Goal: Task Accomplishment & Management: Use online tool/utility

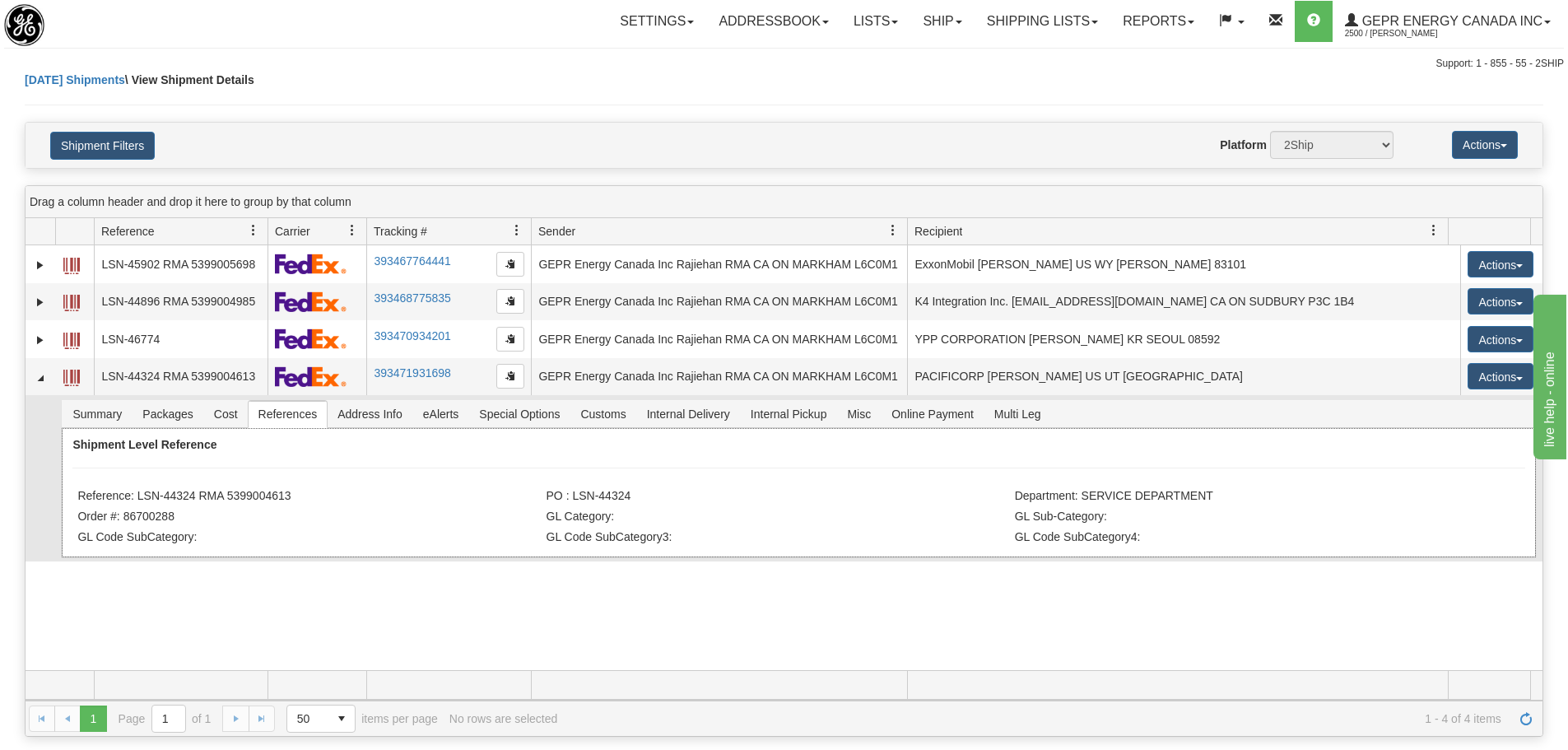
drag, startPoint x: 291, startPoint y: 495, endPoint x: 136, endPoint y: 491, distance: 155.1
click at [136, 491] on li "Reference: LSN-44324 RMA 5399004613" at bounding box center [309, 498] width 464 height 16
copy li "LSN-44324 RMA 5399004613"
click at [509, 36] on div "Settings Shipping Preferences Fields Preferences New Store Connections Addressb…" at bounding box center [920, 21] width 1286 height 41
drag, startPoint x: 304, startPoint y: 21, endPoint x: 285, endPoint y: 3, distance: 26.2
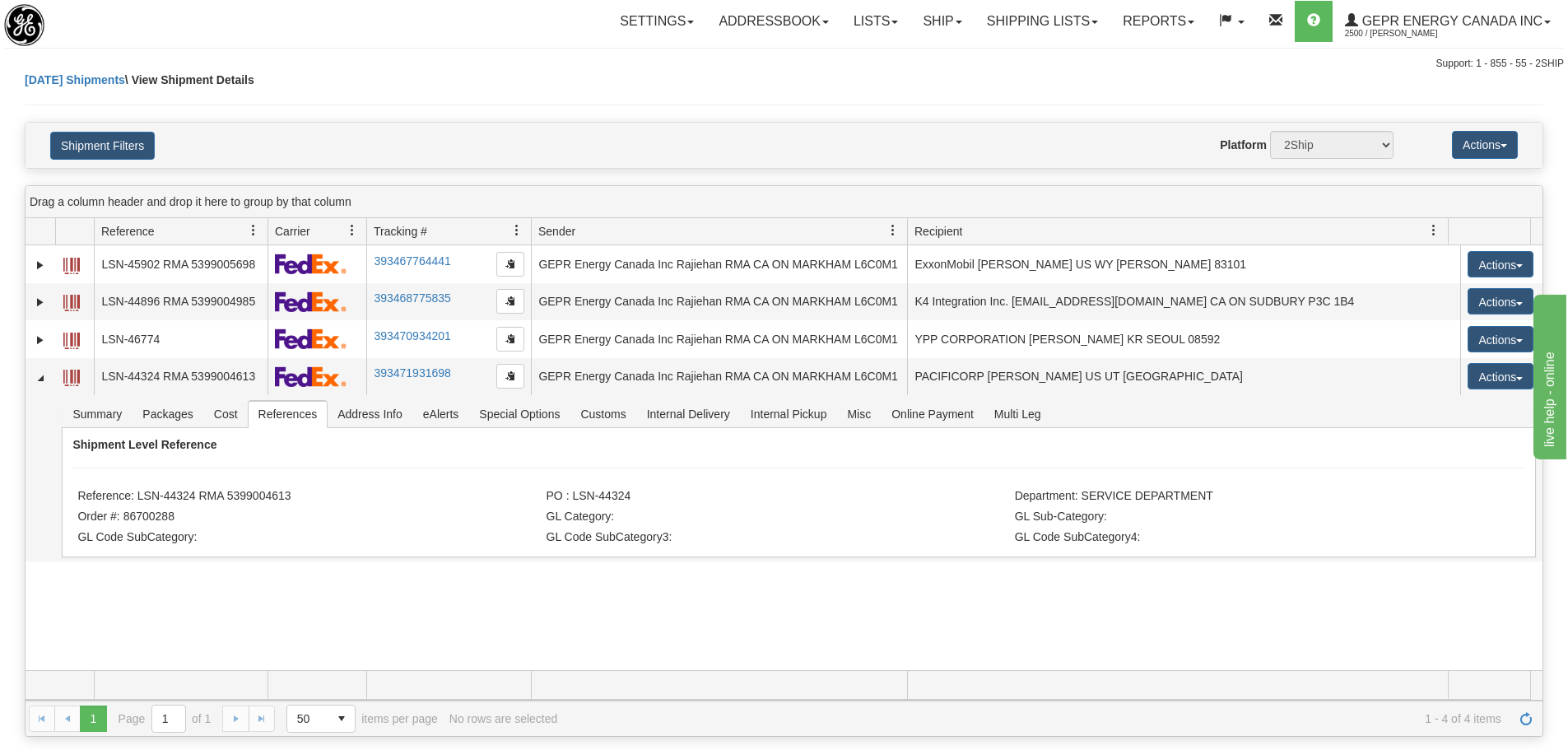
click at [304, 21] on div "Settings Shipping Preferences Fields Preferences New Store Connections Addressb…" at bounding box center [920, 21] width 1286 height 41
drag, startPoint x: 140, startPoint y: 498, endPoint x: 171, endPoint y: 498, distance: 31.0
click at [171, 498] on li "Reference: LSN-44324 RMA 5399004613" at bounding box center [309, 498] width 464 height 16
click at [172, 498] on li "Reference: LSN-44324 RMA 5399004613" at bounding box center [309, 498] width 464 height 16
drag, startPoint x: 137, startPoint y: 498, endPoint x: 195, endPoint y: 498, distance: 58.0
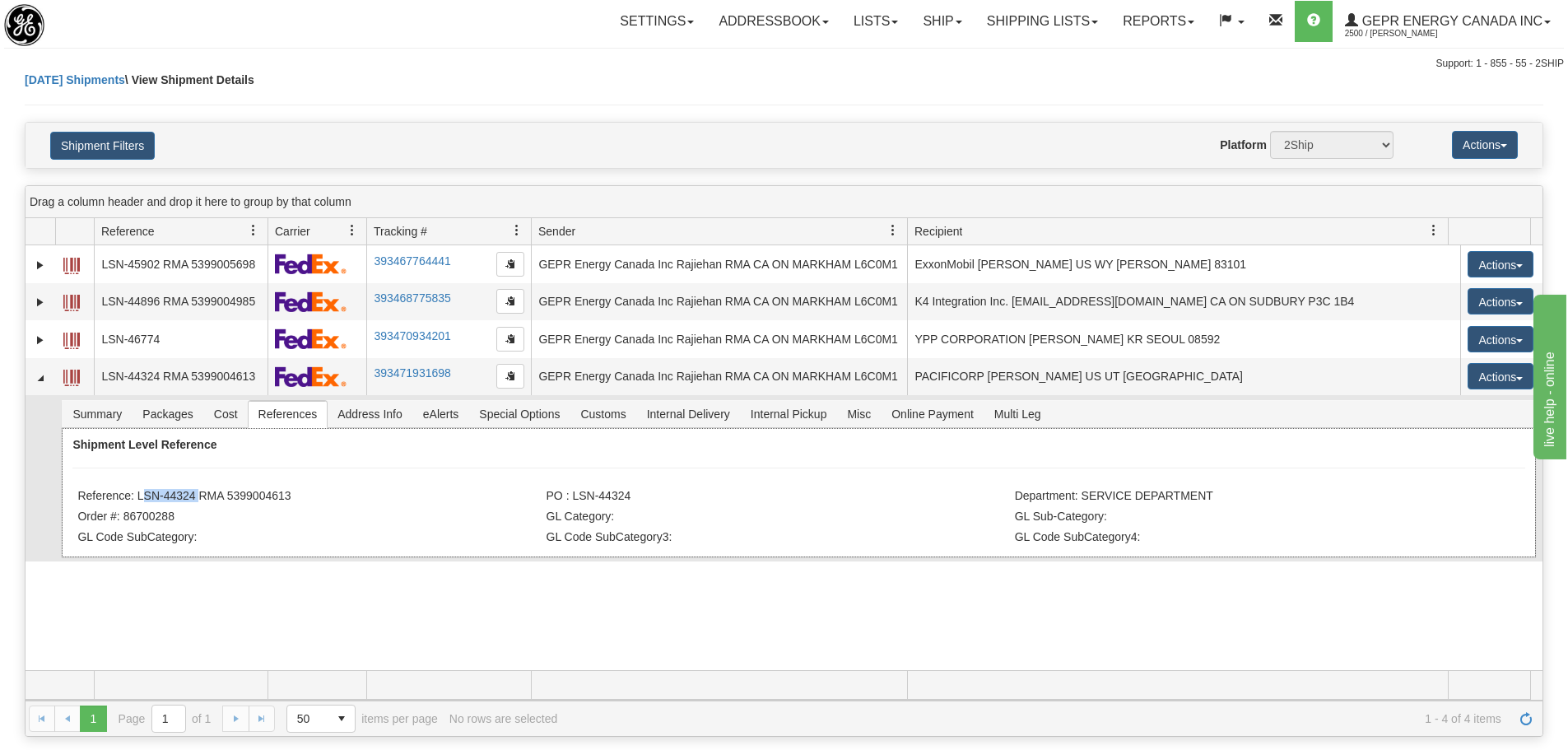
click at [195, 498] on li "Reference: LSN-44324 RMA 5399004613" at bounding box center [309, 498] width 464 height 16
copy li "LSN-44324"
click at [450, 639] on div "31650152 2500 LSN-45902 RMA 5399005698 393467764441 09/22/2025 09/22/2025 01:20…" at bounding box center [784, 457] width 1517 height 425
click at [1530, 720] on span "Refresh" at bounding box center [1526, 719] width 13 height 13
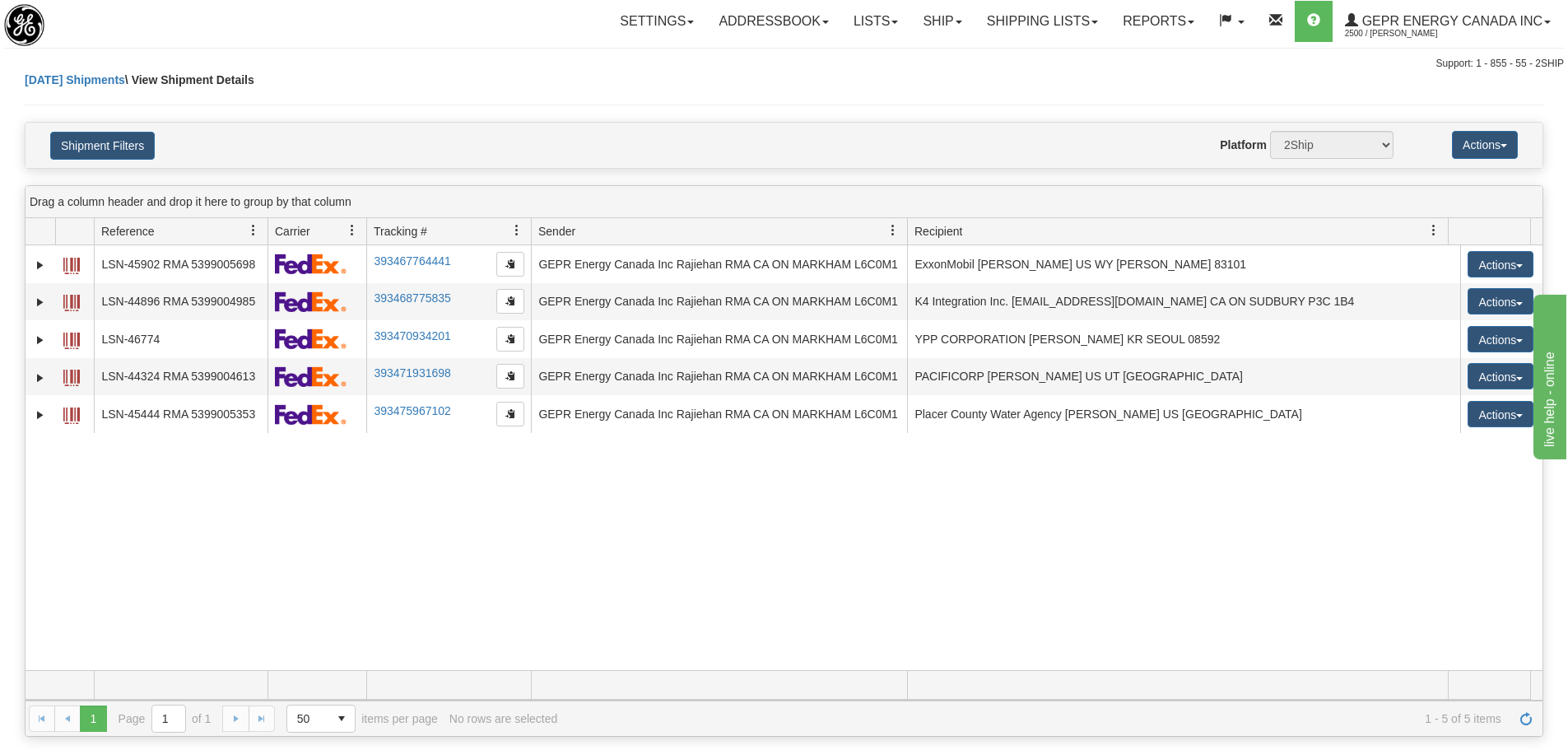
click at [436, 591] on div "31650152 2500 LSN-45902 RMA 5399005698 393467764441 09/22/2025 09/22/2025 01:20…" at bounding box center [784, 457] width 1517 height 425
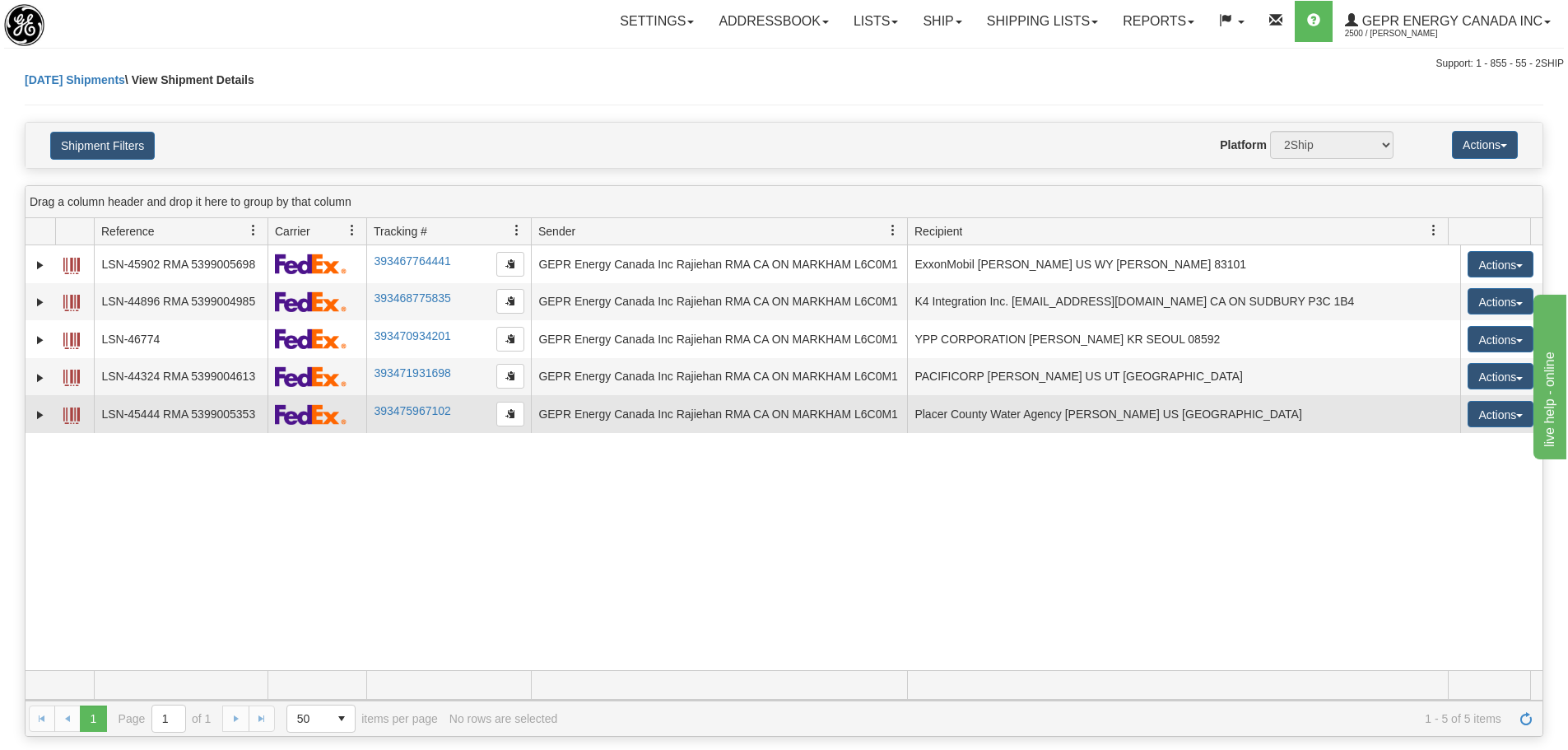
click at [30, 416] on td at bounding box center [40, 414] width 30 height 38
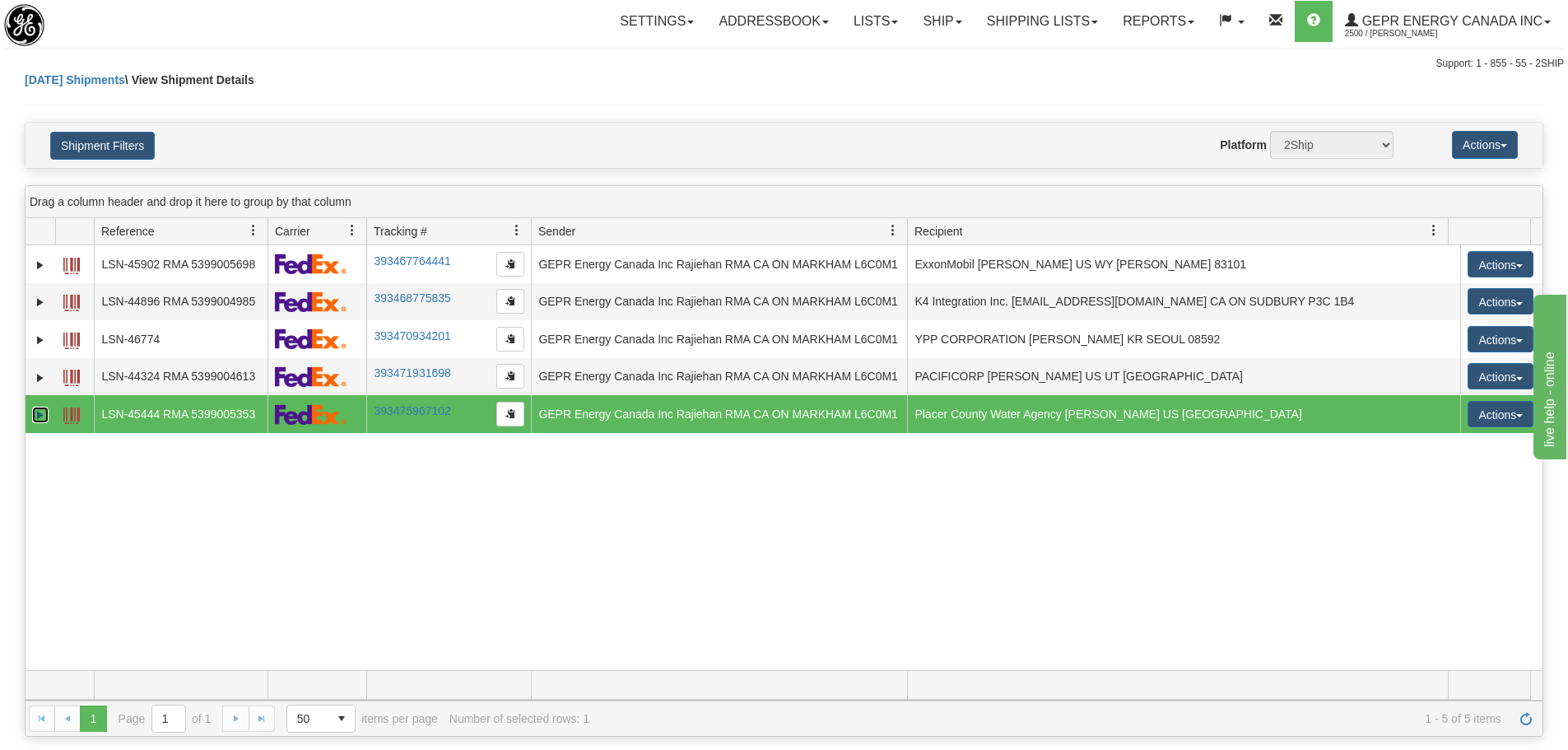
click at [44, 413] on link "Expand" at bounding box center [40, 415] width 16 height 16
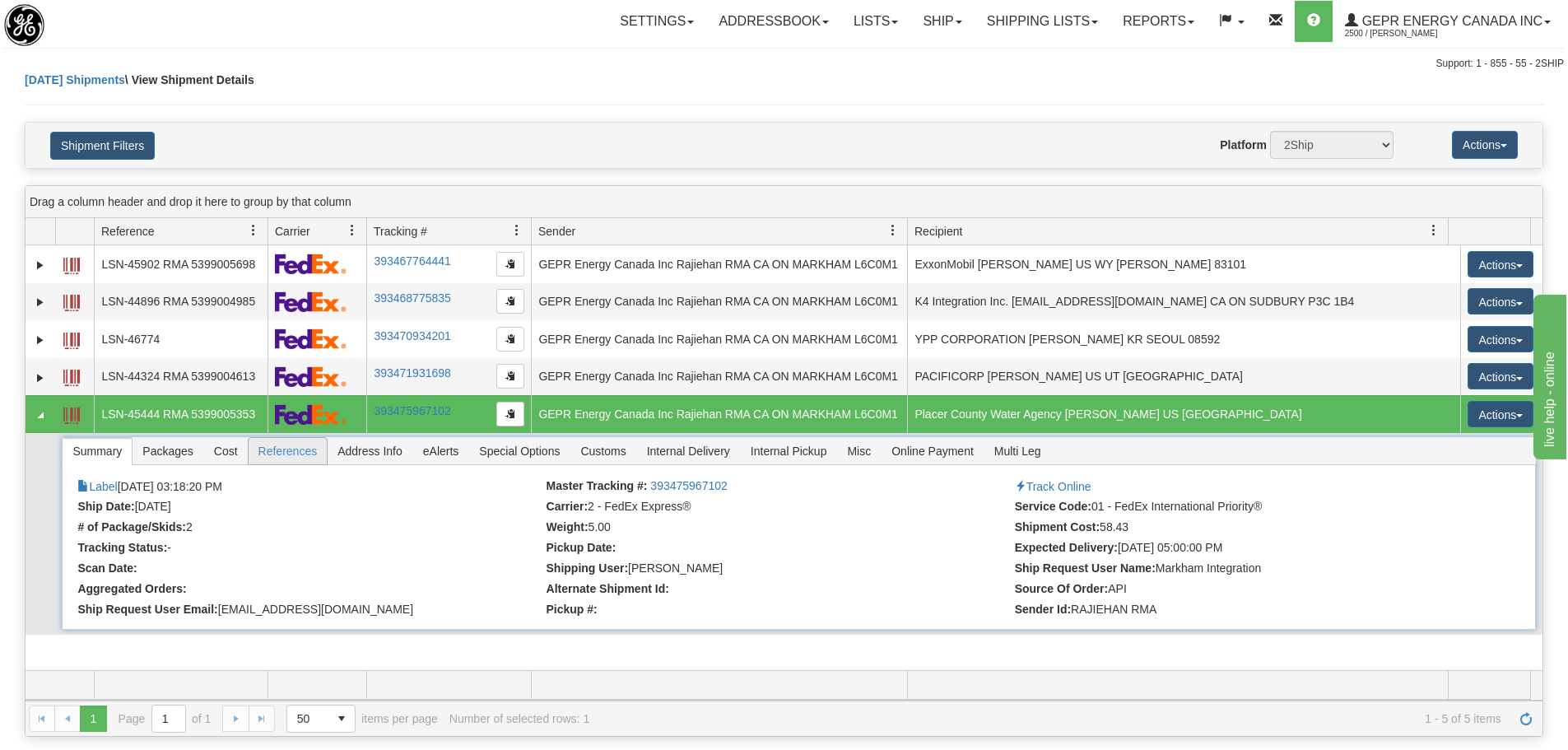
click at [268, 455] on span "References" at bounding box center [288, 451] width 79 height 26
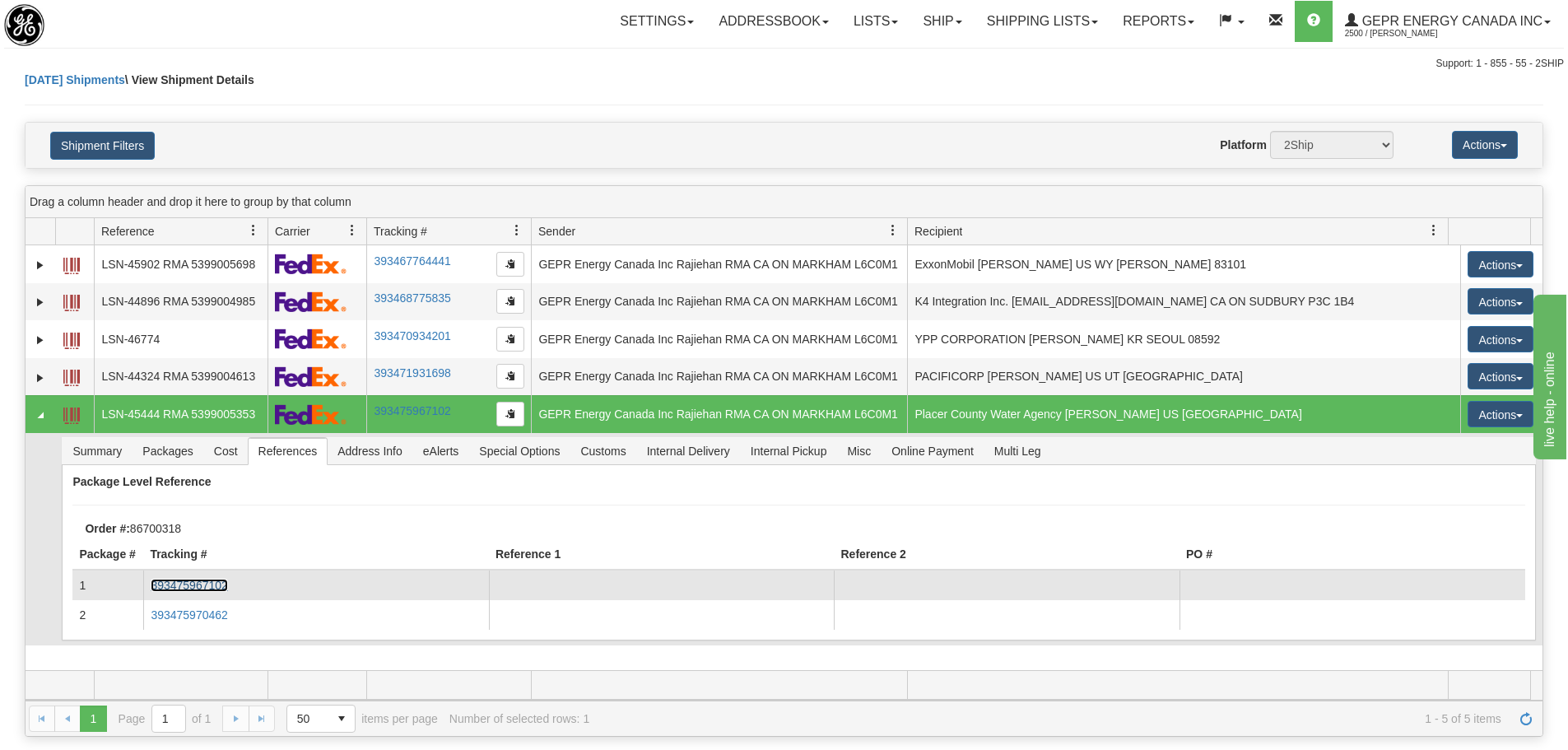
click at [204, 588] on link "393475967102" at bounding box center [189, 585] width 77 height 13
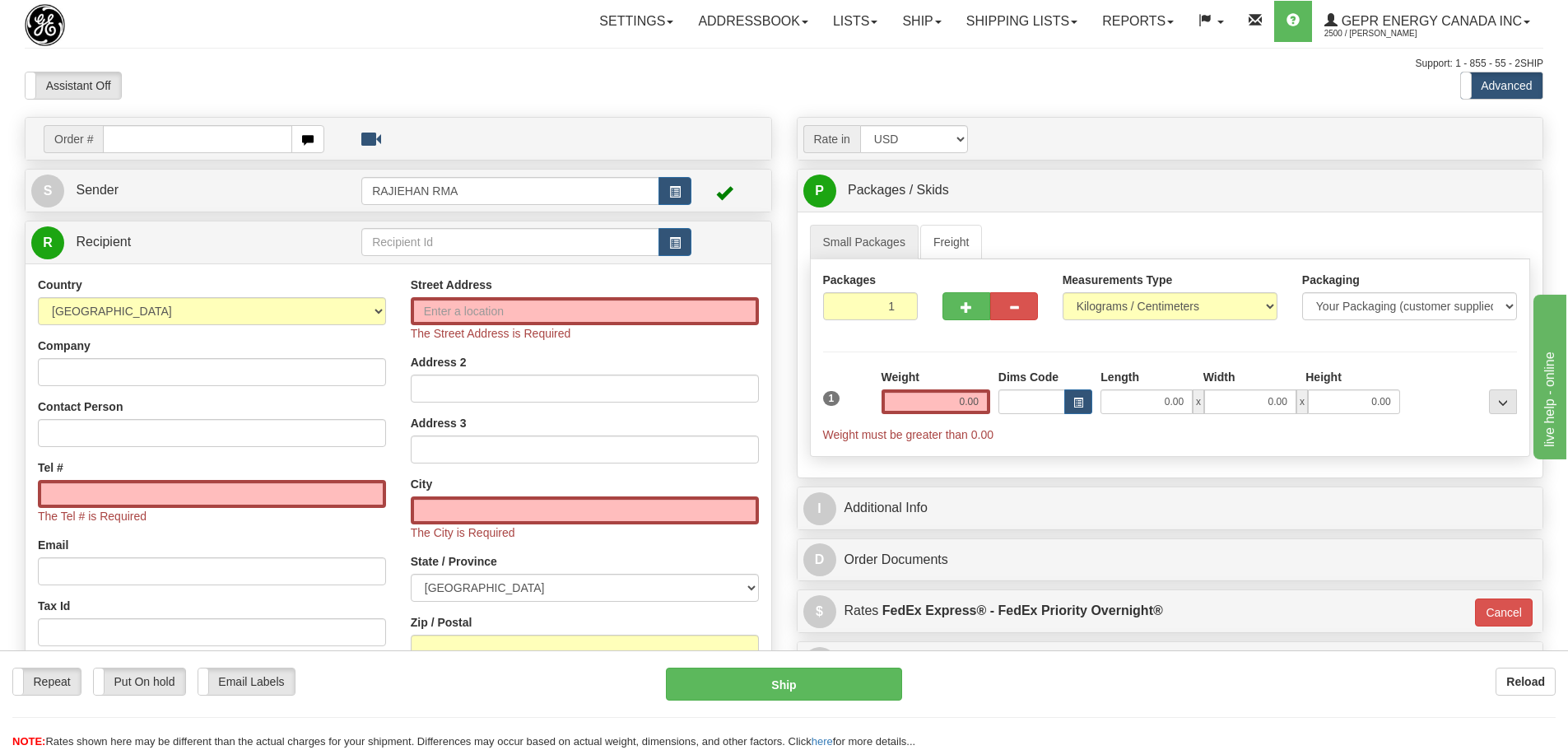
drag, startPoint x: 363, startPoint y: 64, endPoint x: 194, endPoint y: 73, distance: 169.2
click at [364, 66] on div "Support: 1 - 855 - 55 - 2SHIP" at bounding box center [784, 64] width 1519 height 14
click at [171, 119] on div "Order #" at bounding box center [399, 139] width 746 height 42
click at [171, 132] on input "text" at bounding box center [198, 139] width 190 height 28
paste input "86700318"
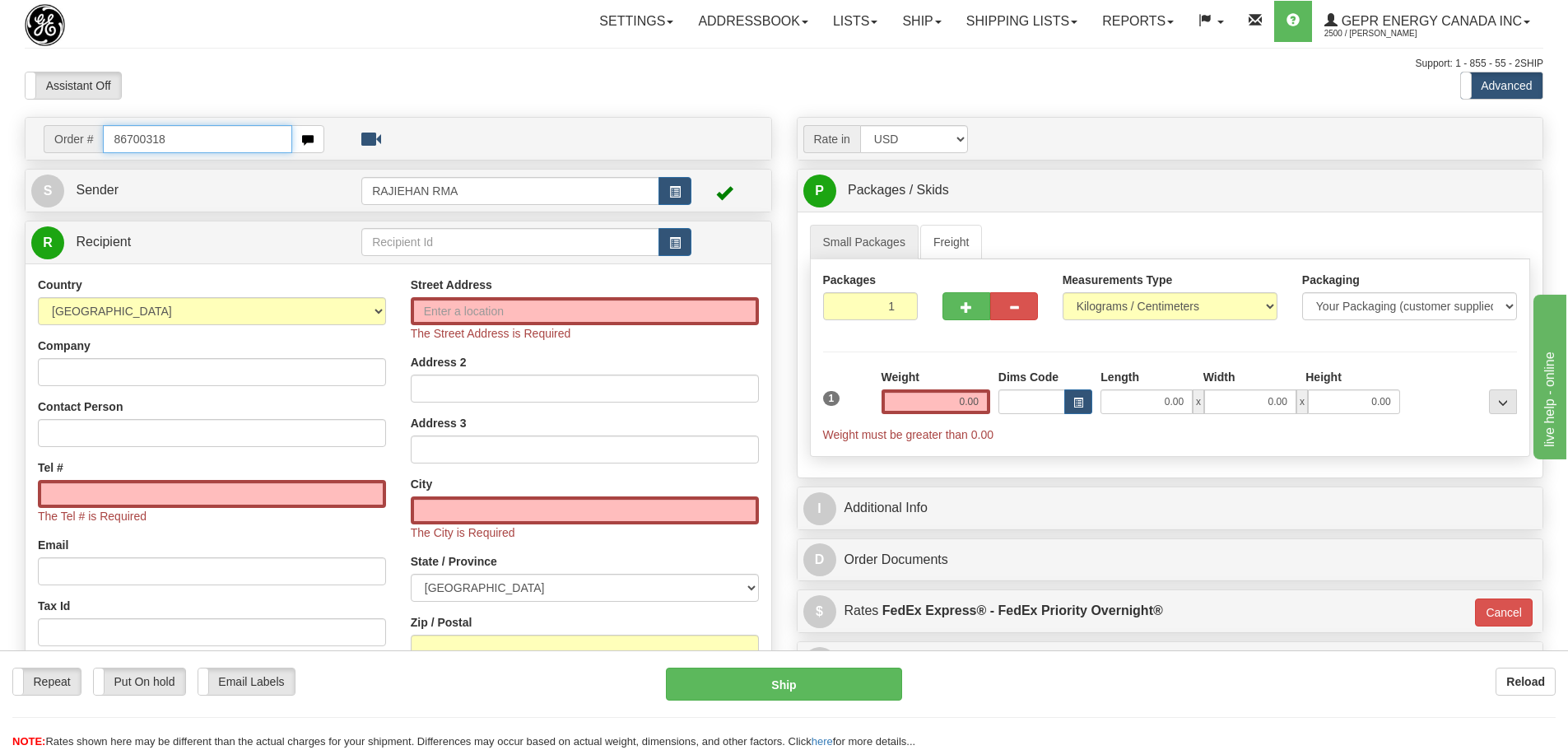
type input "86700318"
click at [201, 85] on body "Training Course Close Toggle navigation Settings Shipping Preferences New Recip…" at bounding box center [784, 375] width 1568 height 750
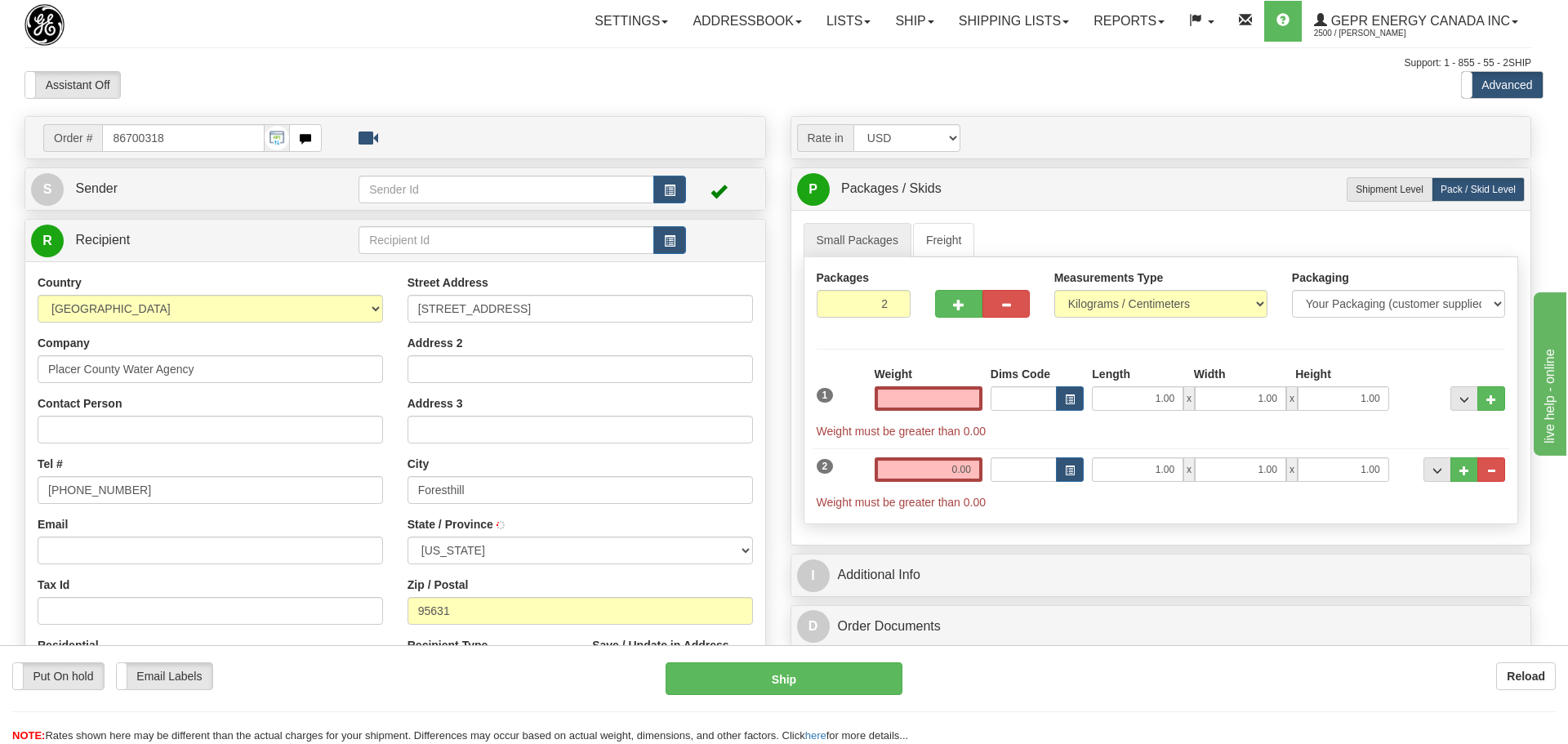
type input "FORESTHILL"
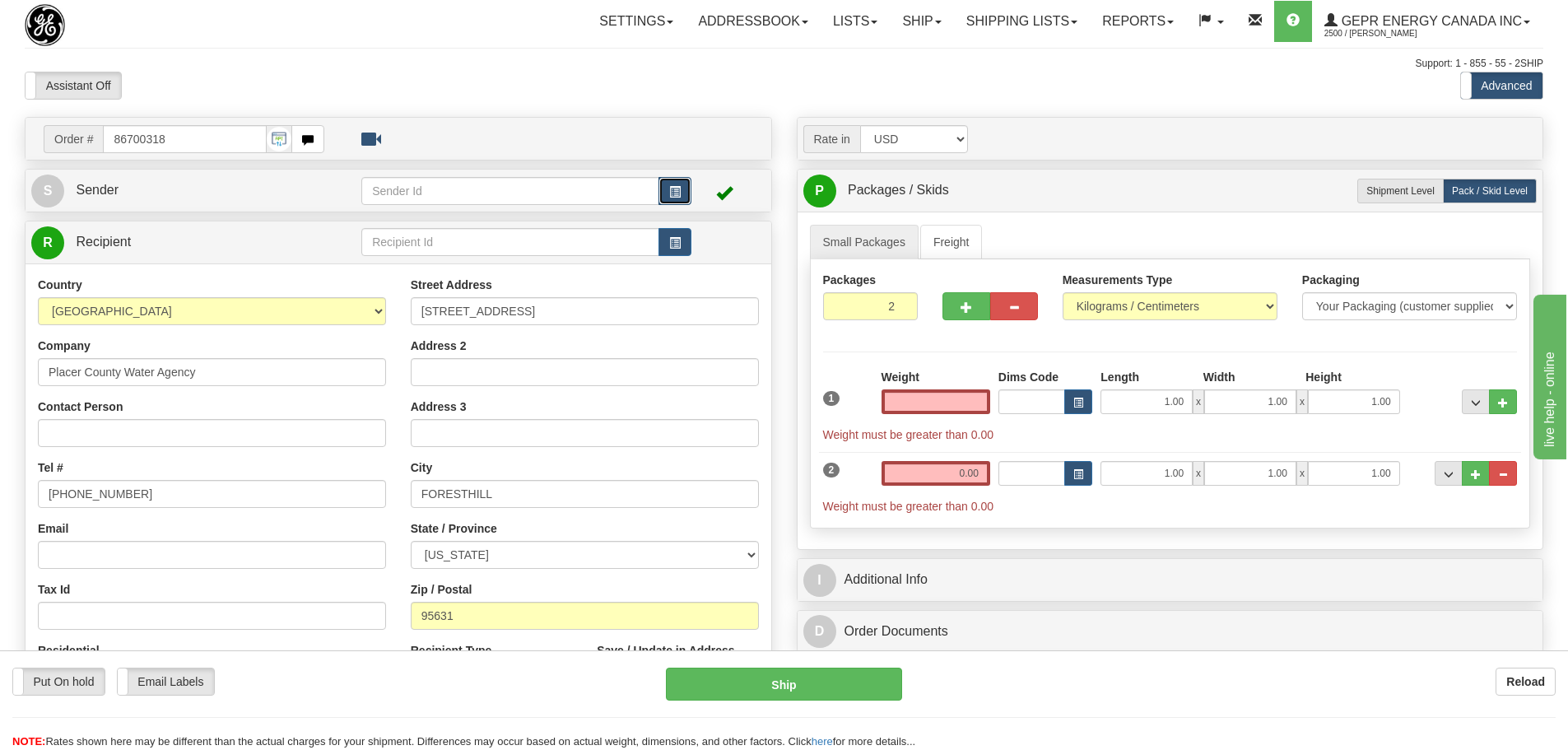
type input "0.00"
click at [674, 192] on span "button" at bounding box center [674, 192] width 12 height 11
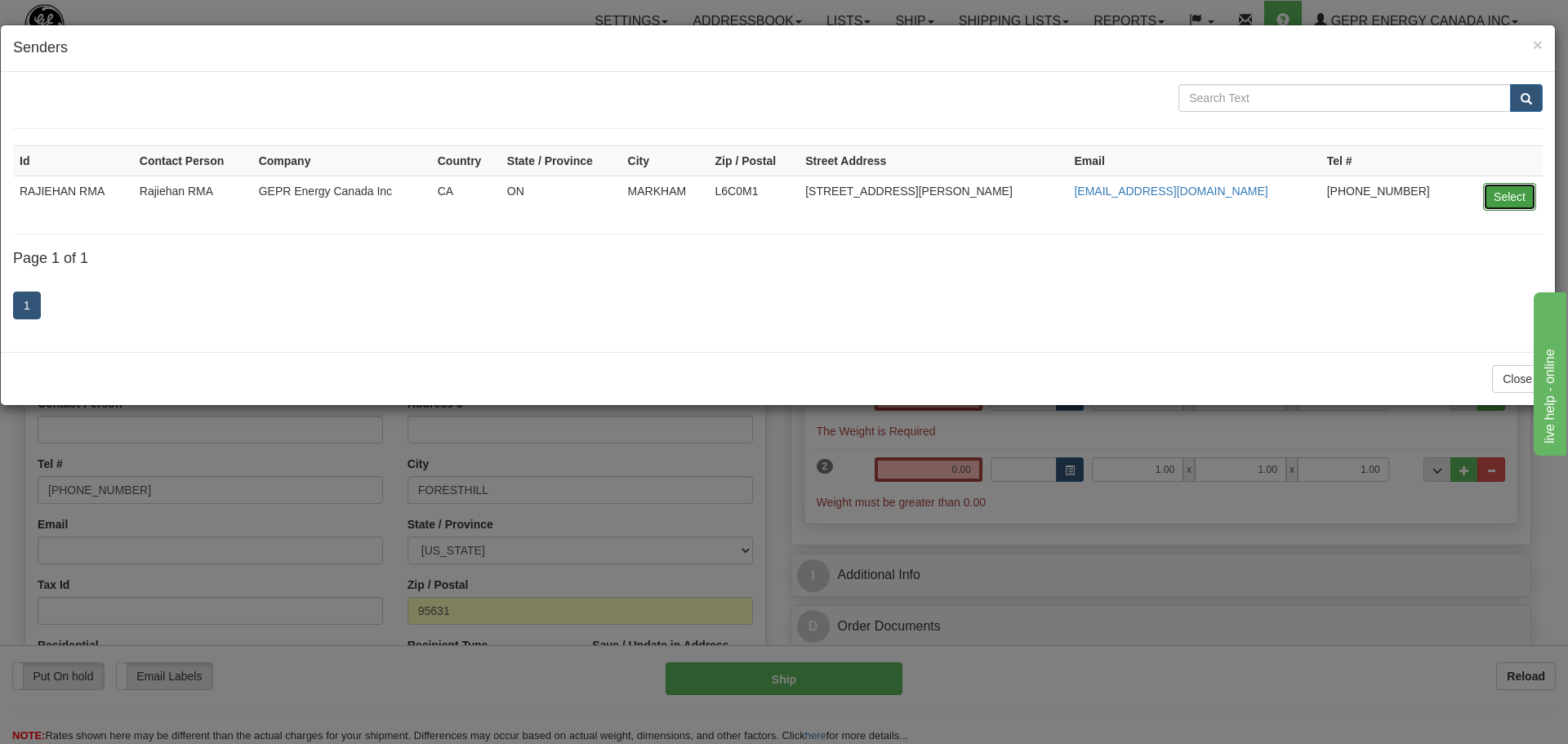
click at [1523, 199] on button "Select" at bounding box center [1509, 196] width 53 height 28
type input "RAJIEHAN RMA"
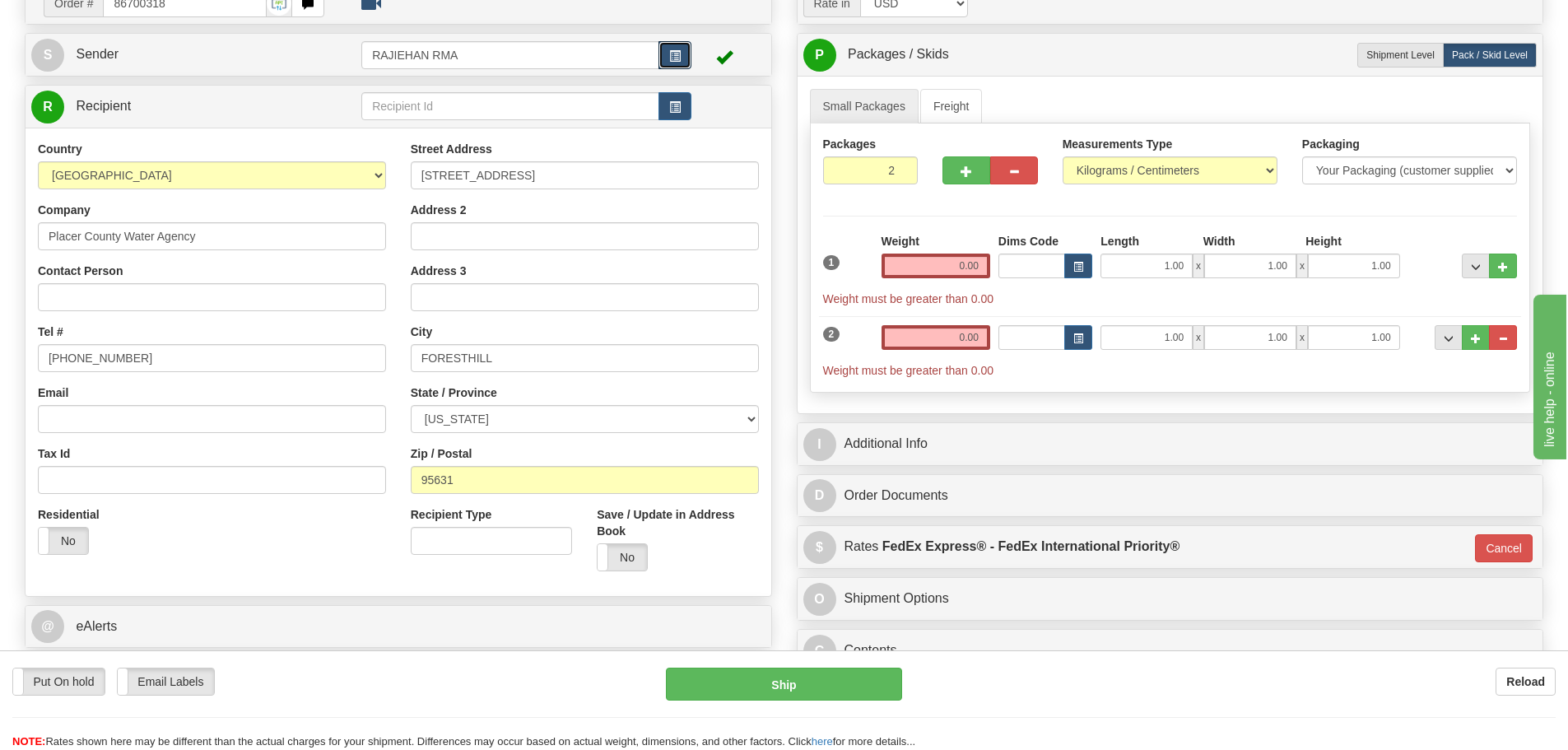
scroll to position [165, 0]
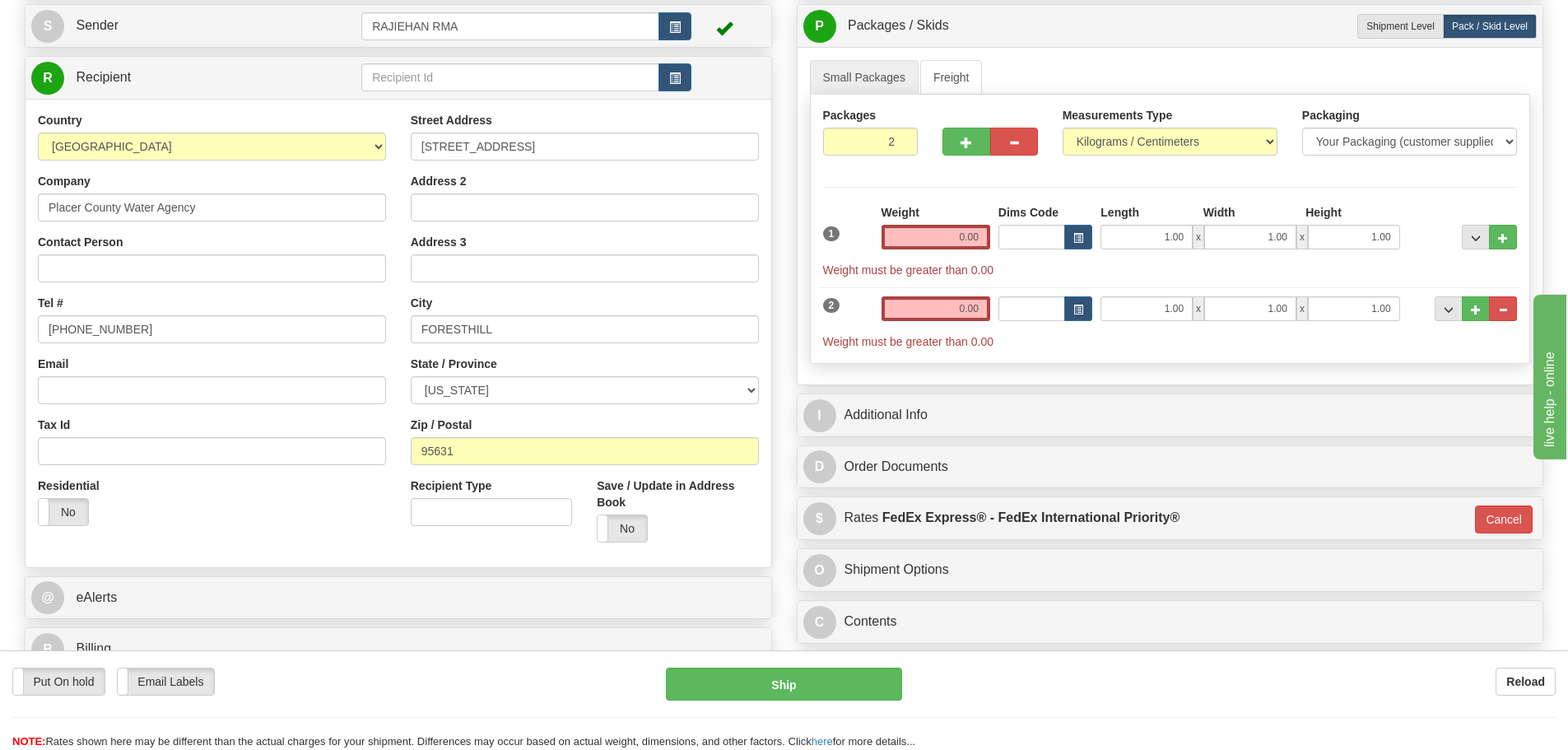
click at [122, 248] on label "Contact Person" at bounding box center [80, 242] width 85 height 16
click at [122, 254] on input "Contact Person" at bounding box center [211, 268] width 348 height 28
click at [122, 251] on div "Contact Person" at bounding box center [211, 258] width 348 height 48
click at [140, 259] on input "Contact Person" at bounding box center [211, 268] width 348 height 28
paste input "Jonny Anthony"
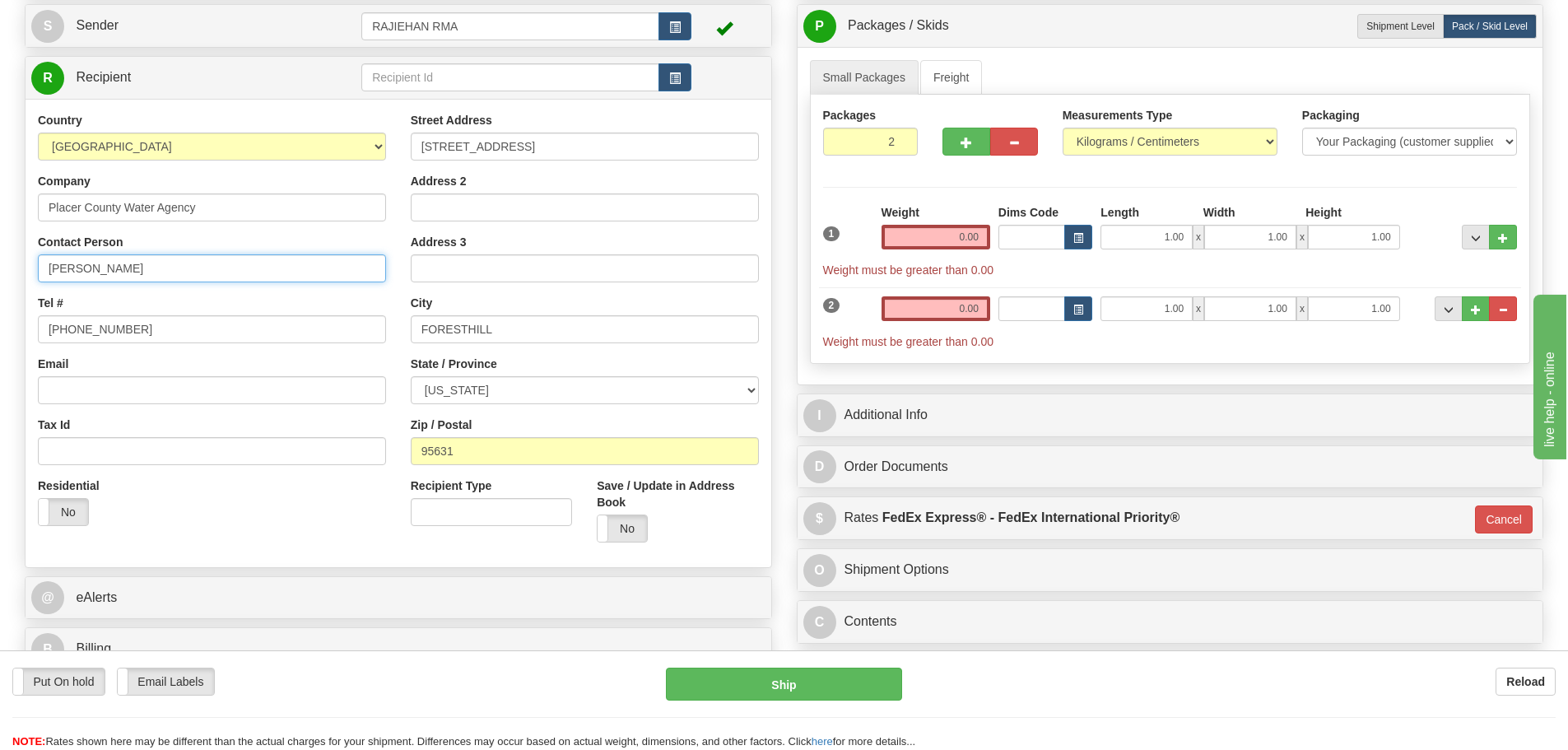
type input "Jonny Anthony"
click at [194, 314] on div "Tel # (779)7960565" at bounding box center [211, 320] width 348 height 48
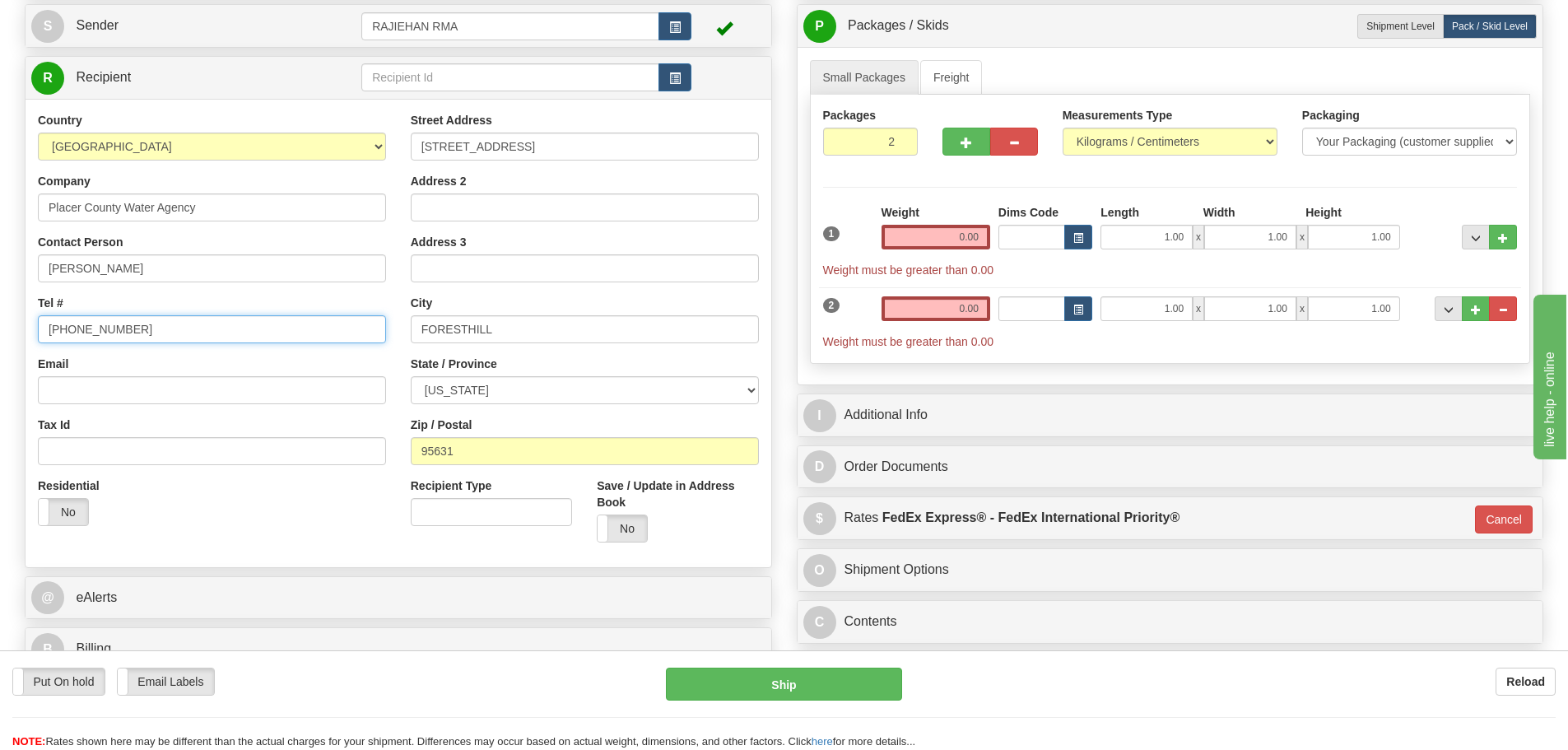
drag, startPoint x: 191, startPoint y: 337, endPoint x: -141, endPoint y: 337, distance: 332.0
click at [0, 337] on html "Training Course Close Toggle navigation Settings Shipping Preferences New Sende…" at bounding box center [784, 210] width 1568 height 750
type input "1111111111"
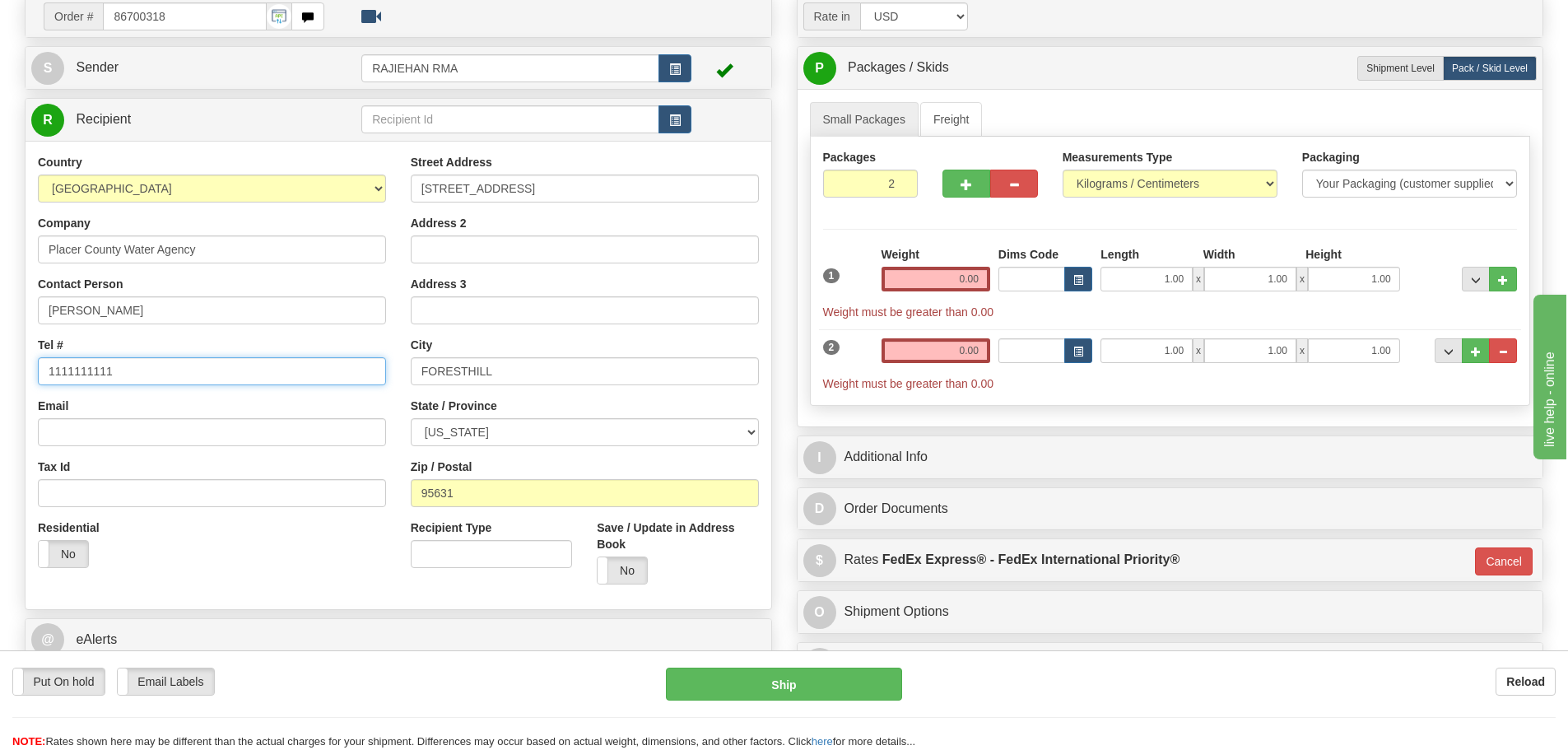
scroll to position [82, 0]
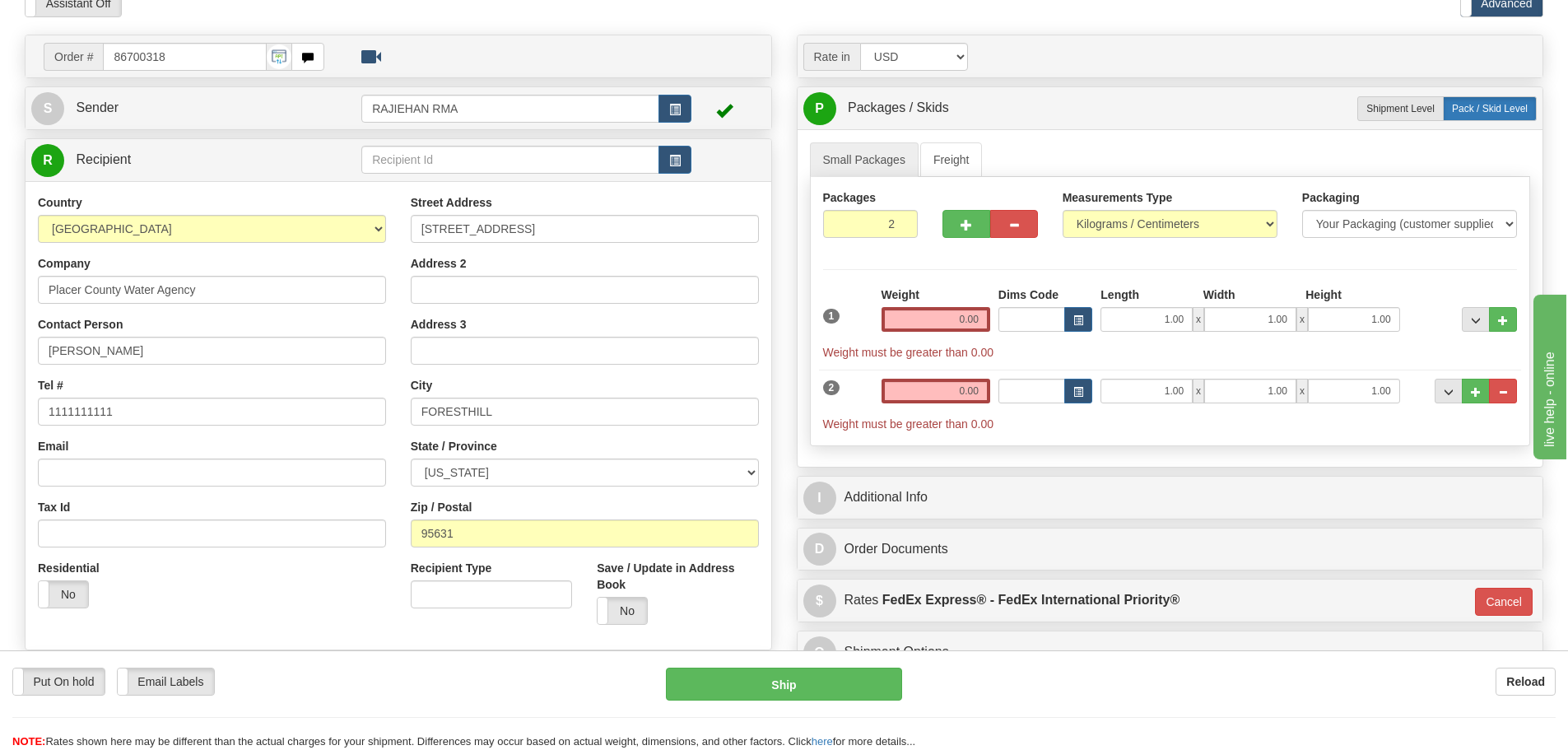
click at [1444, 111] on label "Pack / Skid Level Pack.." at bounding box center [1489, 109] width 94 height 25
click at [1411, 111] on span "Shipment Level" at bounding box center [1401, 108] width 68 height 12
radio input "true"
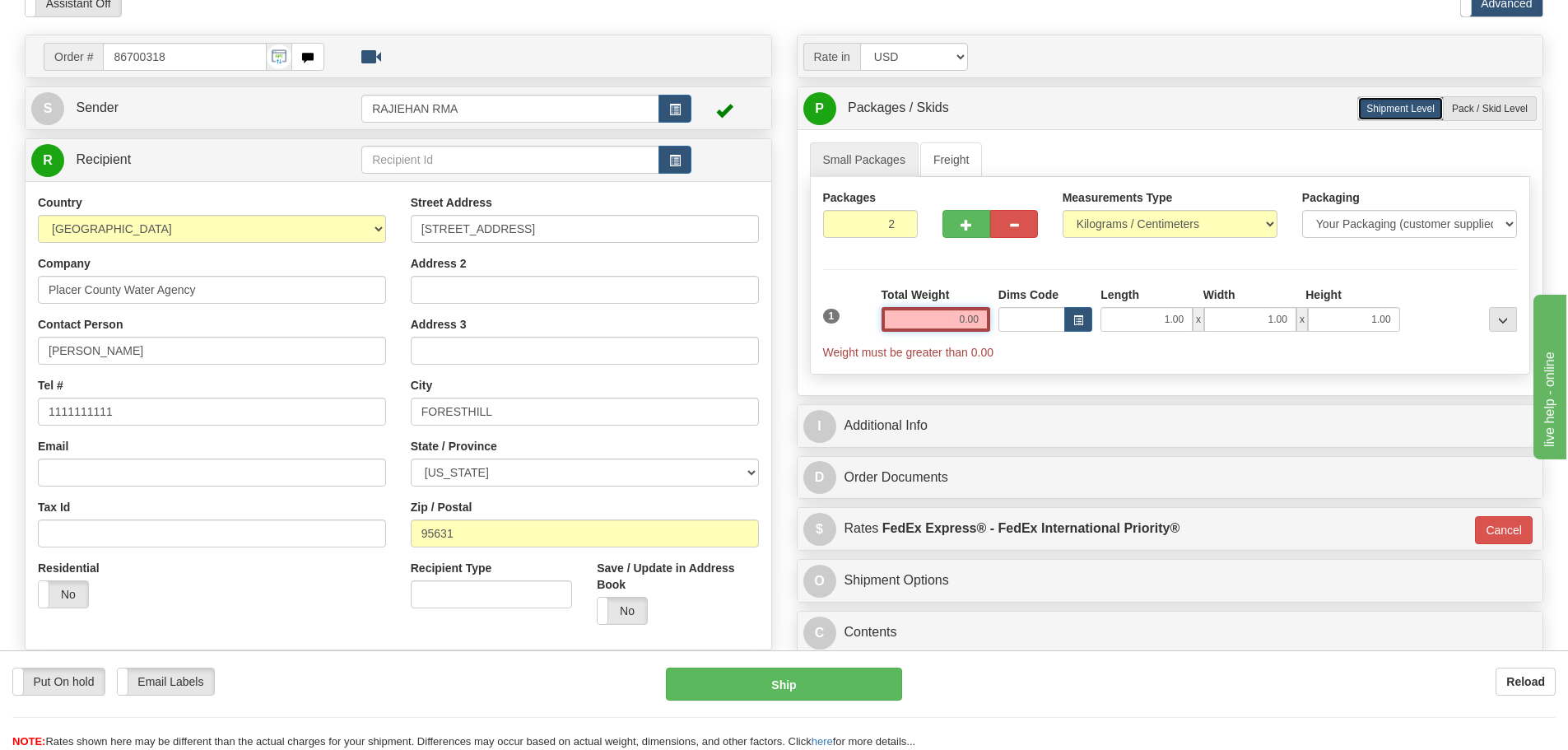
click at [953, 319] on input "0.00" at bounding box center [936, 320] width 108 height 25
click at [957, 319] on input "text" at bounding box center [936, 320] width 108 height 25
type input "0.00"
click at [943, 331] on input "0.00" at bounding box center [936, 320] width 108 height 25
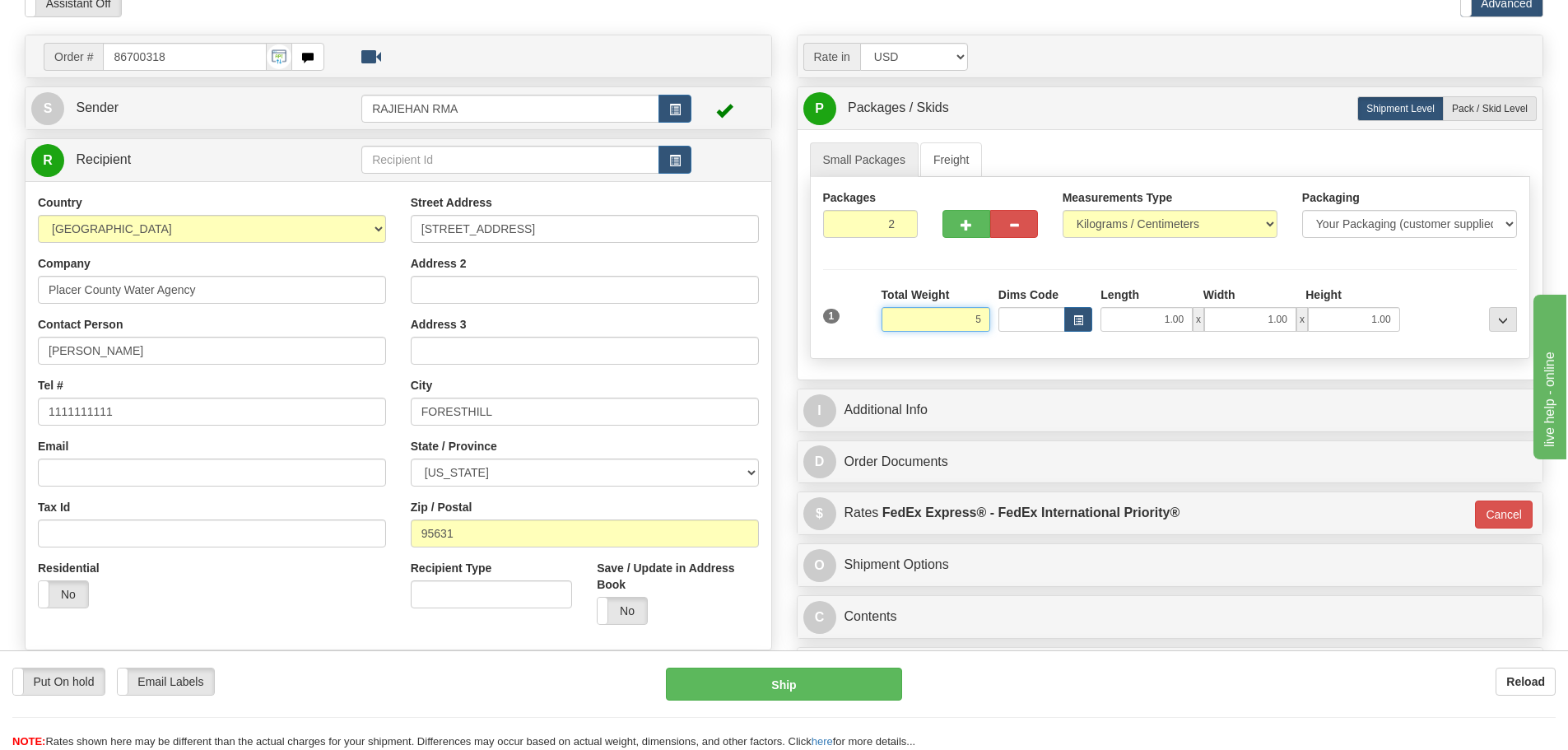
type input "5"
type input "01"
type input "5.00"
click at [1054, 264] on div "Packages 2 1 Measurements Type" at bounding box center [1171, 268] width 721 height 182
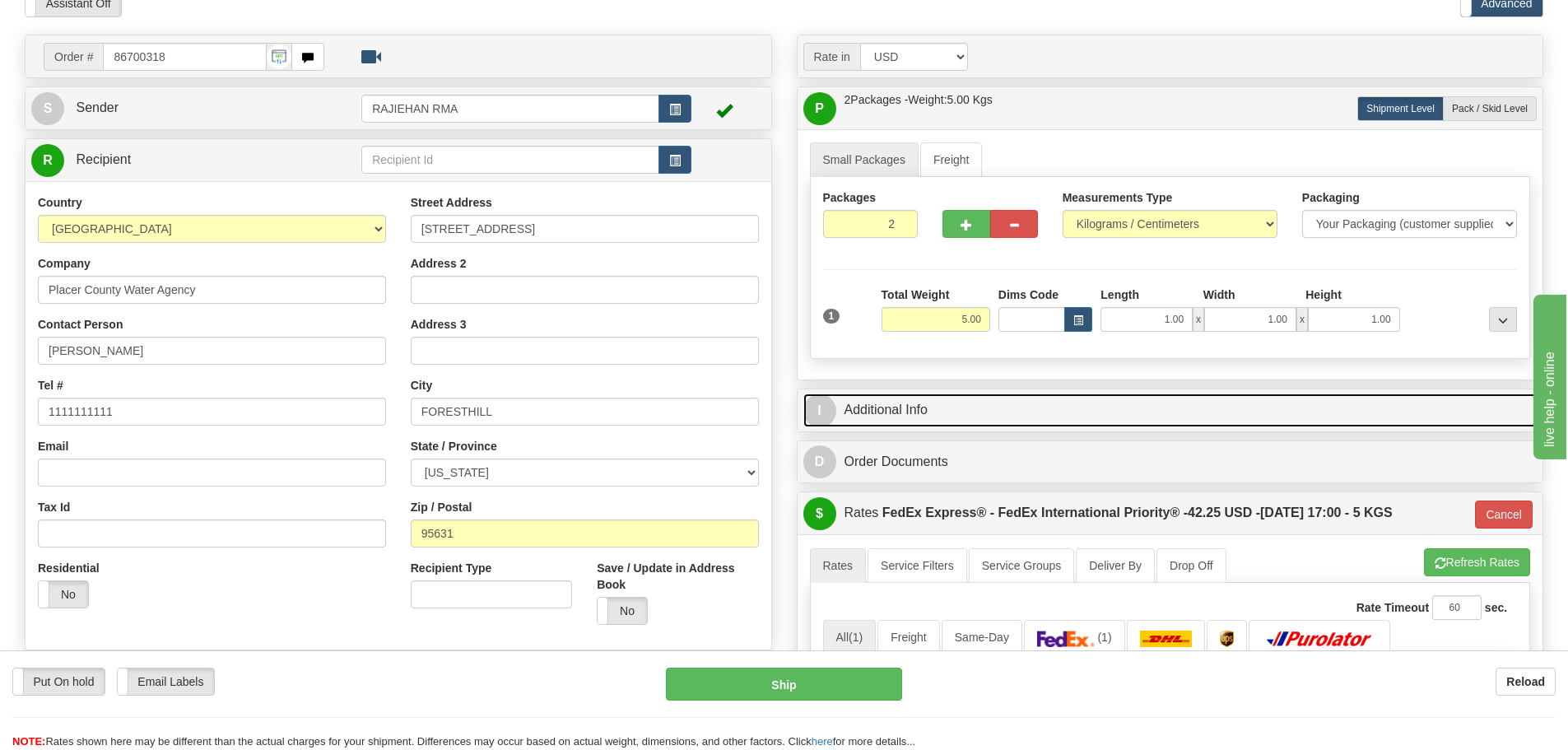
click at [980, 413] on link "I Additional Info" at bounding box center [1170, 411] width 734 height 34
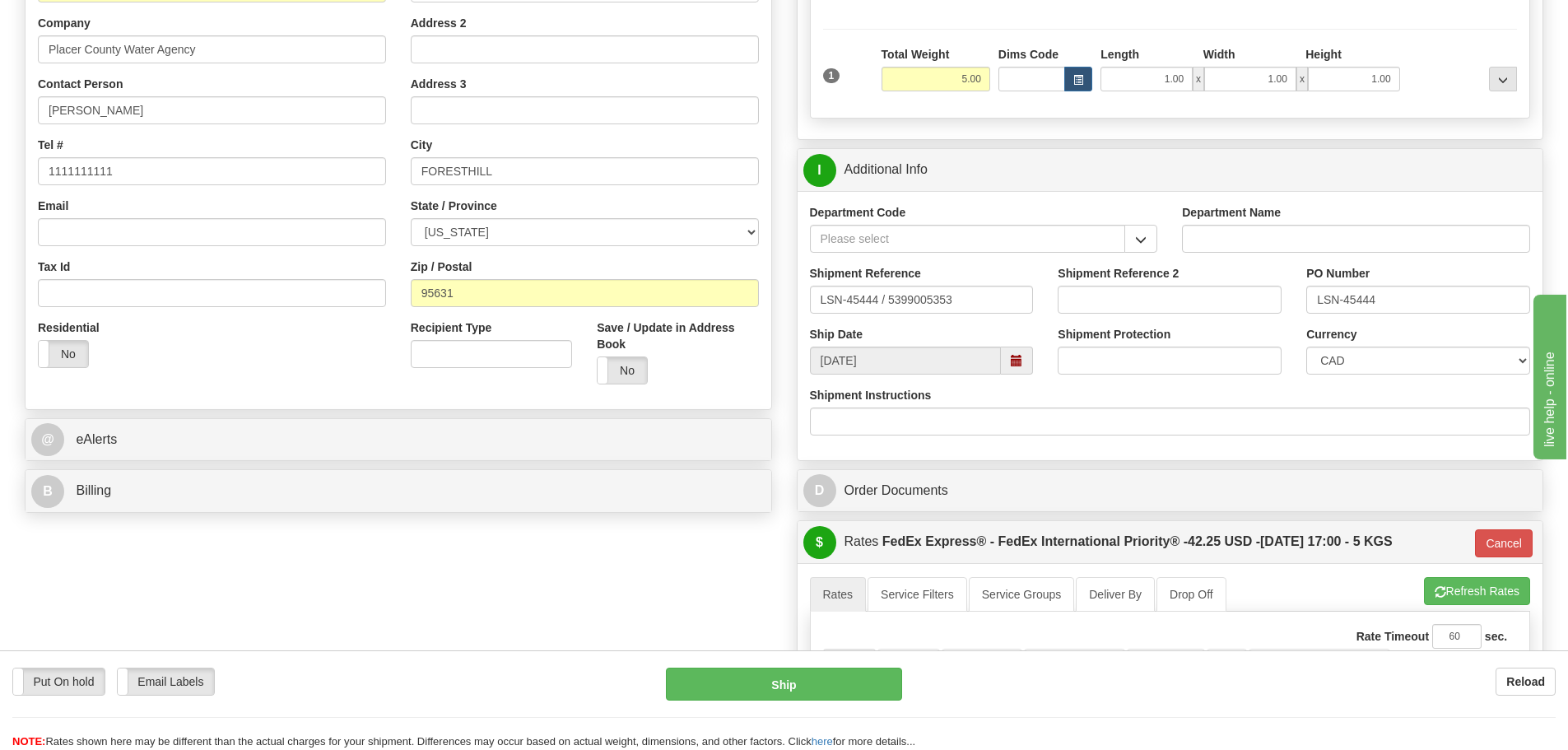
scroll to position [329, 0]
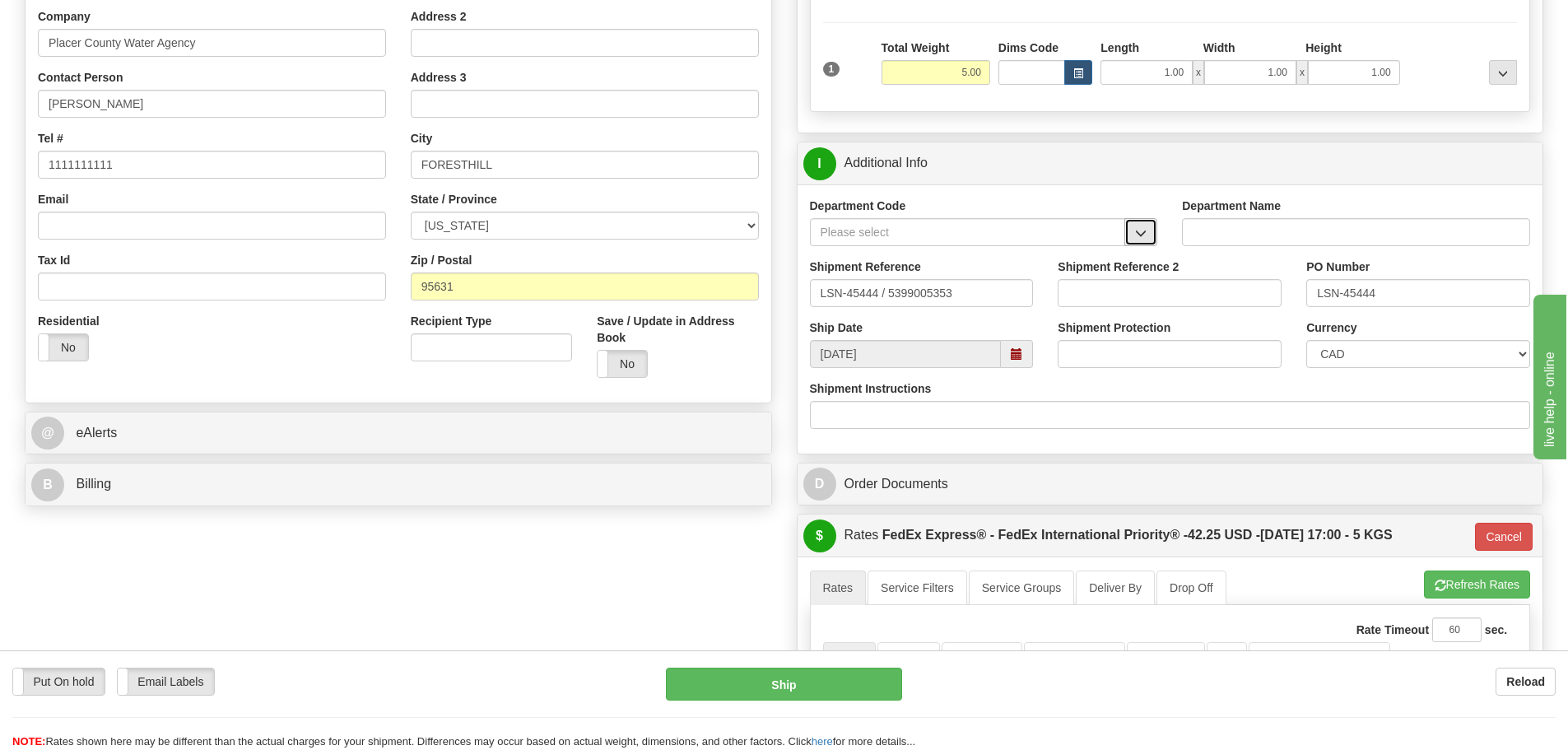
click at [1133, 236] on button "button" at bounding box center [1140, 232] width 33 height 28
click at [1094, 249] on div "SER" at bounding box center [963, 258] width 300 height 18
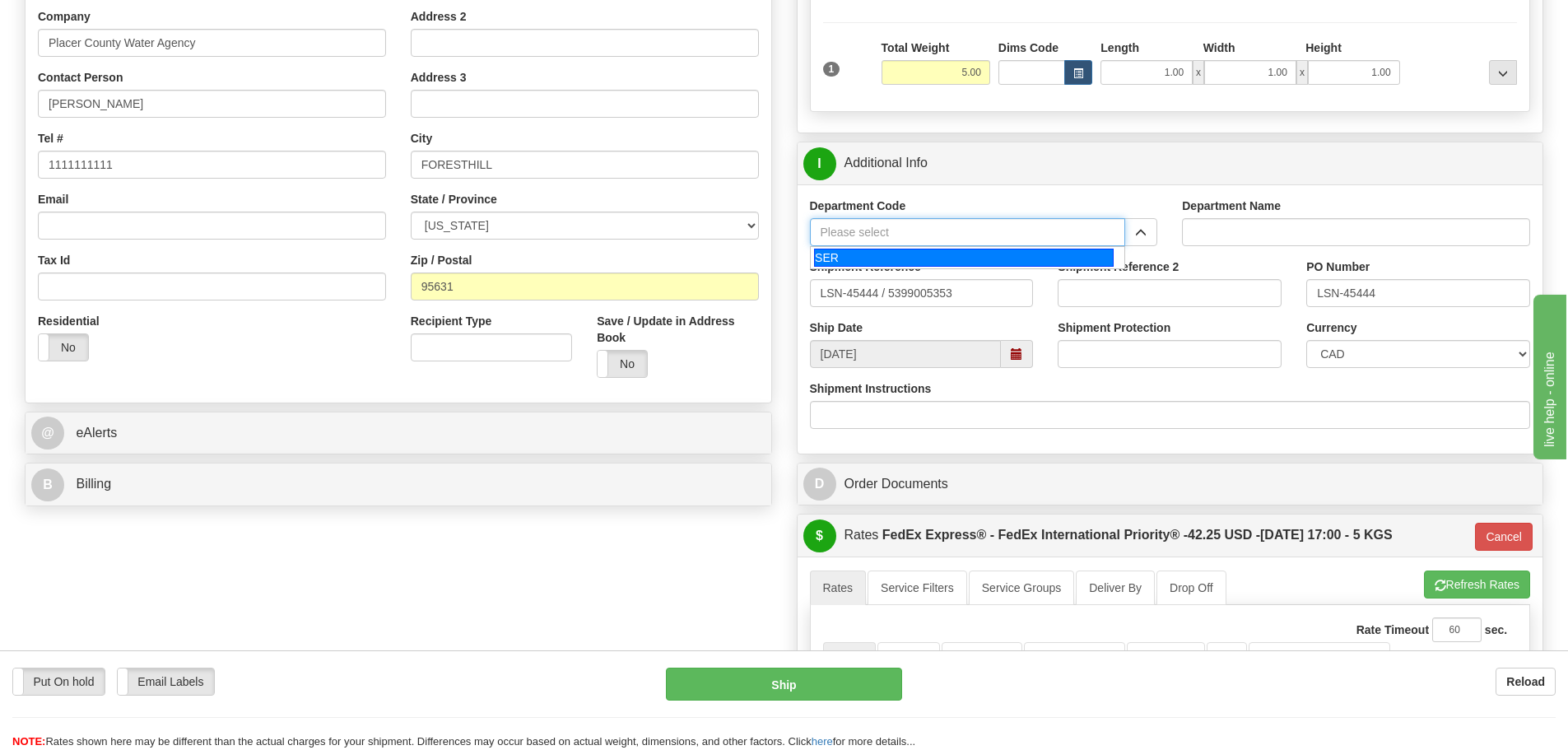
type input "SER"
type input "SERVICE DEPARTMENT"
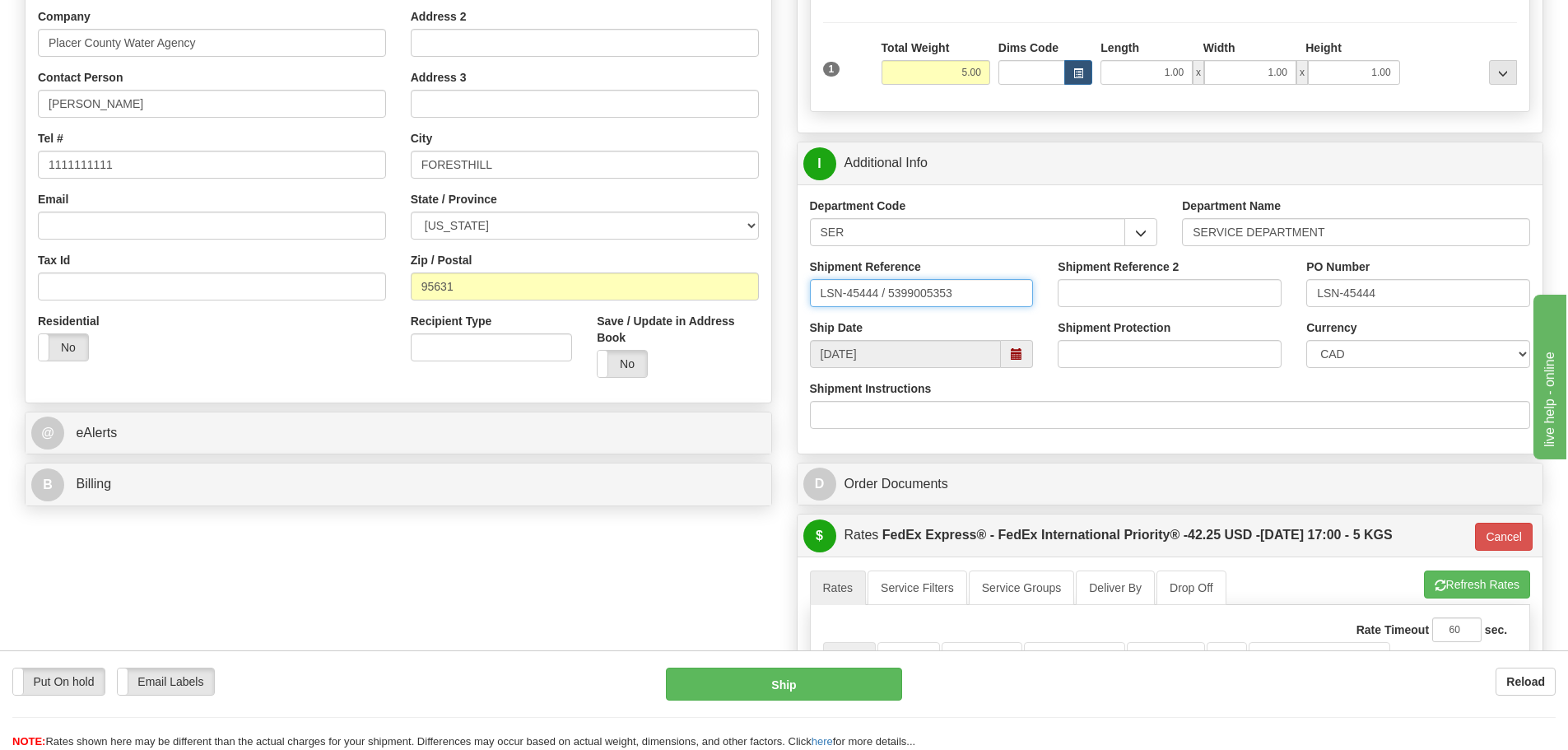
click at [886, 301] on input "LSN-45444 / 5399005353" at bounding box center [922, 293] width 224 height 28
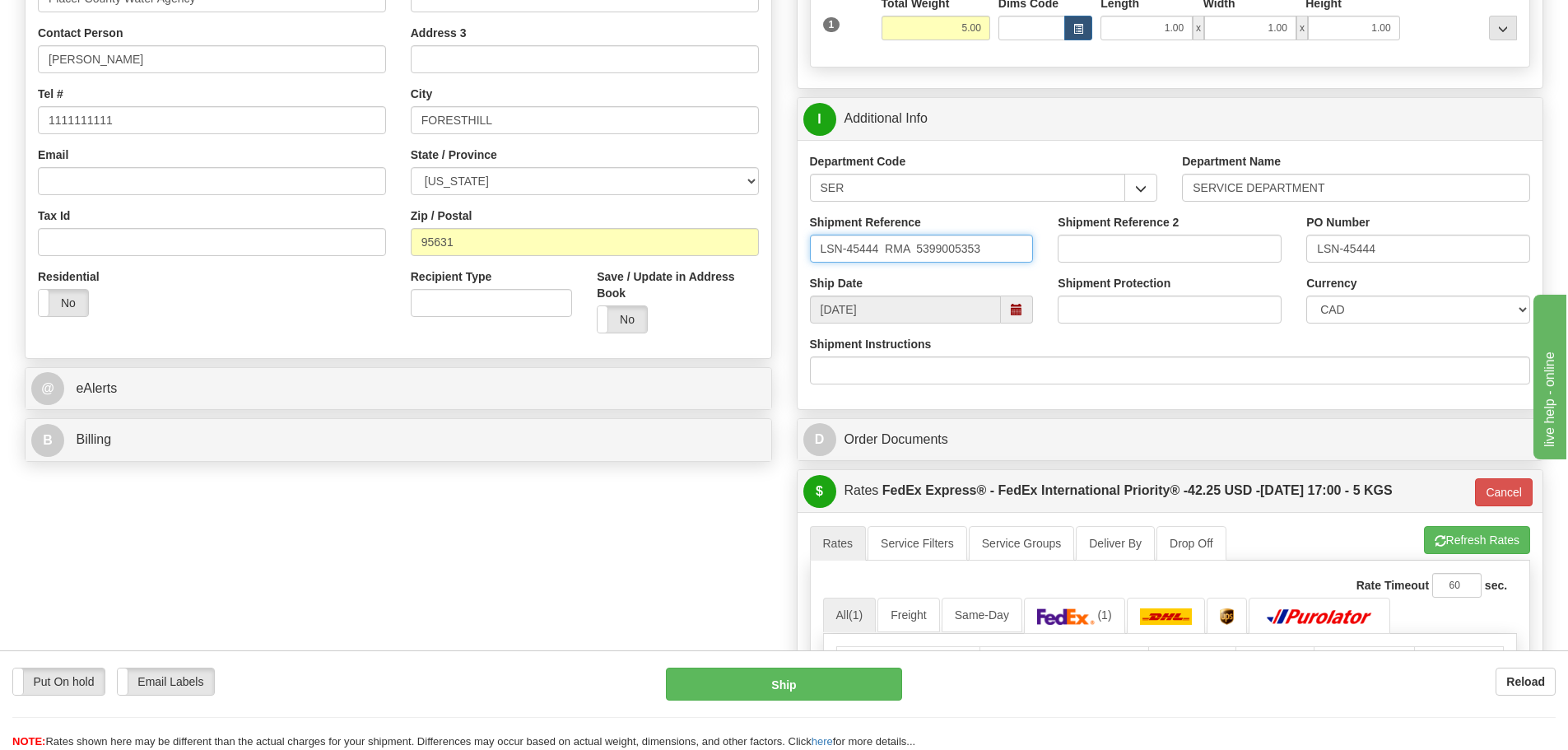
scroll to position [412, 0]
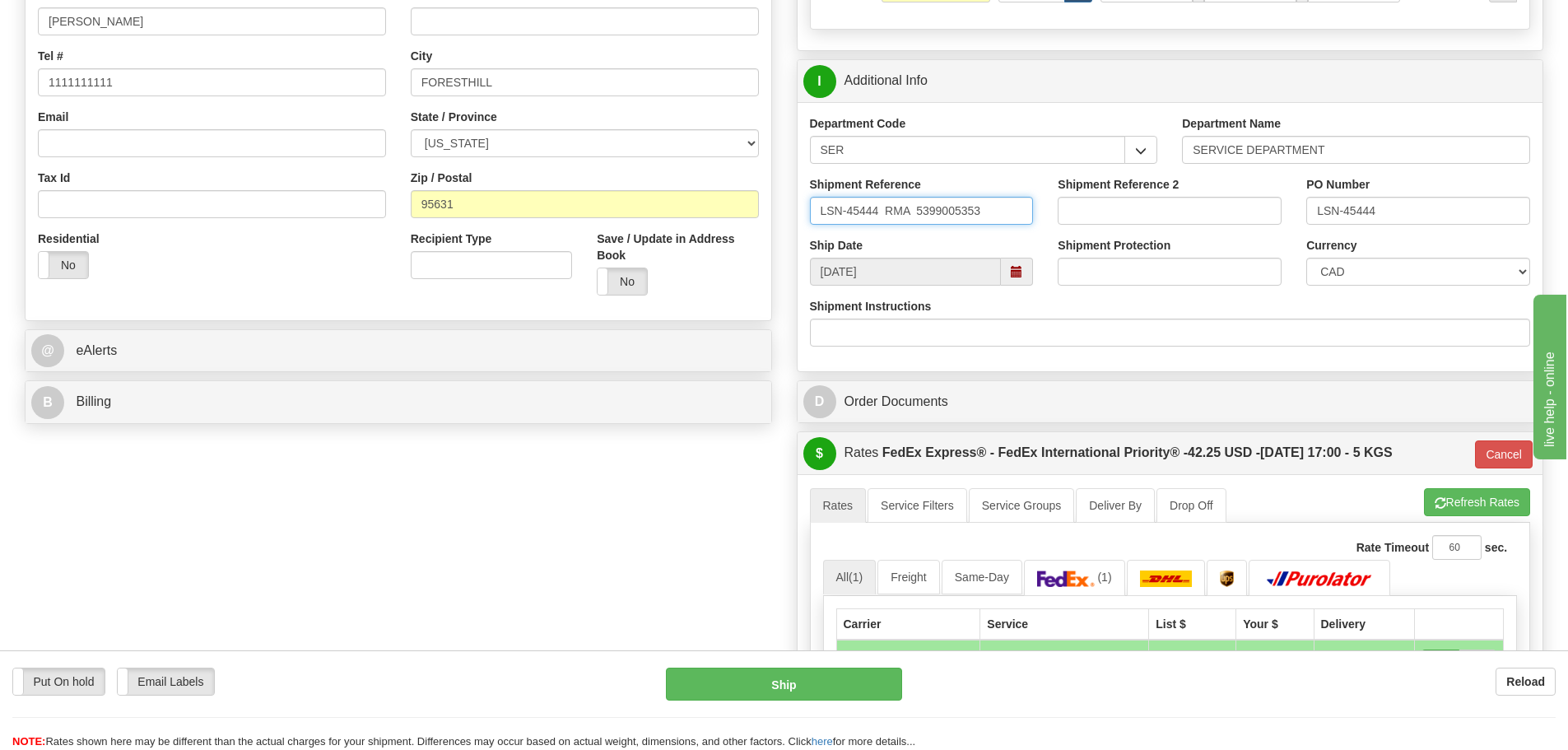
type input "LSN-45444 RMA 5399005353"
click at [1360, 281] on select "CAD USD EUR ZAR RON ANG ARN AUD AUS AWG BBD BFR BGN BHD BMD BND BRC BRL CHP CKZ…" at bounding box center [1419, 271] width 224 height 28
select select "1"
click at [1307, 258] on select "CAD USD EUR ZAR RON ANG ARN AUD AUS AWG BBD BFR BGN BHD BMD BND BRC BRL CHP CKZ…" at bounding box center [1419, 271] width 224 height 28
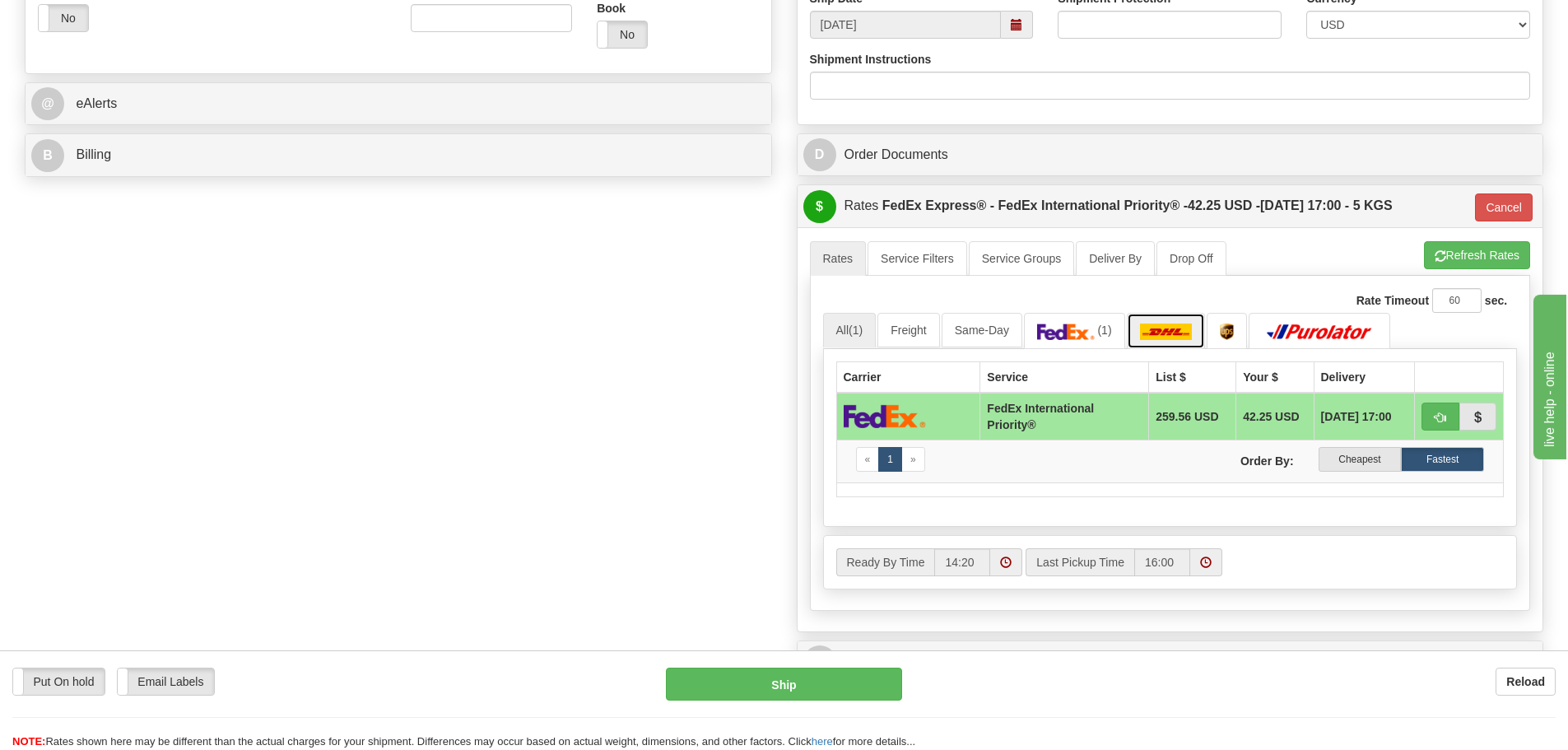
click at [1191, 328] on img at bounding box center [1166, 332] width 53 height 16
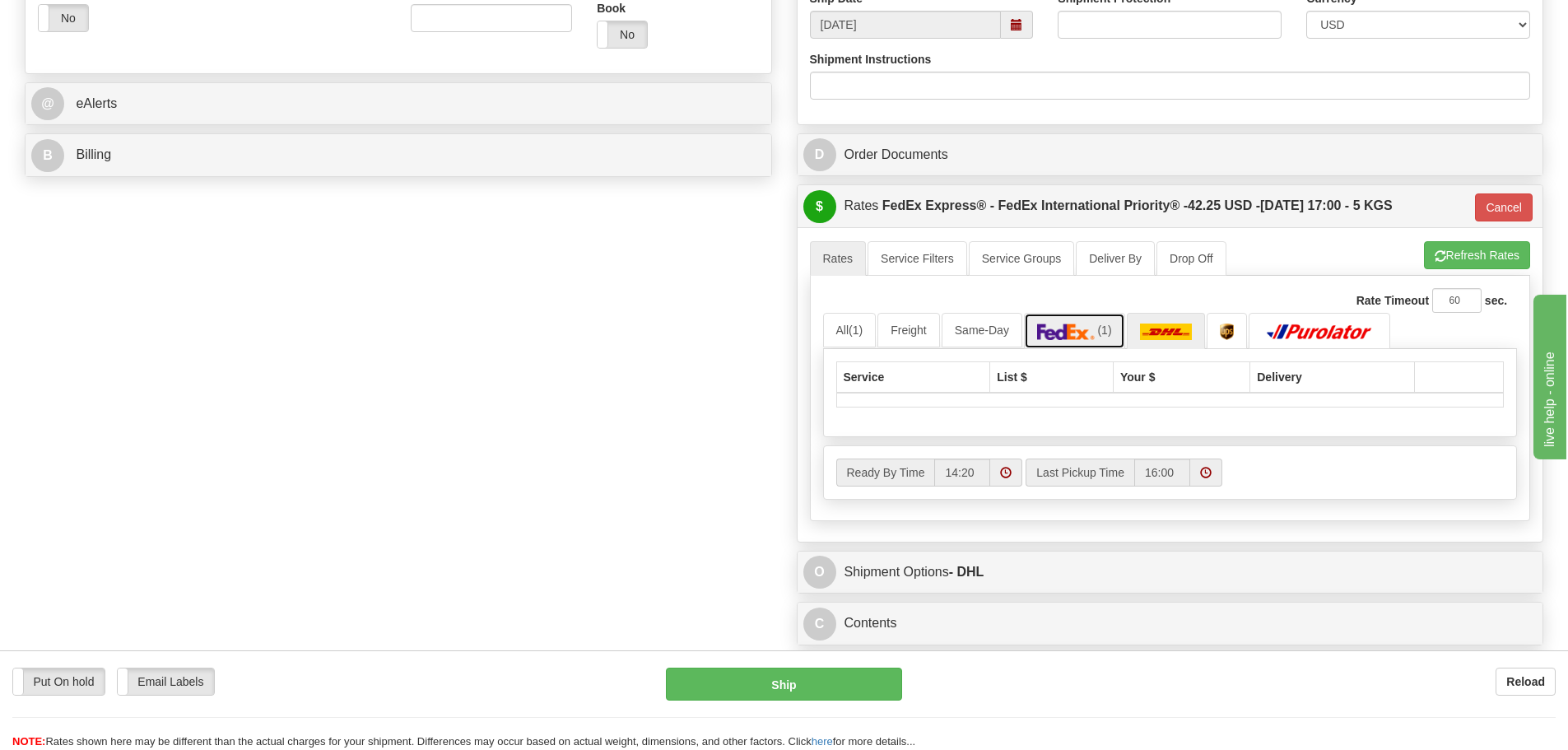
click at [1071, 337] on img at bounding box center [1066, 332] width 57 height 16
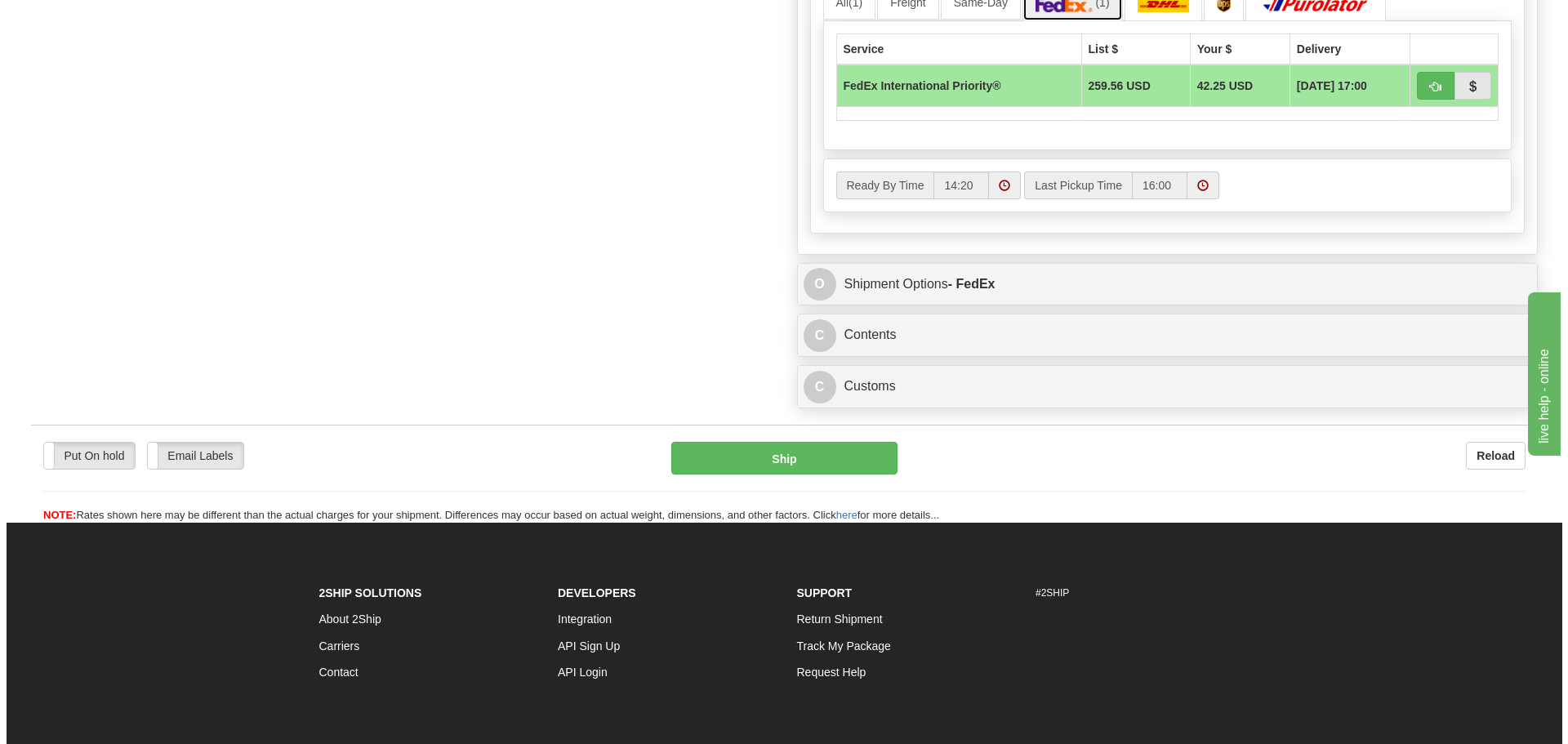
scroll to position [980, 0]
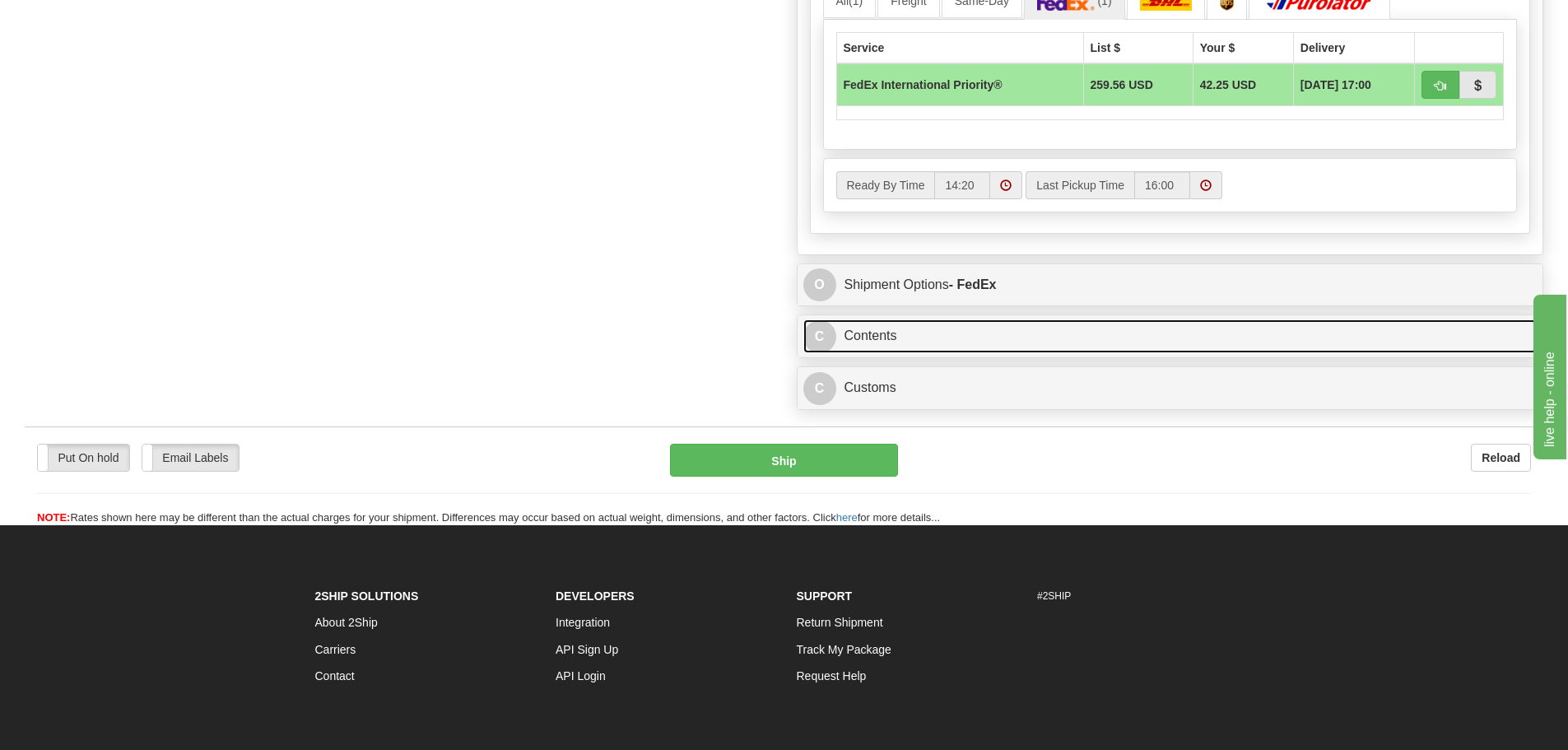
click at [953, 344] on link "C Contents" at bounding box center [1170, 337] width 734 height 34
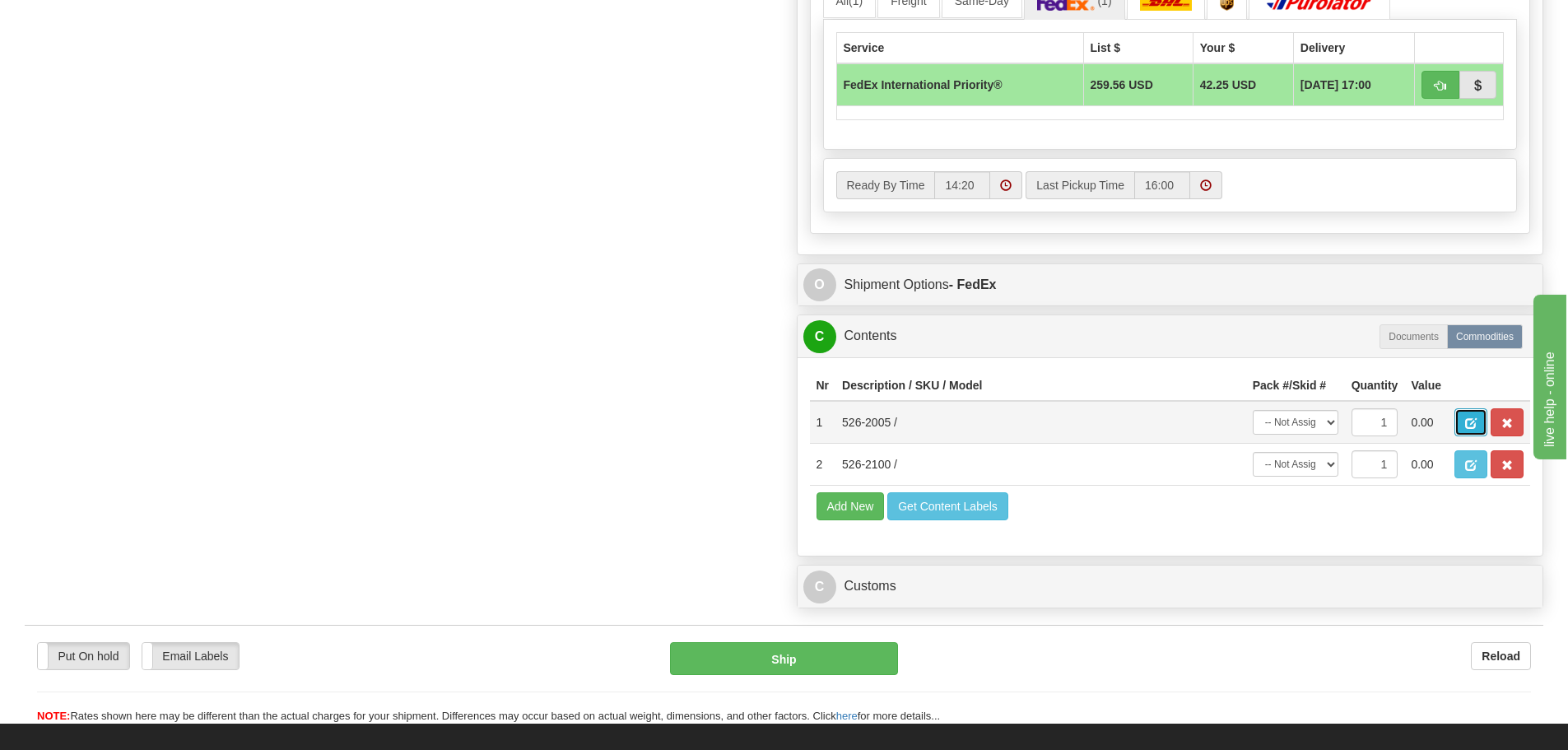
click at [1464, 431] on button "button" at bounding box center [1471, 422] width 33 height 28
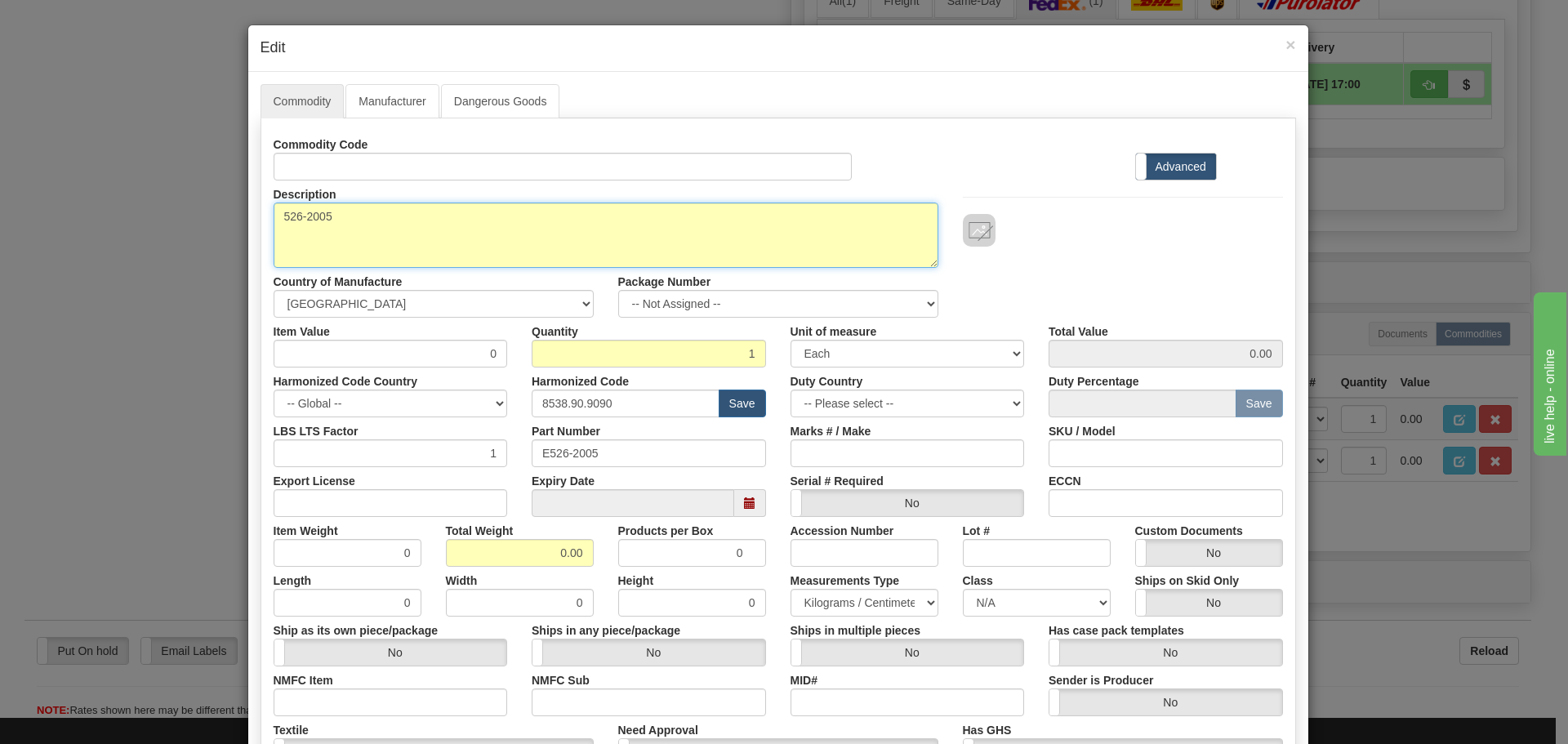
drag, startPoint x: 431, startPoint y: 212, endPoint x: 174, endPoint y: 232, distance: 257.8
click at [174, 232] on div "× Edit Commodity Manufacturer Dangerous Goods Commodity Code Standard Advanced …" at bounding box center [784, 372] width 1568 height 744
click at [500, 244] on textarea "526-2005" at bounding box center [605, 235] width 665 height 66
drag, startPoint x: 376, startPoint y: 241, endPoint x: 259, endPoint y: 230, distance: 117.5
click at [262, 230] on div "Description 526-2005" at bounding box center [606, 224] width 689 height 87
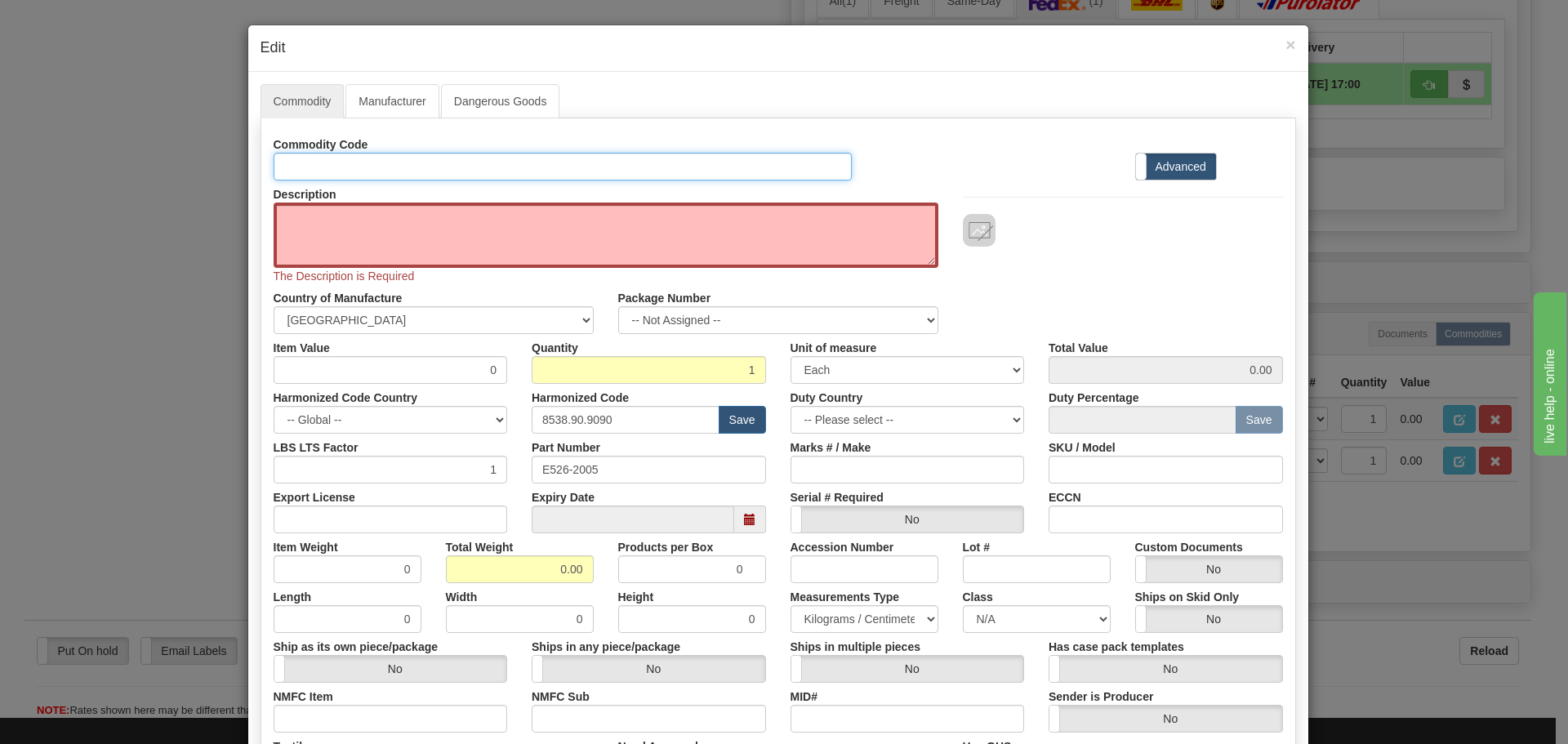
click at [424, 170] on input "Id" at bounding box center [563, 166] width 579 height 28
paste input "526-2005"
type input "526-2005"
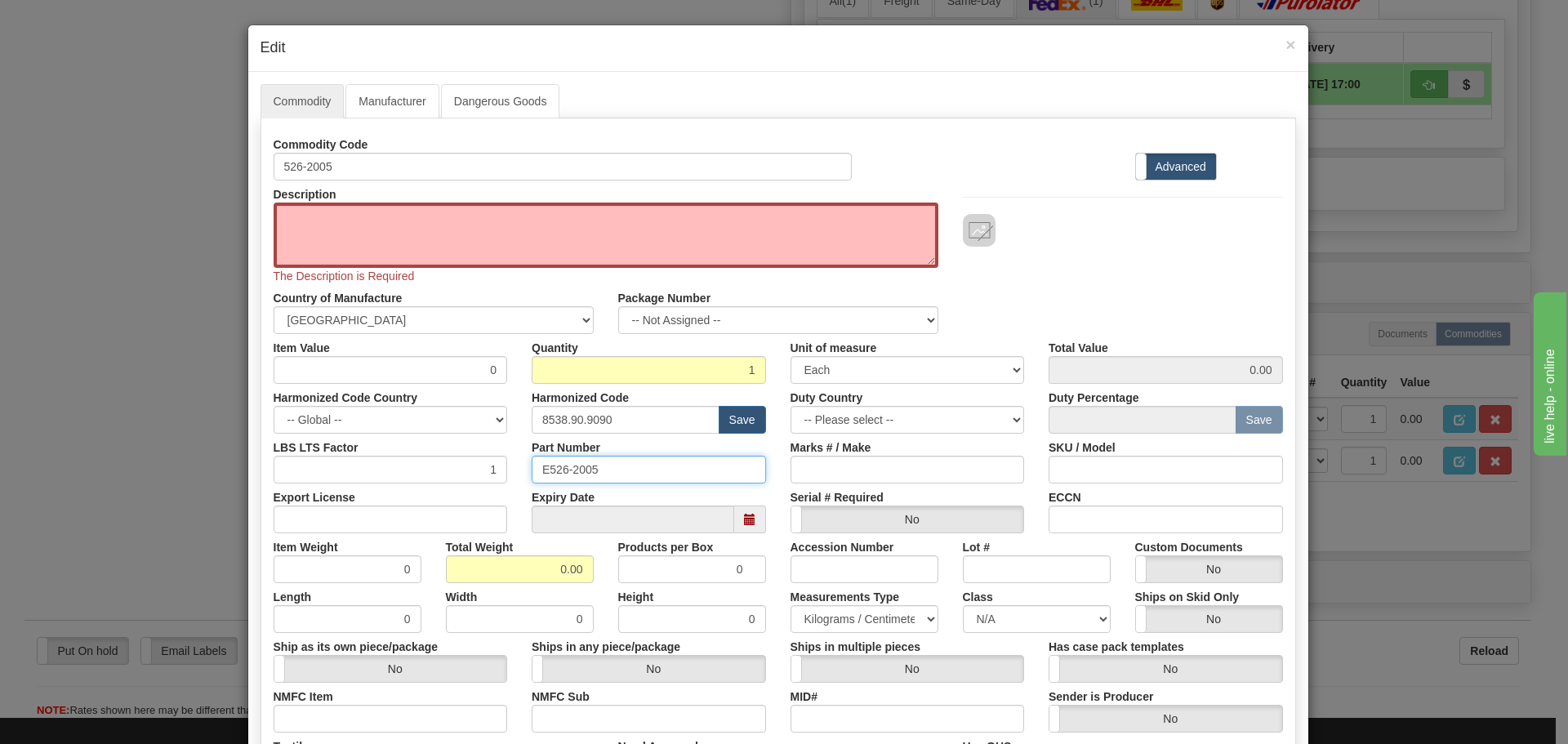
drag, startPoint x: 634, startPoint y: 476, endPoint x: 389, endPoint y: 488, distance: 245.3
click at [391, 486] on div "Commodity Code 526-2005 Standard Advanced Description 526-2005 The Description …" at bounding box center [778, 481] width 1010 height 702
paste input "text"
type input "526-2005"
click at [360, 249] on textarea "526-2005" at bounding box center [605, 235] width 665 height 66
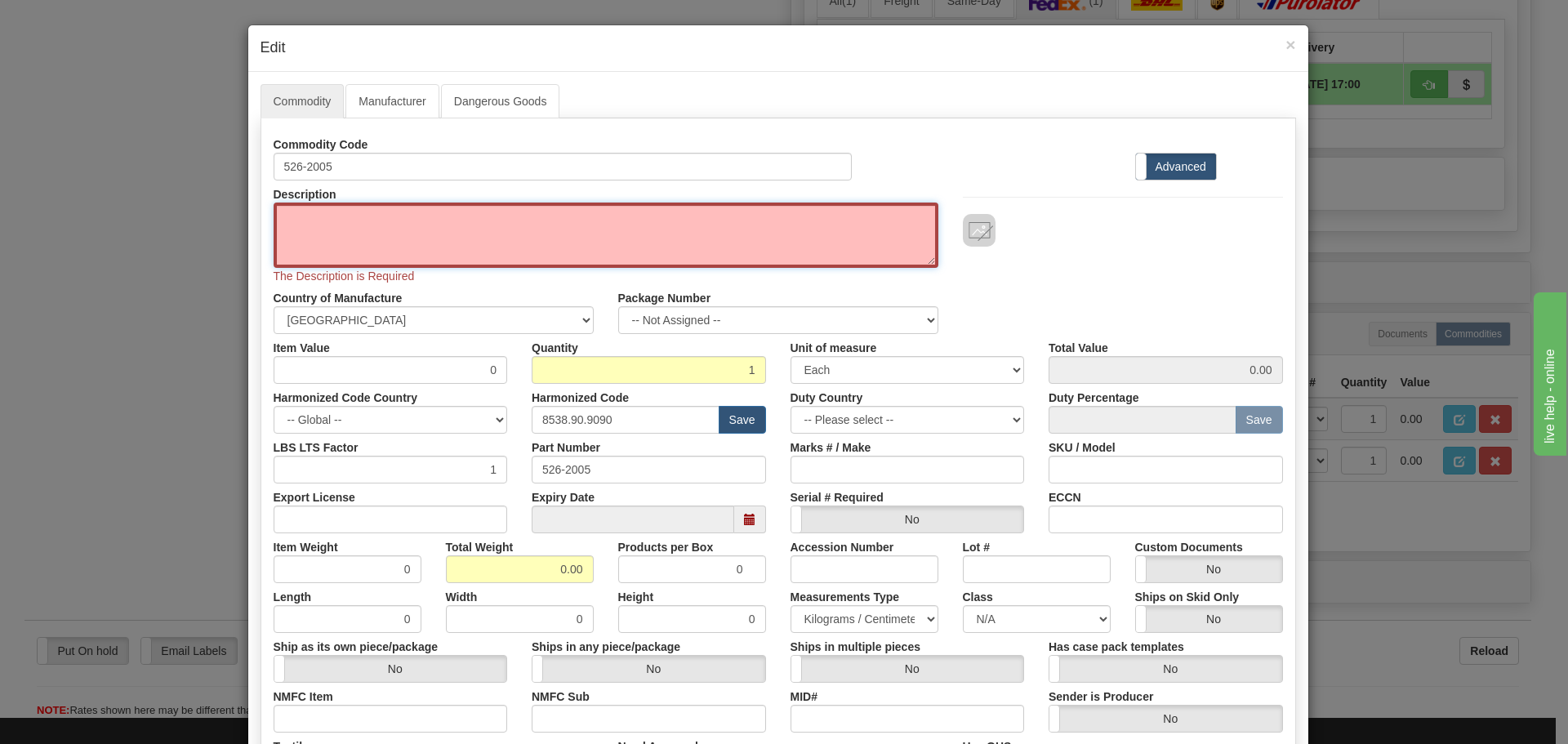
click at [349, 248] on textarea "526-2005" at bounding box center [605, 235] width 665 height 66
paste textarea "526-2005"
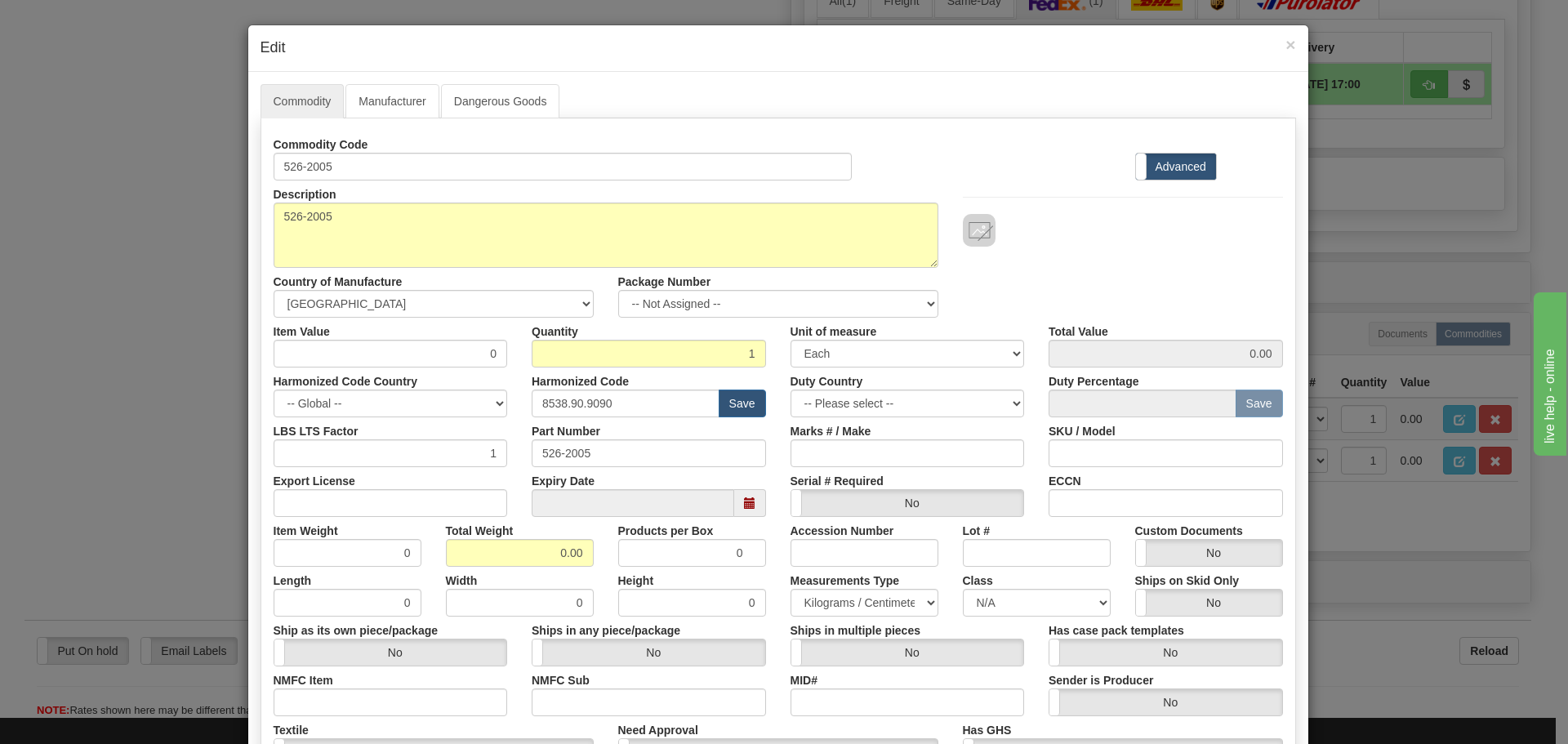
click at [467, 369] on div "Harmonized Code Country -- Global -- AFGHANISTAN ALAND ISLANDS ALBANIA ALGERIA …" at bounding box center [391, 392] width 259 height 50
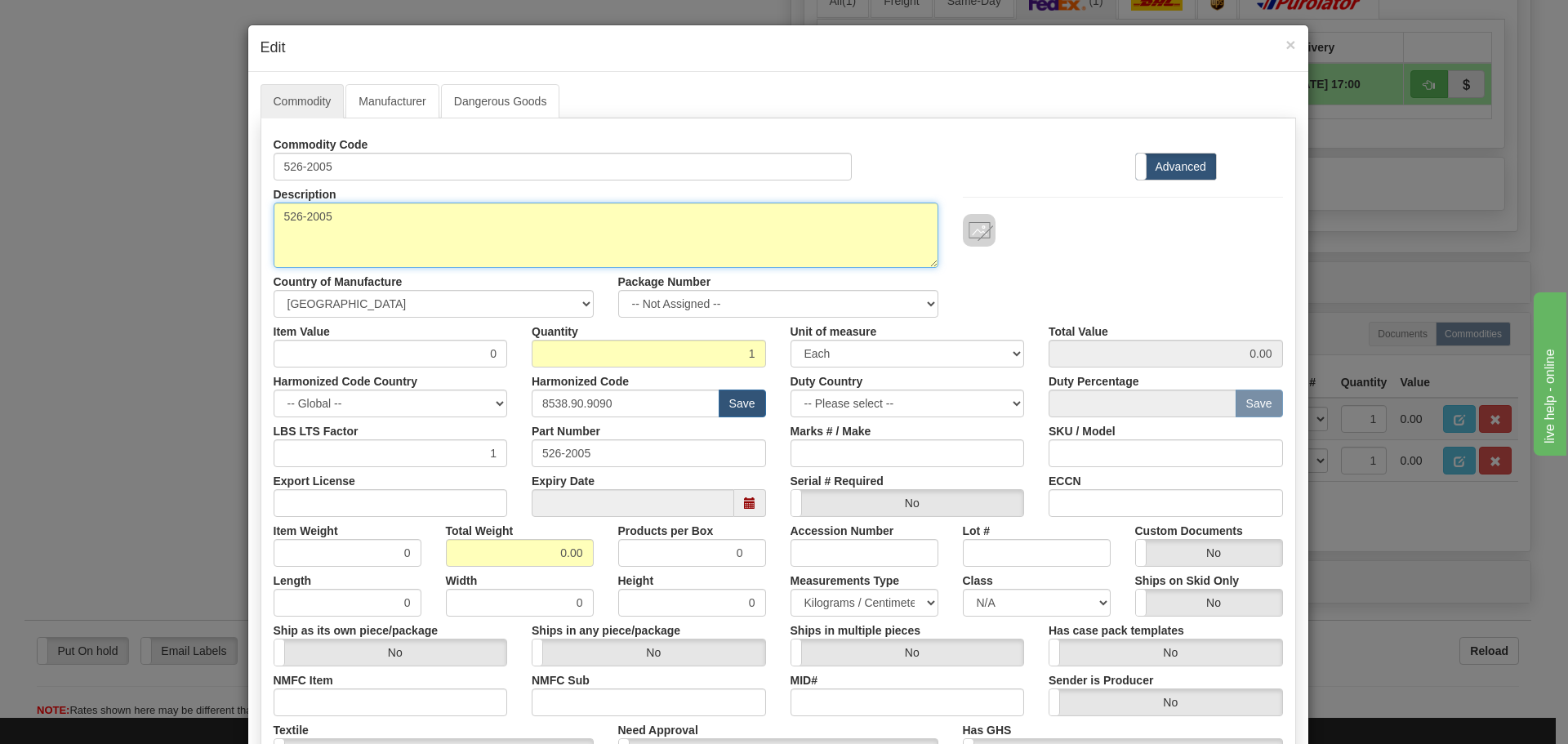
drag, startPoint x: 452, startPoint y: 226, endPoint x: -62, endPoint y: 200, distance: 514.7
paste textarea "RMA use only - D20ME (VME) 2M FLASH, 512kNVRAM, 1.5M SRAM"
type textarea "RMA use only - D20ME (VME) 2M FLASH, 512kNVRAM, 1.5M SRAM"
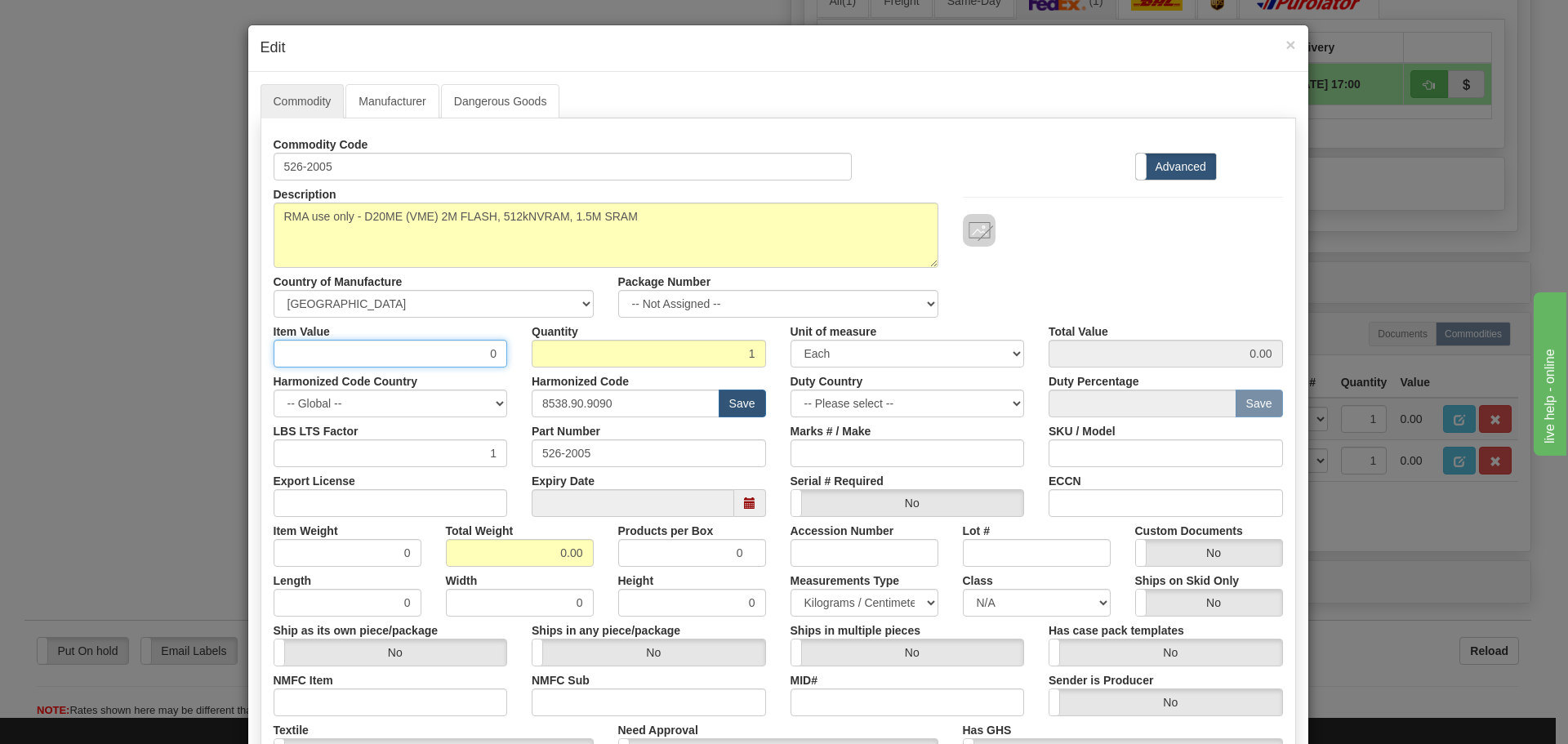
drag, startPoint x: 466, startPoint y: 359, endPoint x: 550, endPoint y: 359, distance: 84.0
click at [550, 359] on div "Item Value 0 Quantity 1 Unit of measure 3 Thousand Square Inches Adjustments 56…" at bounding box center [778, 343] width 1034 height 50
type input "75"
type input "75.00"
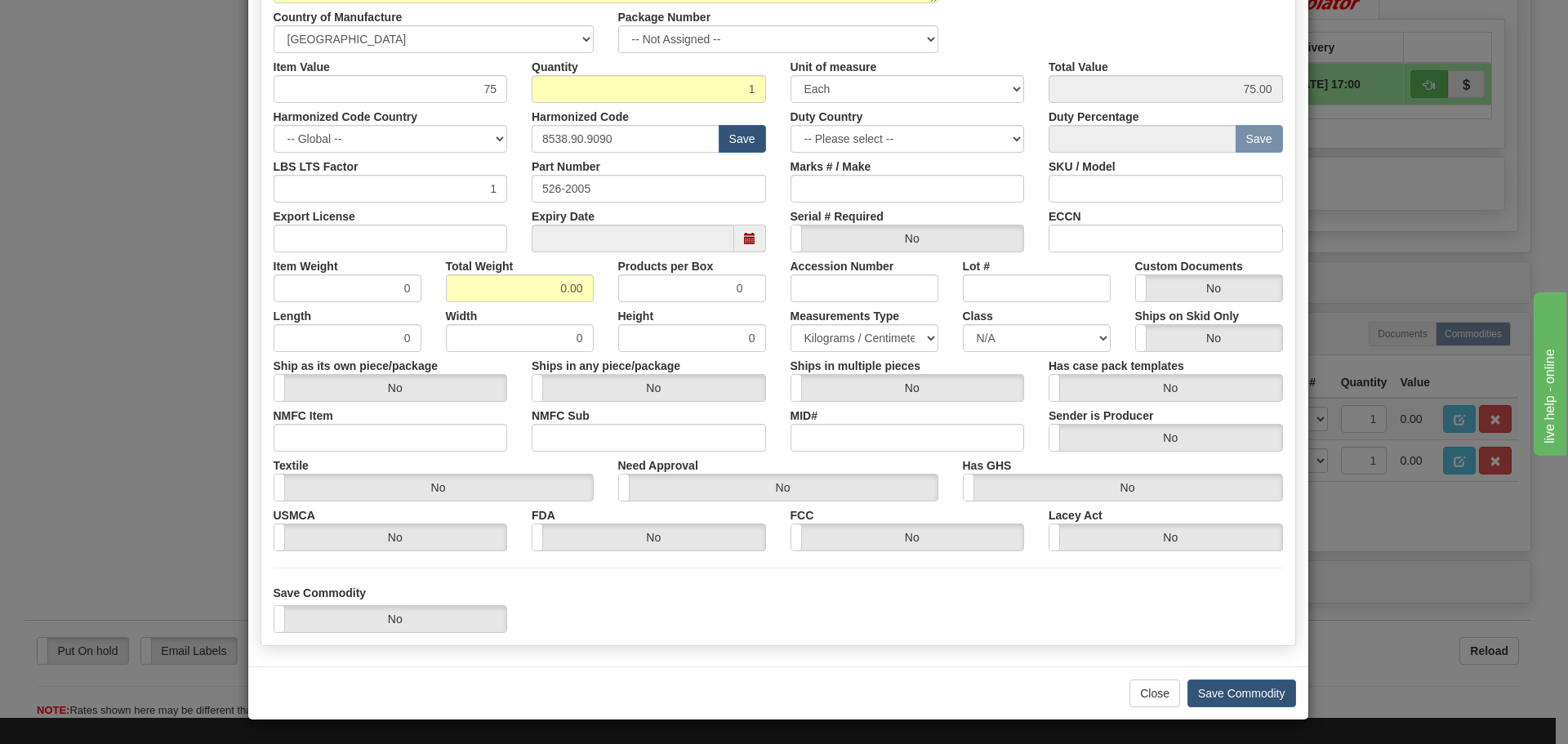
scroll to position [265, 0]
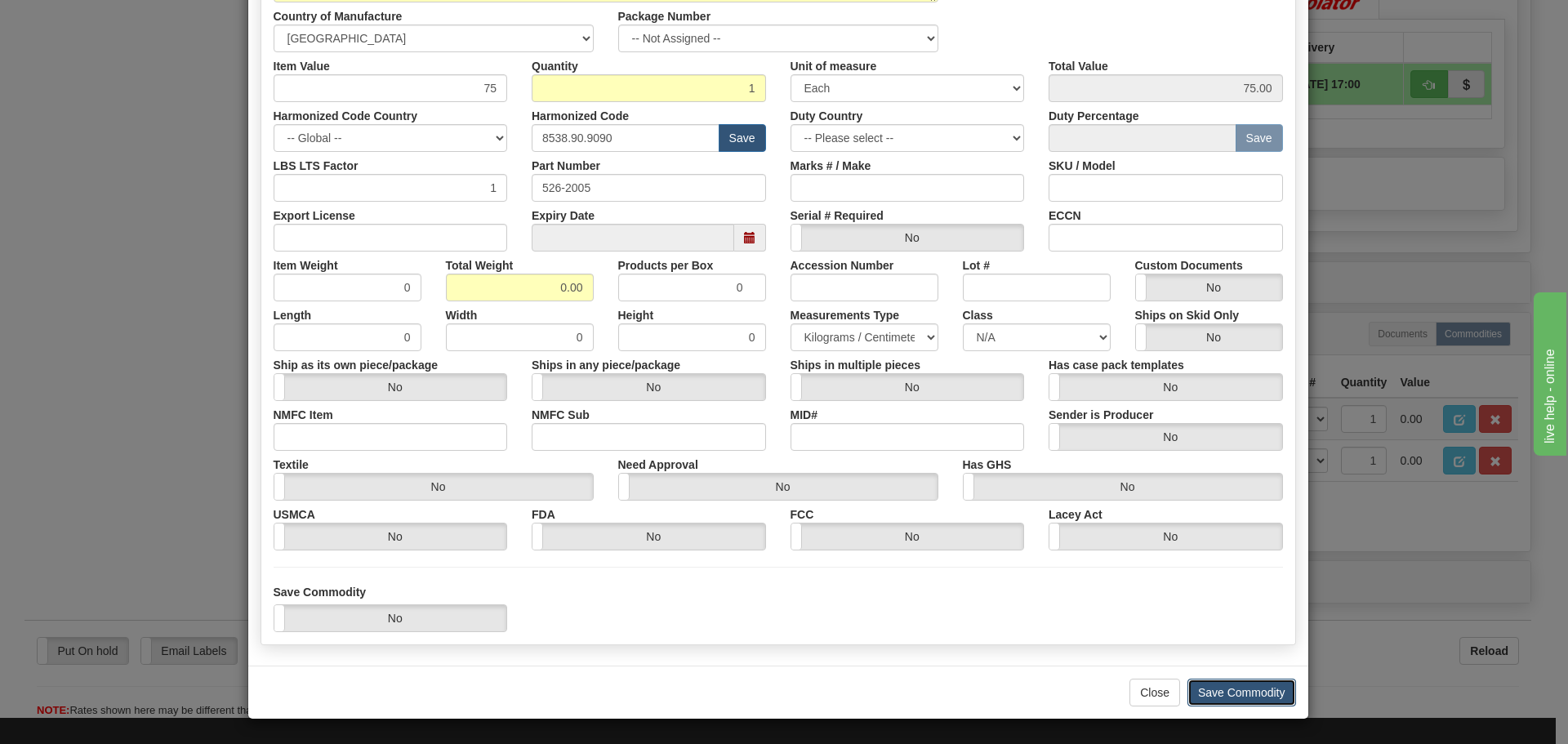
click at [1249, 684] on button "Save Commodity" at bounding box center [1241, 693] width 108 height 28
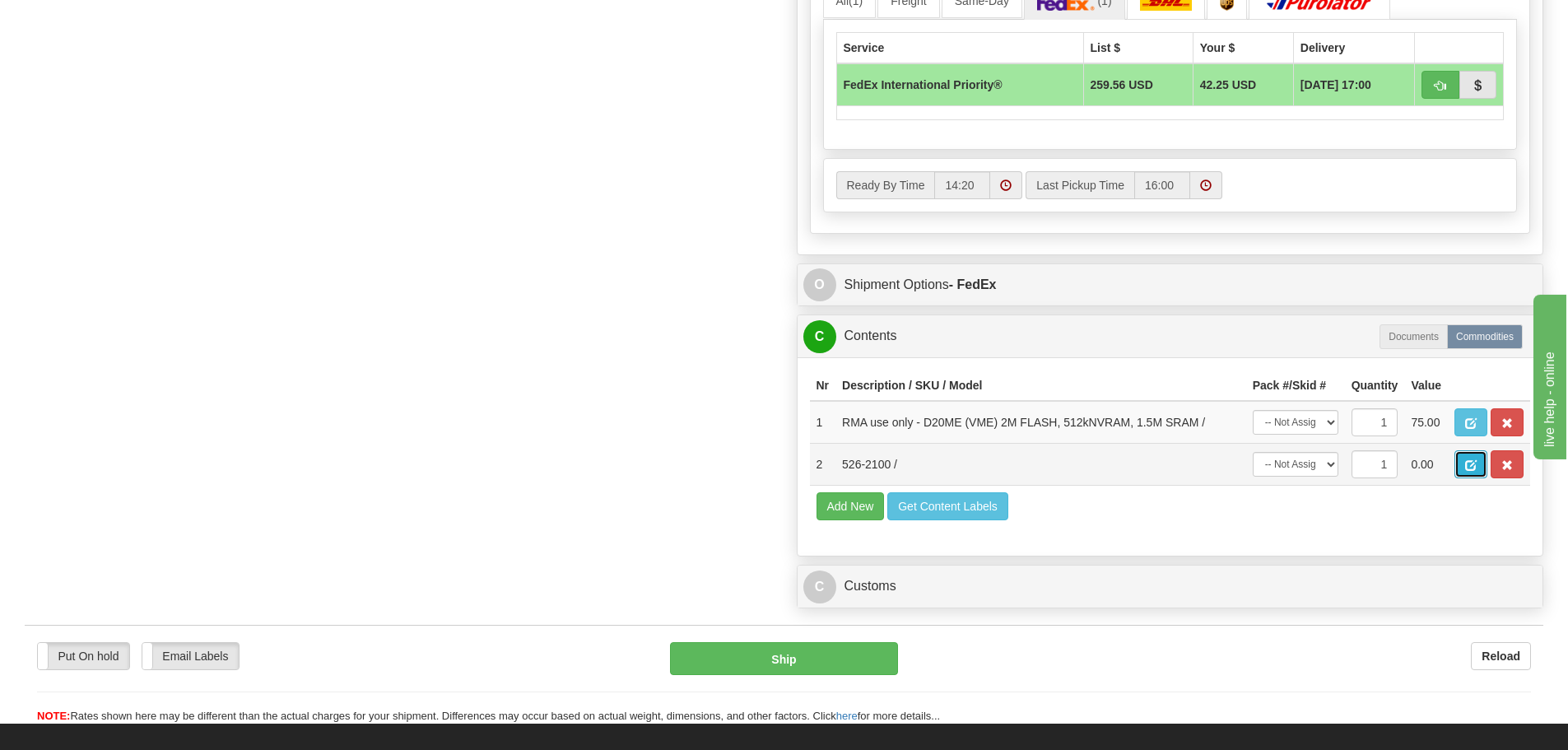
click at [1473, 477] on button "button" at bounding box center [1471, 464] width 33 height 28
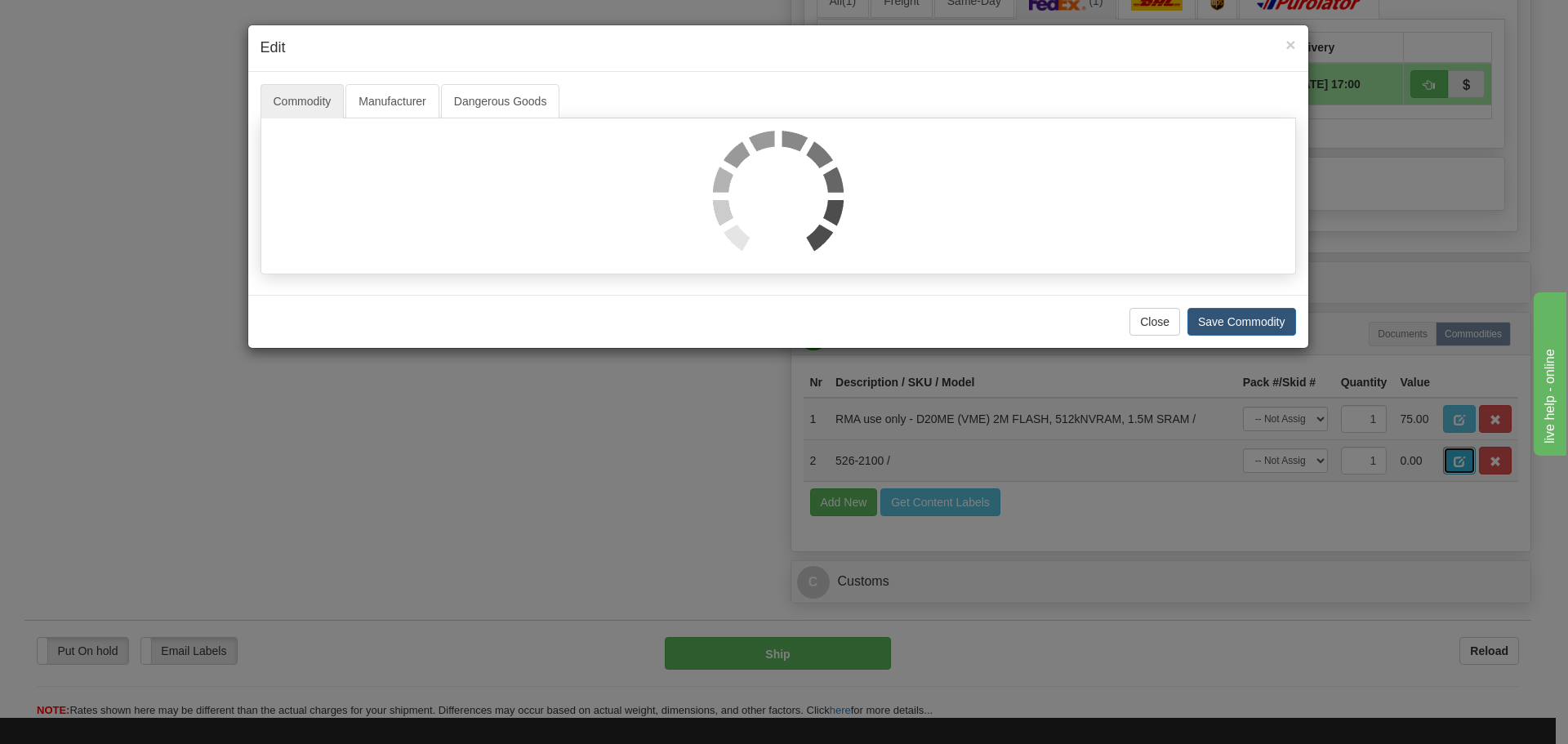
scroll to position [0, 0]
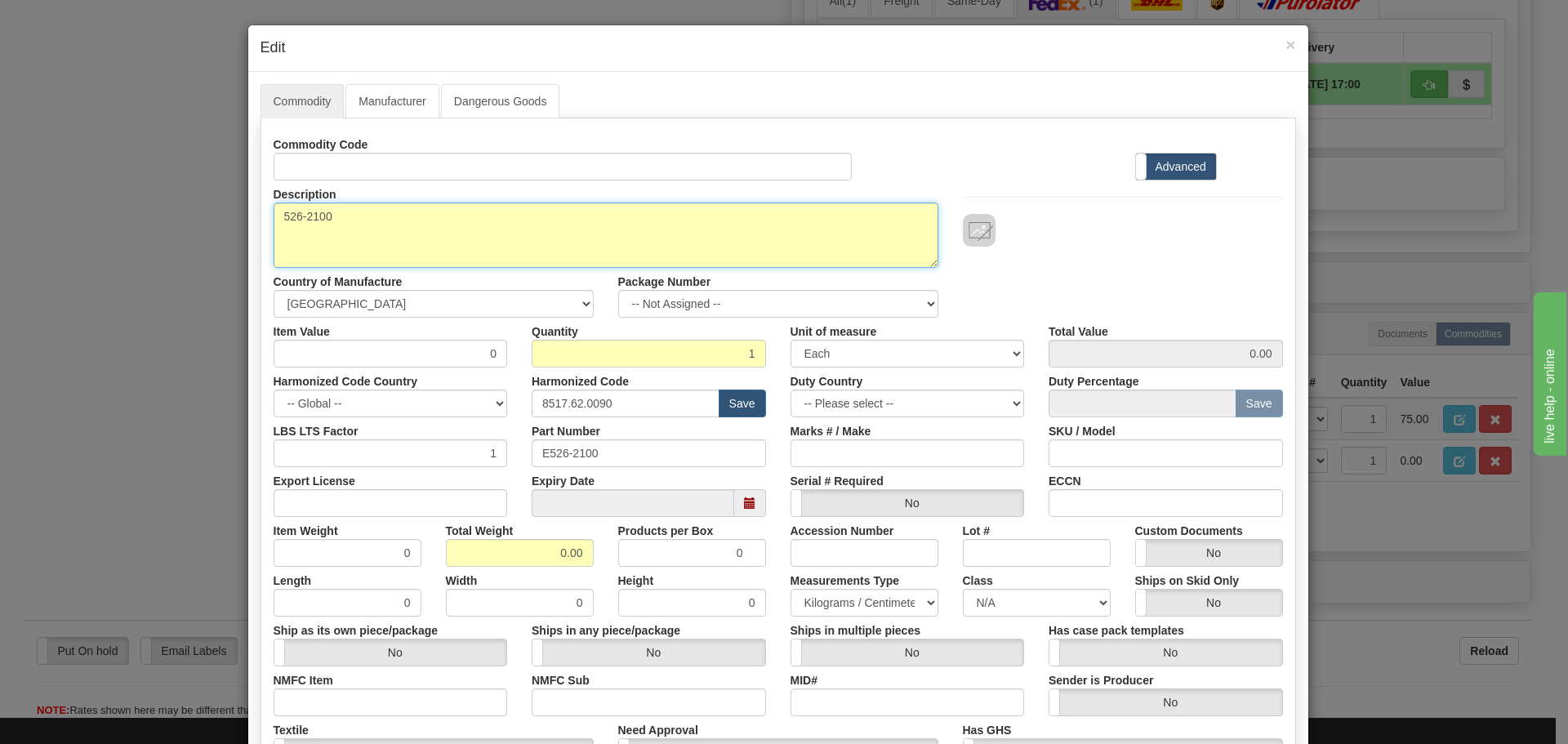
drag, startPoint x: 390, startPoint y: 231, endPoint x: 197, endPoint y: 226, distance: 193.1
click at [197, 226] on div "× Edit Commodity Manufacturer Dangerous Goods Commodity Code Standard Advanced …" at bounding box center [784, 372] width 1568 height 744
click at [462, 261] on textarea "526-2100" at bounding box center [605, 235] width 665 height 66
click at [323, 216] on textarea "526-2100" at bounding box center [605, 235] width 665 height 66
drag, startPoint x: 348, startPoint y: 252, endPoint x: 201, endPoint y: 284, distance: 150.4
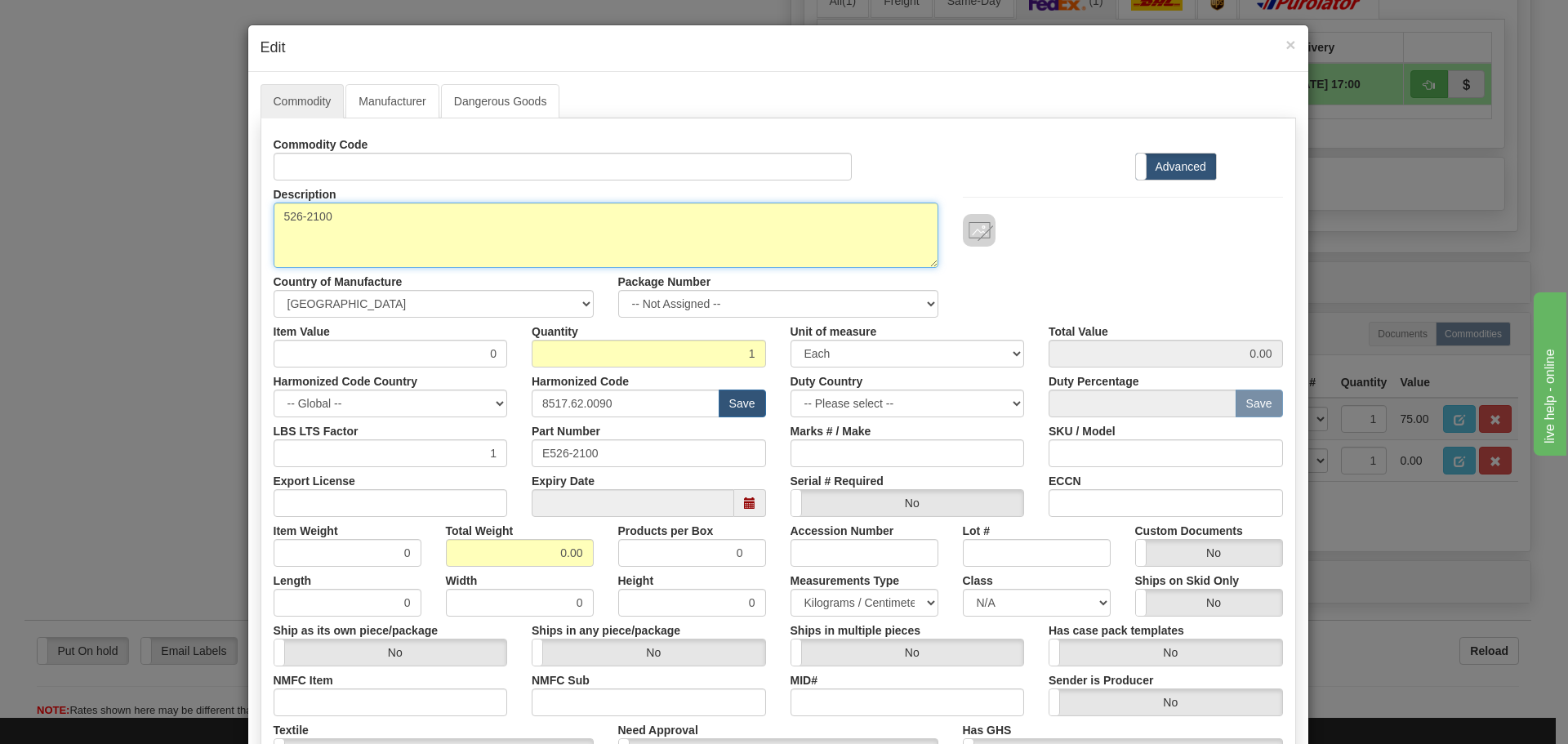
click at [201, 284] on div "× Edit Commodity Manufacturer Dangerous Goods Commodity Code Standard Advanced …" at bounding box center [784, 372] width 1568 height 744
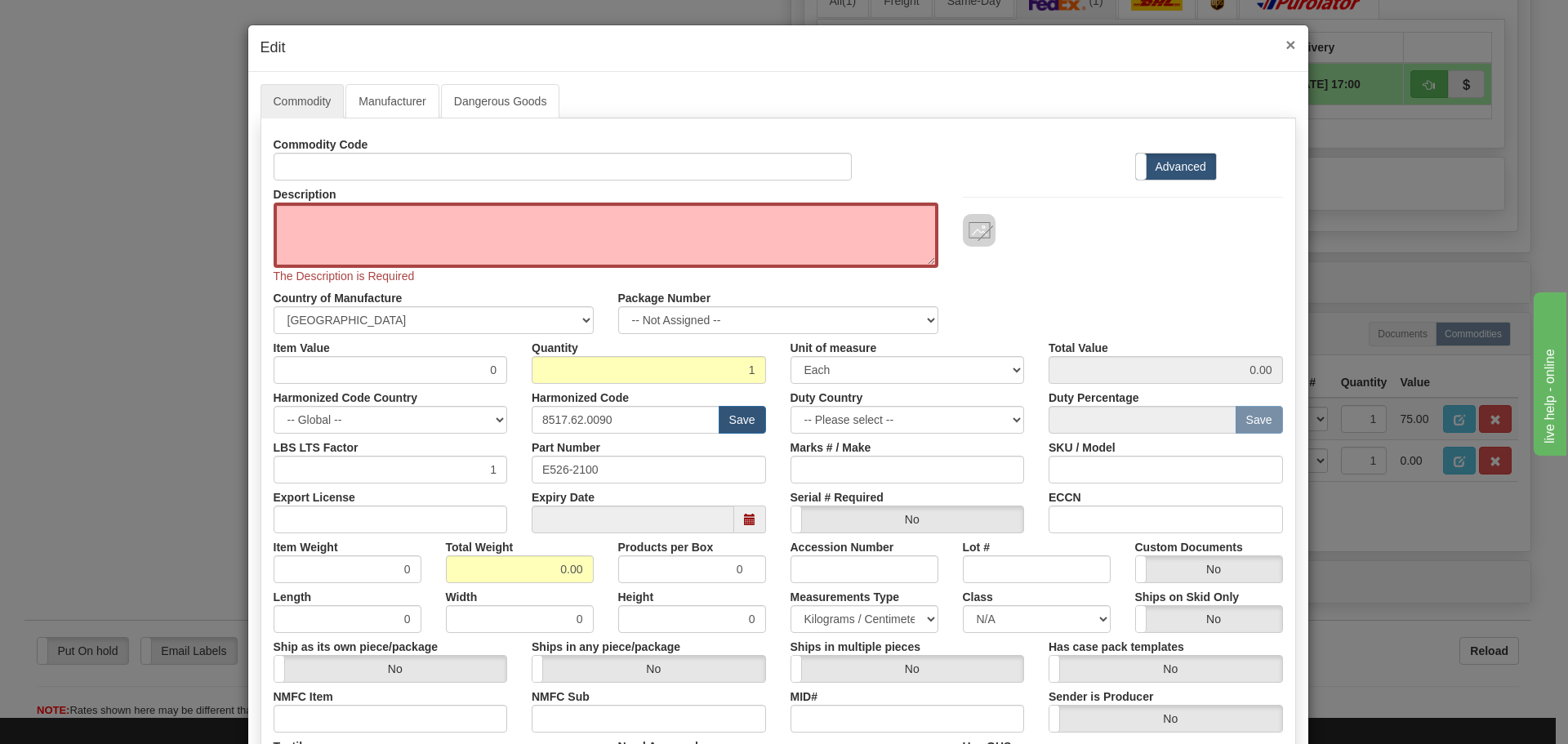
click at [1286, 37] on span "×" at bounding box center [1290, 44] width 10 height 19
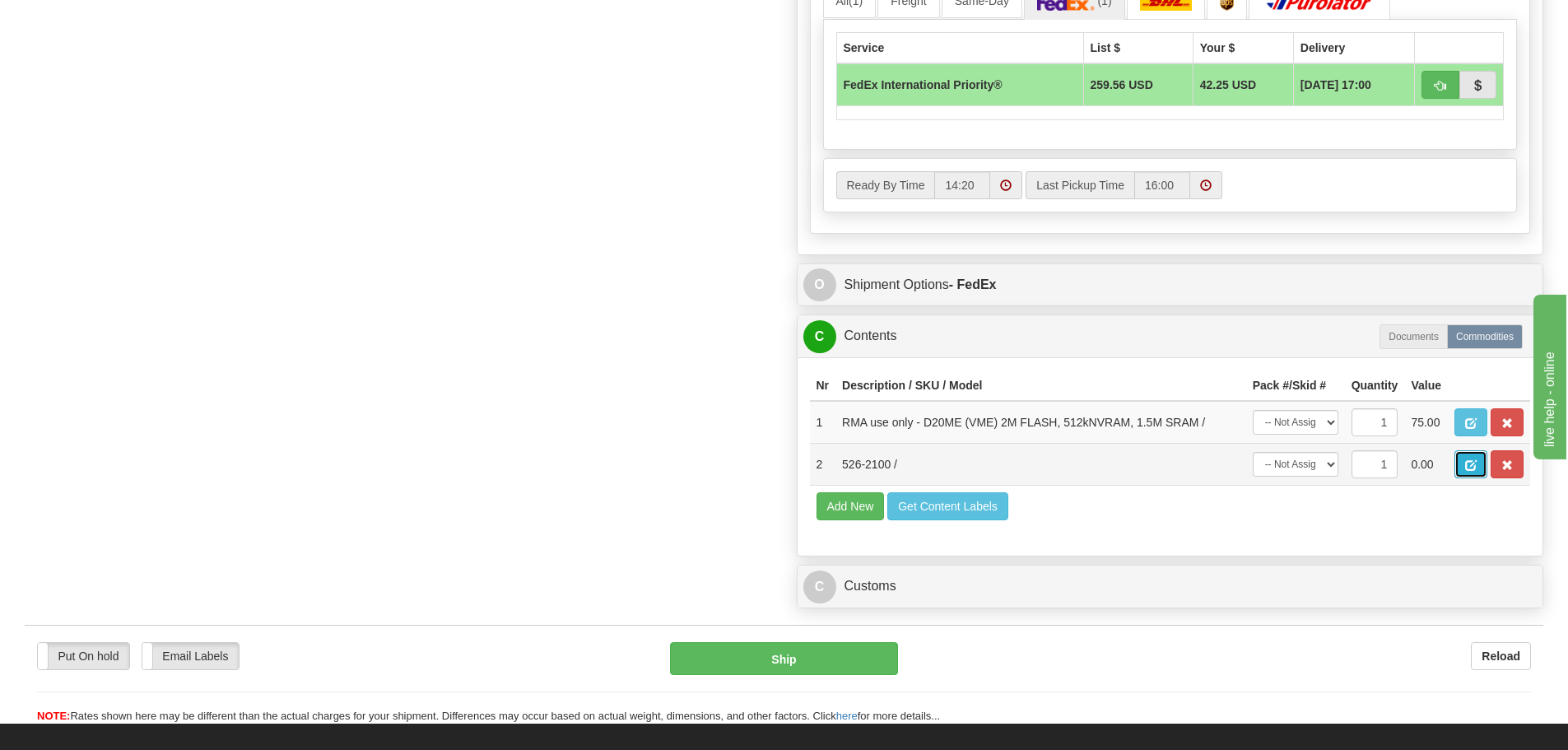
click at [1467, 468] on span "button" at bounding box center [1471, 466] width 12 height 11
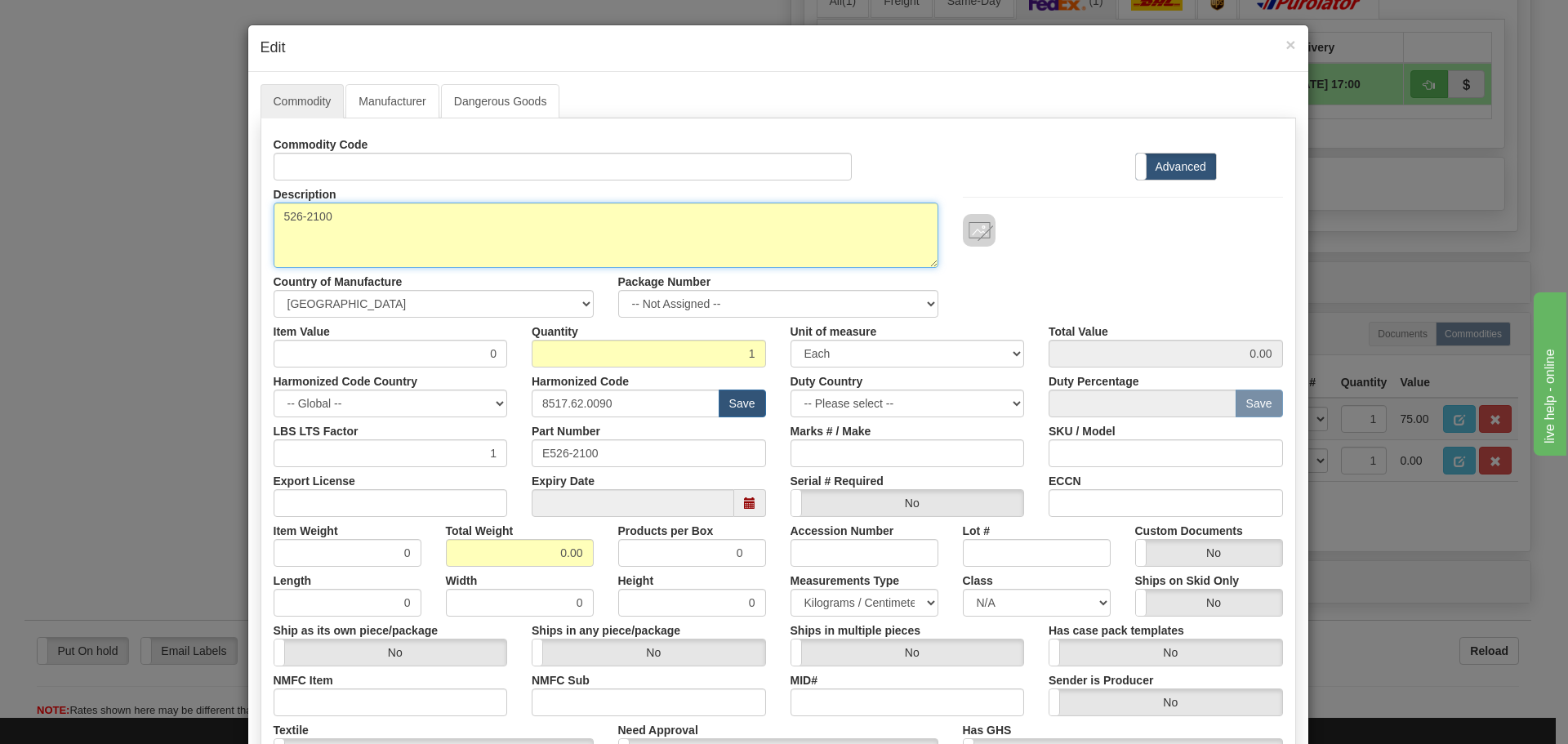
drag, startPoint x: 359, startPoint y: 226, endPoint x: 197, endPoint y: 221, distance: 162.1
click at [197, 221] on div "× Edit Commodity Manufacturer Dangerous Goods Commodity Code Standard Advanced …" at bounding box center [784, 372] width 1568 height 744
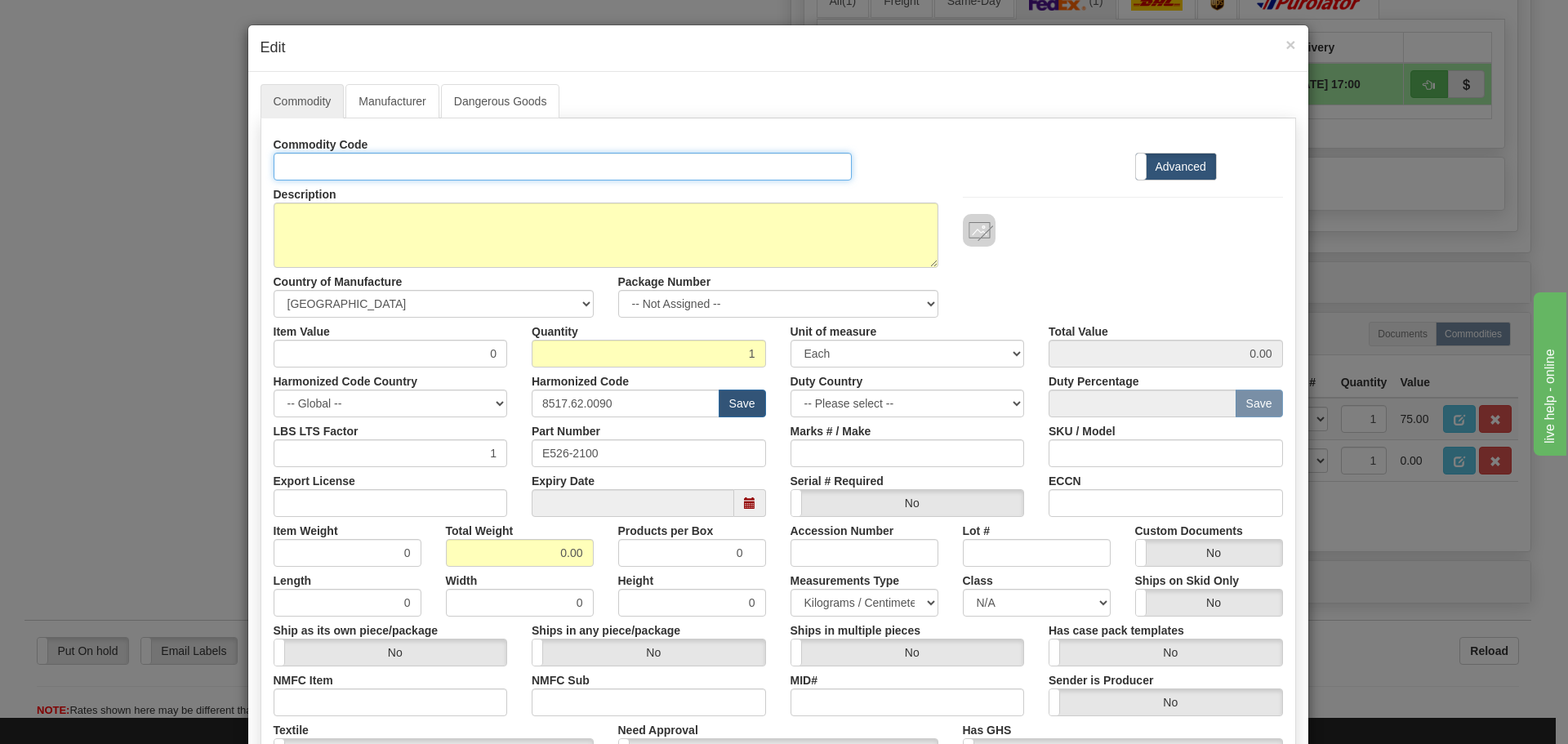
click at [312, 168] on input "Id" at bounding box center [563, 166] width 579 height 28
click at [349, 170] on input "Id" at bounding box center [563, 166] width 579 height 28
paste input "526-2100"
type input "526-2100"
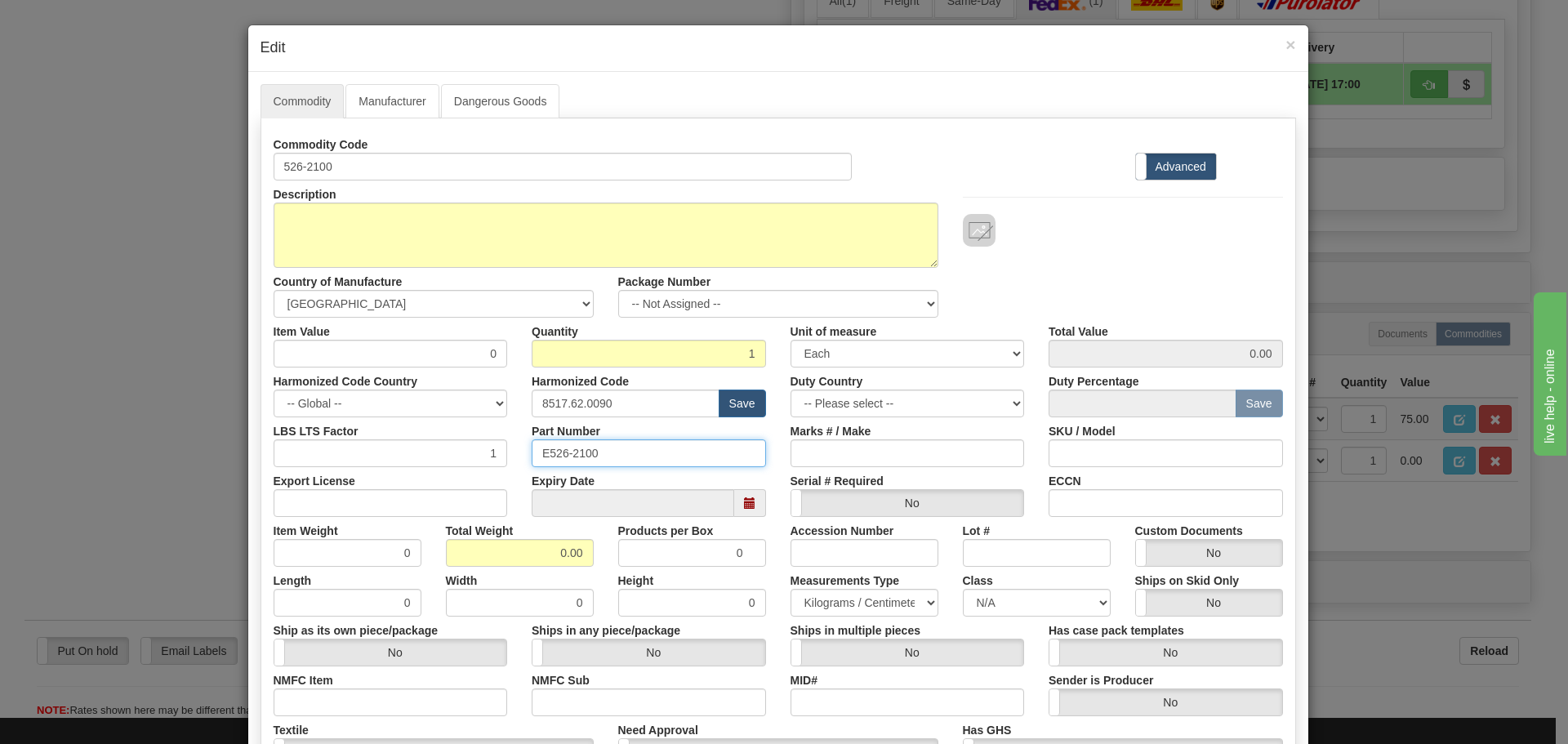
drag, startPoint x: 584, startPoint y: 450, endPoint x: 323, endPoint y: 457, distance: 261.1
click at [323, 457] on div "LBS LTS Factor 1 Part Number E526-2100 Marks # / Make SKU / Model" at bounding box center [778, 442] width 1034 height 50
paste input "text"
type input "526-2100"
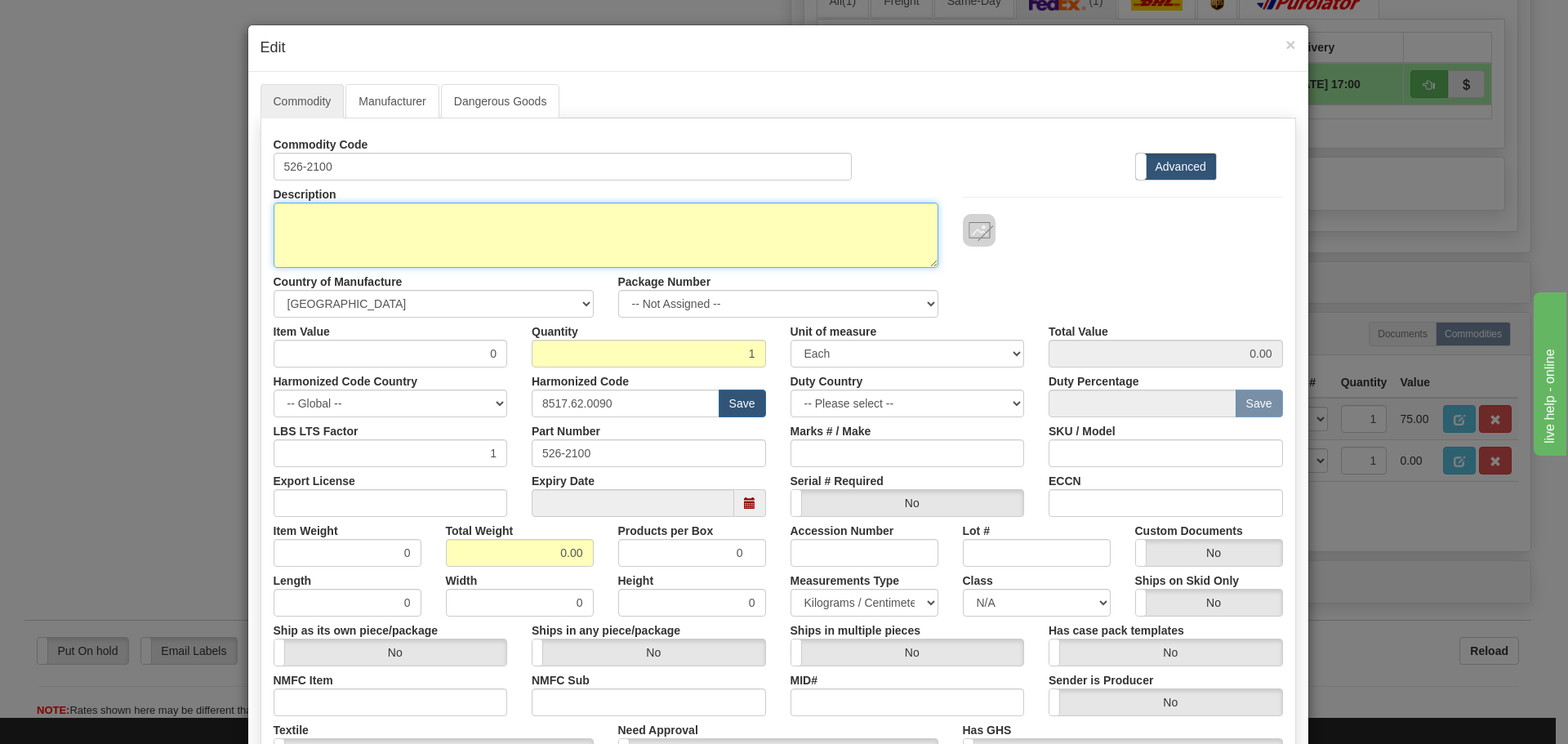
click at [519, 250] on textarea "526-2100" at bounding box center [605, 235] width 665 height 66
click at [412, 237] on textarea "526-2100" at bounding box center [605, 235] width 665 height 66
paste textarea "RMA Use Only - No Replacement - D20 EME ETHERNET MEMORY CARD, 8MB"
type textarea "RMA Use Only - No Replacement - D20 EME ETHERNET MEMORY CARD, 8MB"
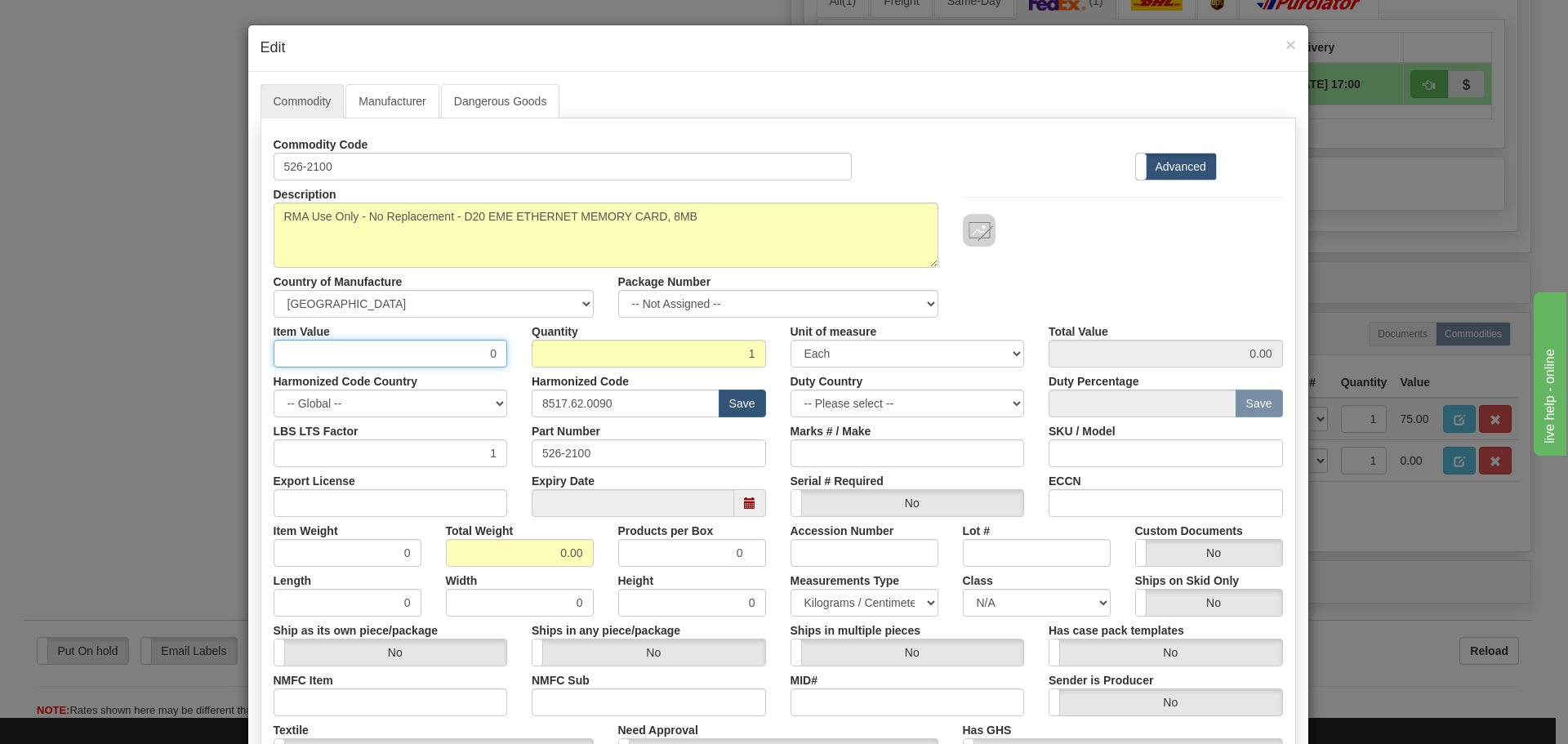
drag, startPoint x: 467, startPoint y: 360, endPoint x: 559, endPoint y: 346, distance: 93.1
click at [559, 349] on div "Item Value 0 Quantity 1 Unit of measure 3 Thousand Square Inches Adjustments 56…" at bounding box center [778, 343] width 1034 height 50
type input "75"
type input "75.00"
drag, startPoint x: 682, startPoint y: 398, endPoint x: 451, endPoint y: 426, distance: 232.7
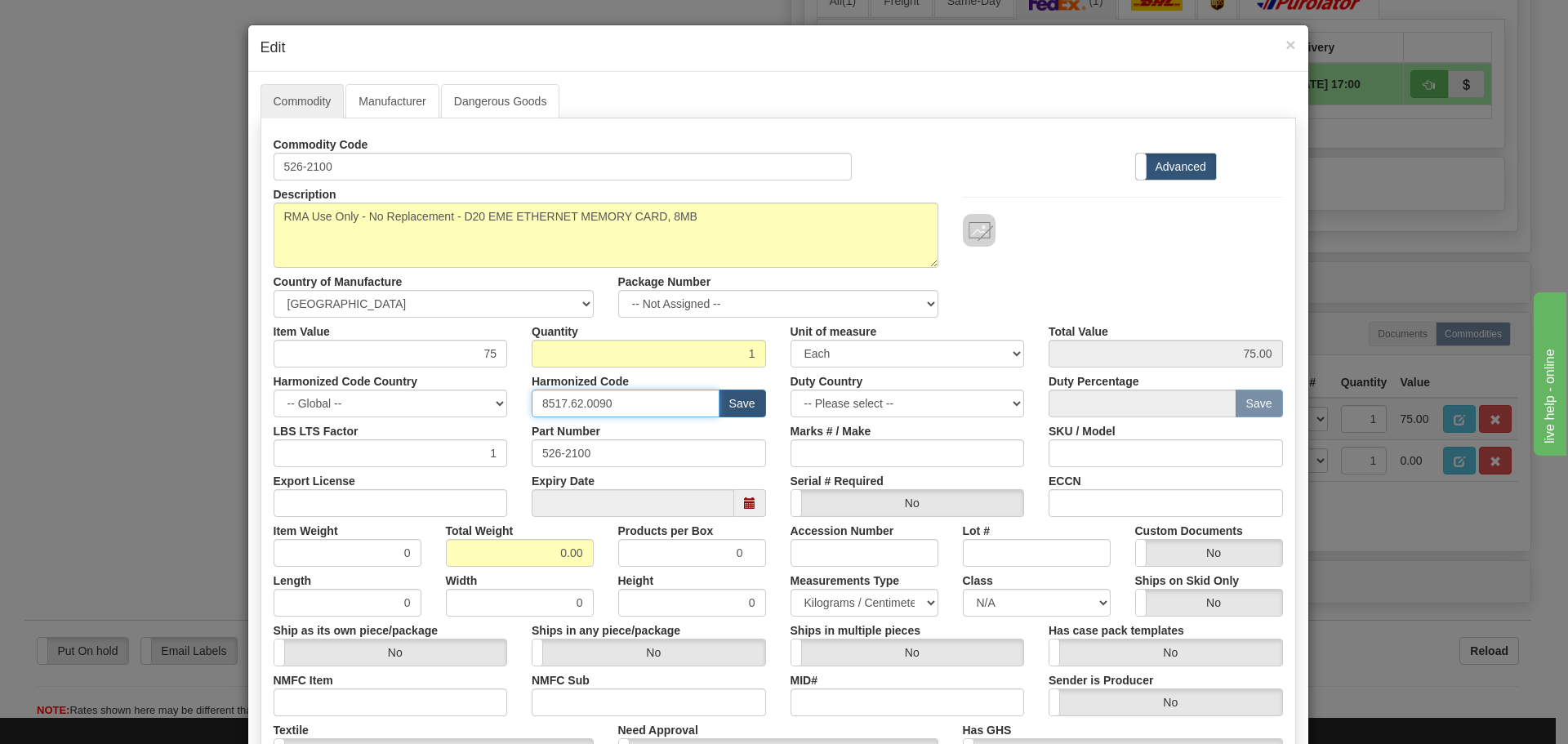
click at [451, 426] on div "Commodity Code 526-2100 Standard Advanced Description 526-2100 Country of Manuf…" at bounding box center [778, 473] width 1010 height 685
click at [573, 394] on input "text" at bounding box center [626, 403] width 188 height 28
type input "8537.10.9070"
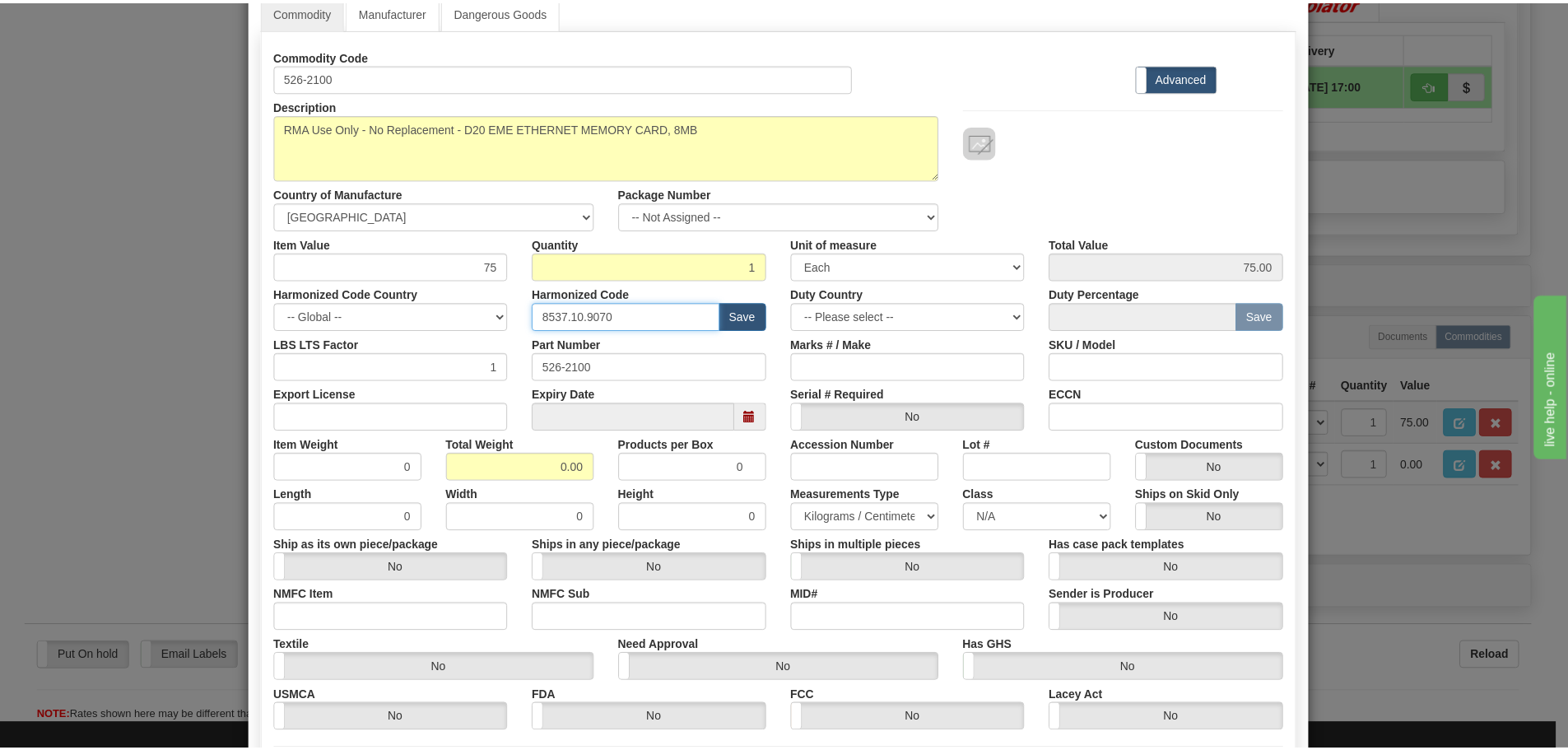
scroll to position [268, 0]
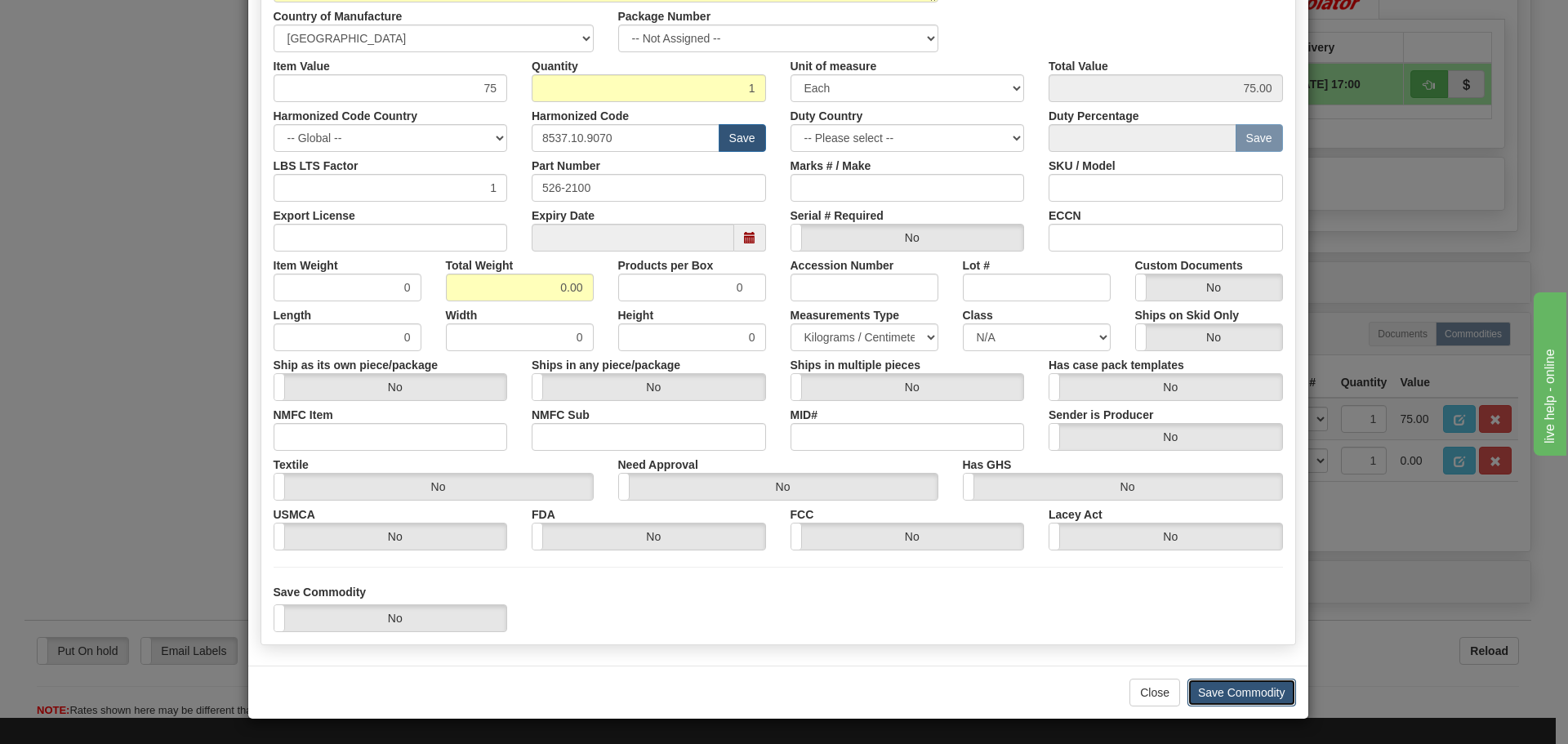
click at [1268, 682] on button "Save Commodity" at bounding box center [1241, 693] width 108 height 28
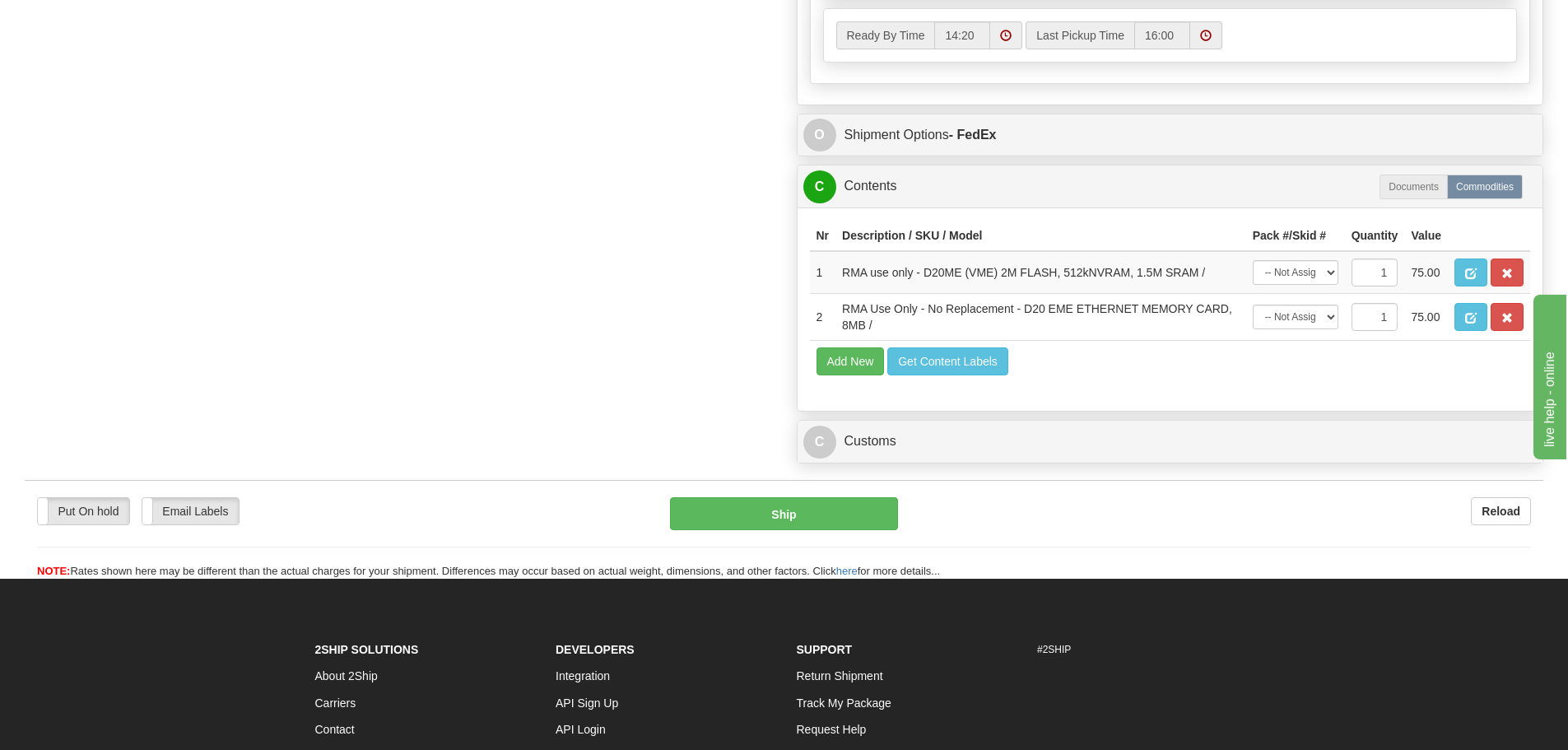
scroll to position [1154, 0]
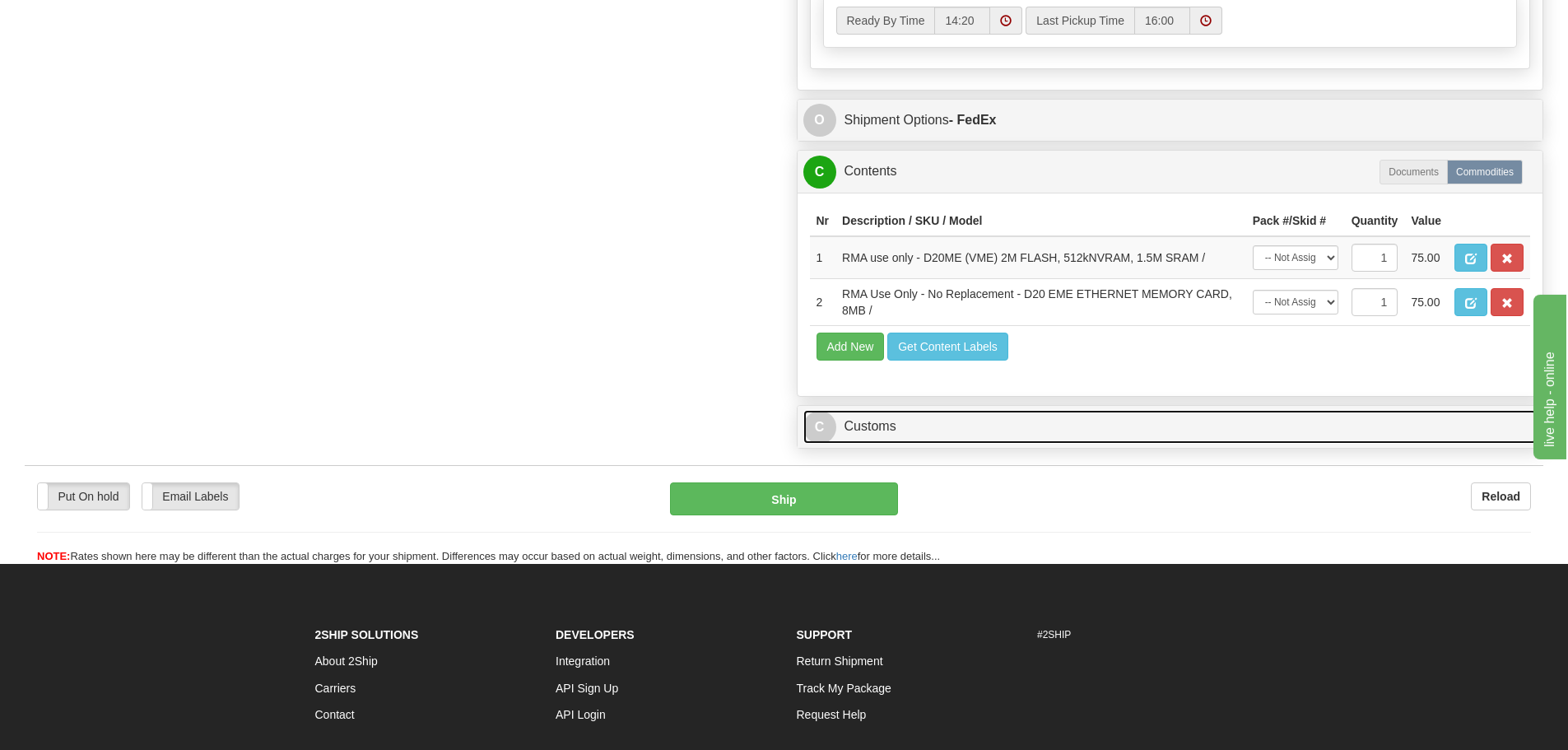
click at [904, 434] on link "C Customs" at bounding box center [1170, 427] width 734 height 34
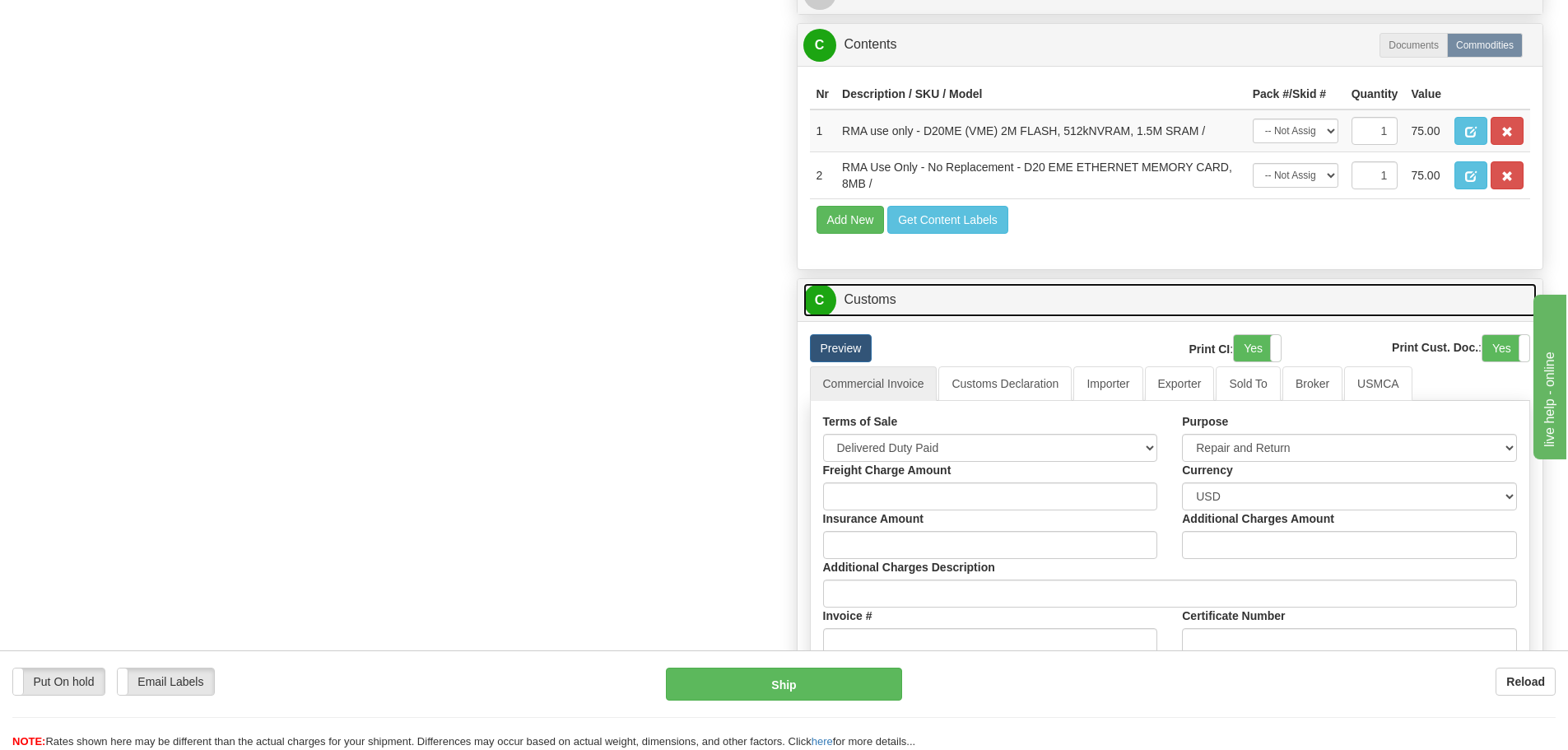
scroll to position [1401, 0]
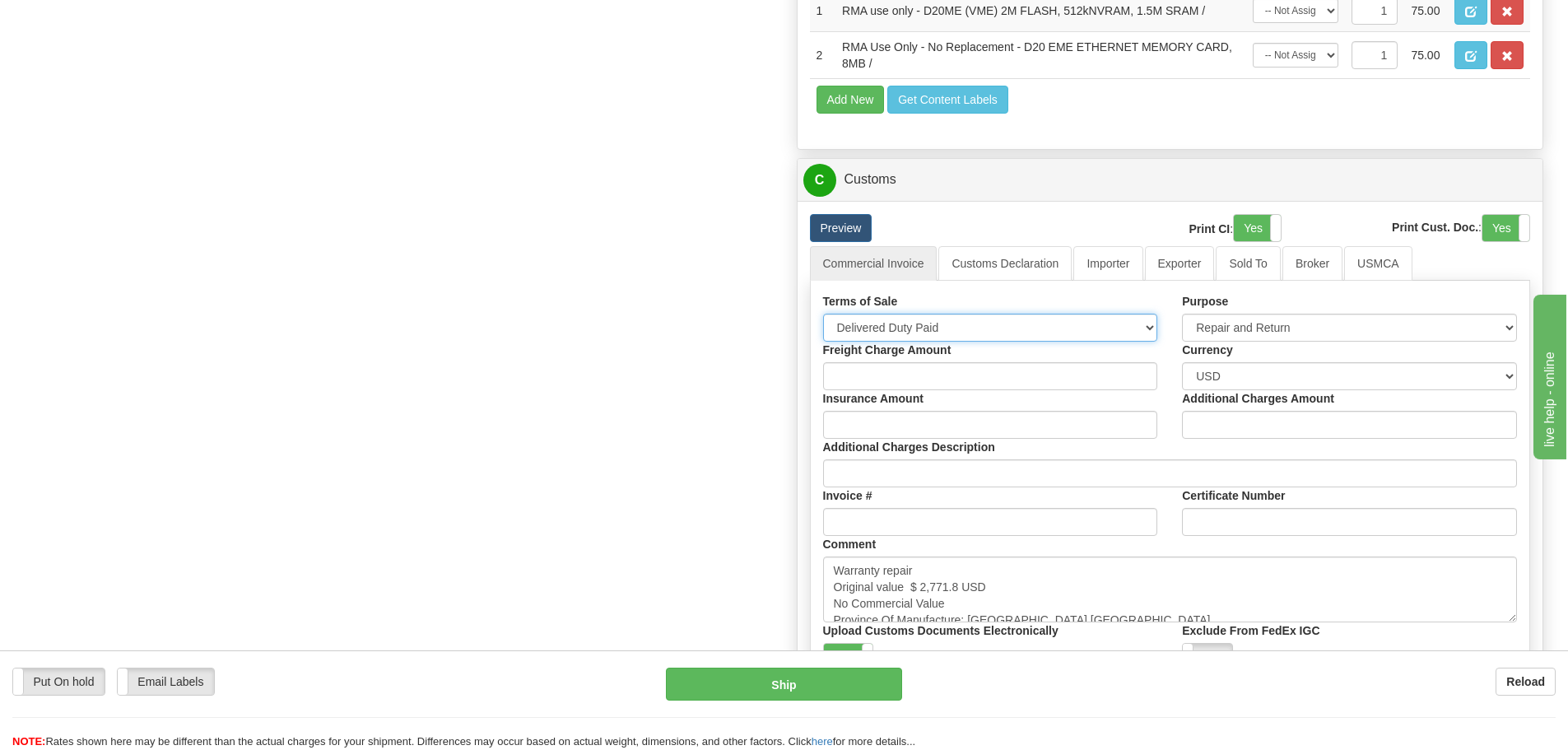
click at [1144, 320] on select "Free Carrier Free On Board Ex Works Delivered Duty Unpaid Delivered Duty Paid C…" at bounding box center [990, 328] width 335 height 28
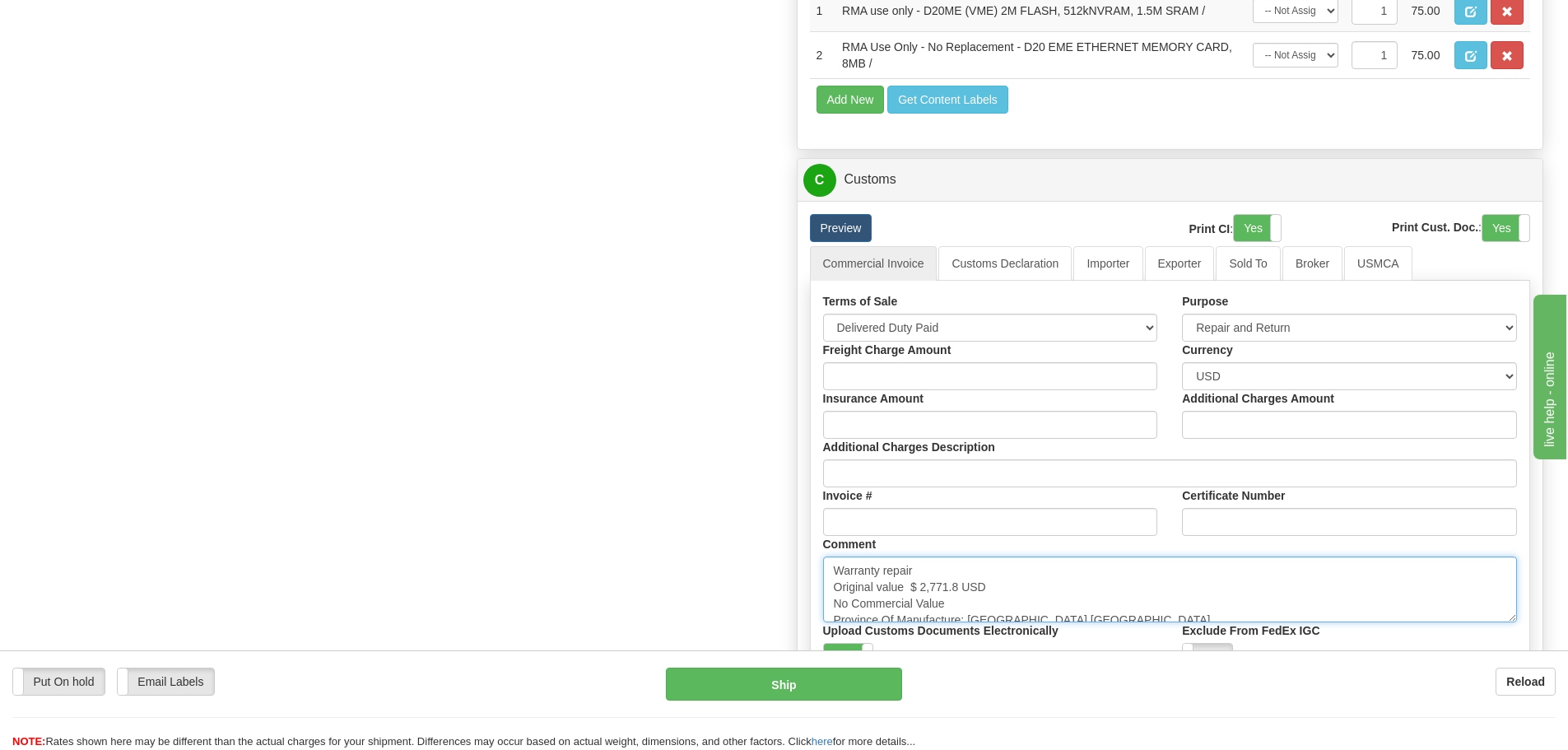
click at [1055, 595] on textarea "Warranty repair Original value $ 2,771.8 USD No Commercial Value Province Of Ma…" at bounding box center [1170, 590] width 695 height 66
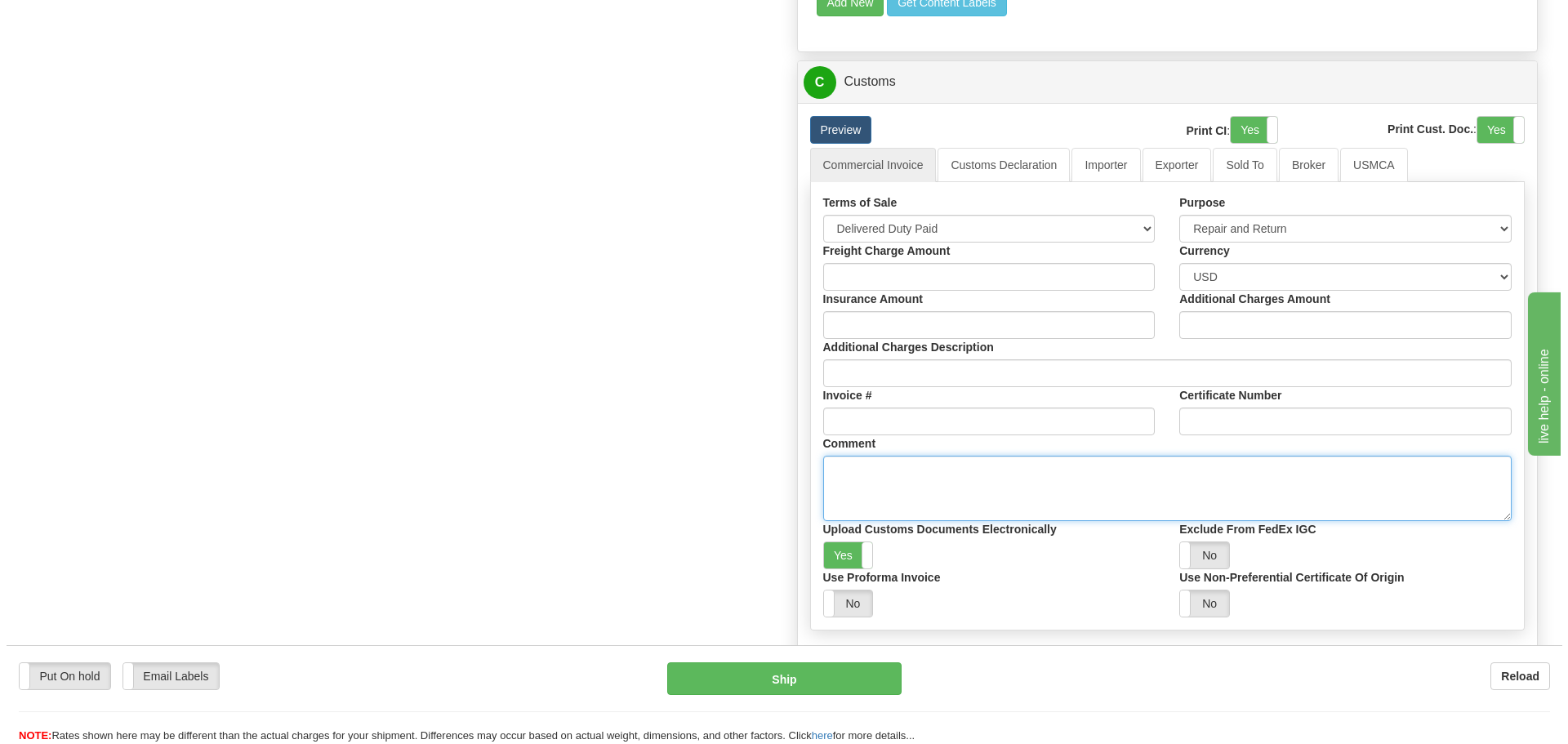
scroll to position [1634, 0]
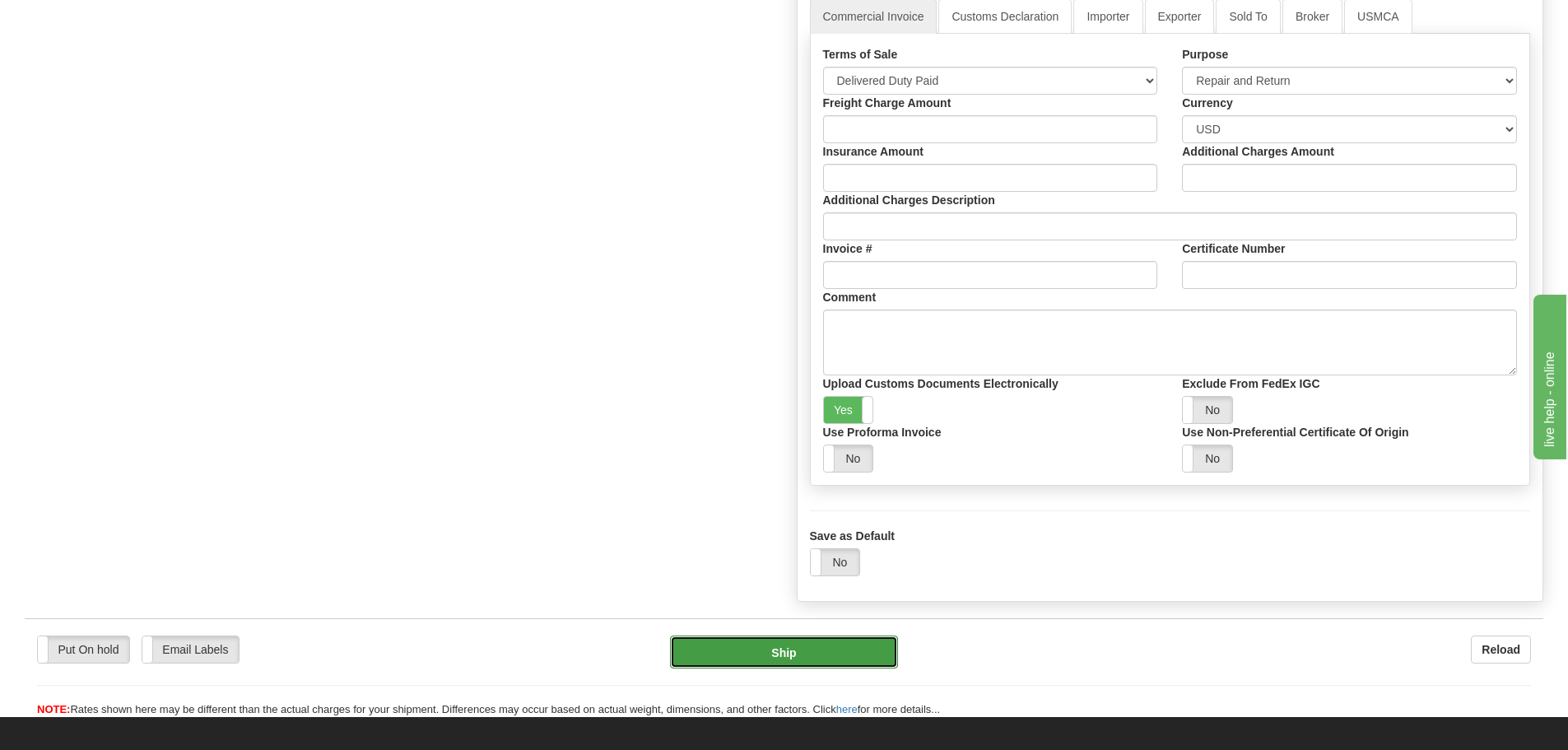
click at [803, 657] on button "Ship" at bounding box center [784, 652] width 228 height 33
